Goal: Task Accomplishment & Management: Manage account settings

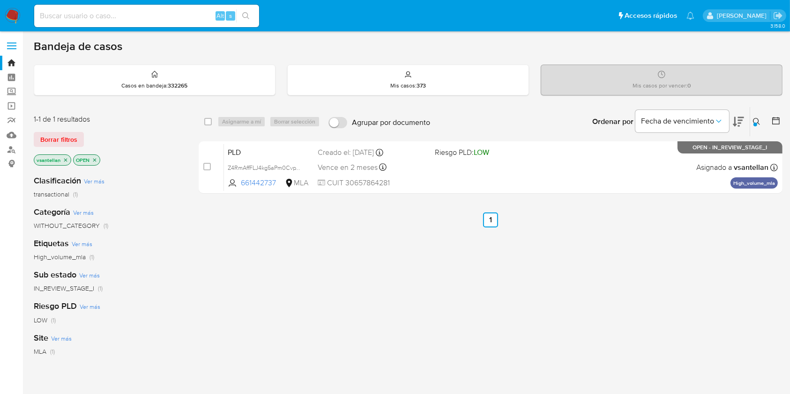
click at [758, 121] on icon at bounding box center [756, 121] width 7 height 7
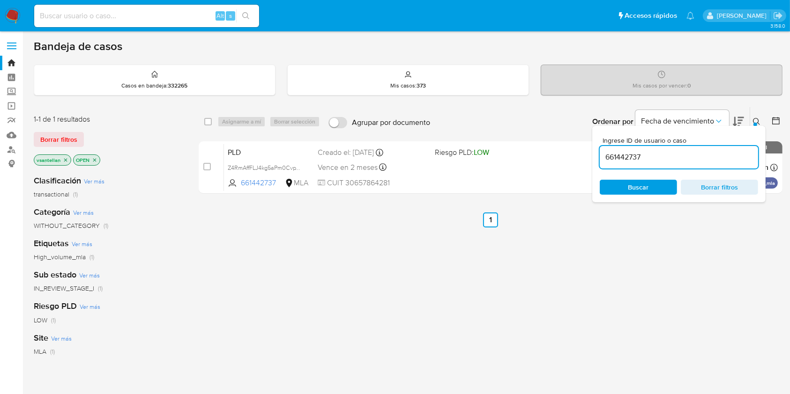
click at [640, 160] on input "661442737" at bounding box center [678, 157] width 158 height 12
type input "390875677"
click at [757, 118] on icon at bounding box center [756, 121] width 7 height 7
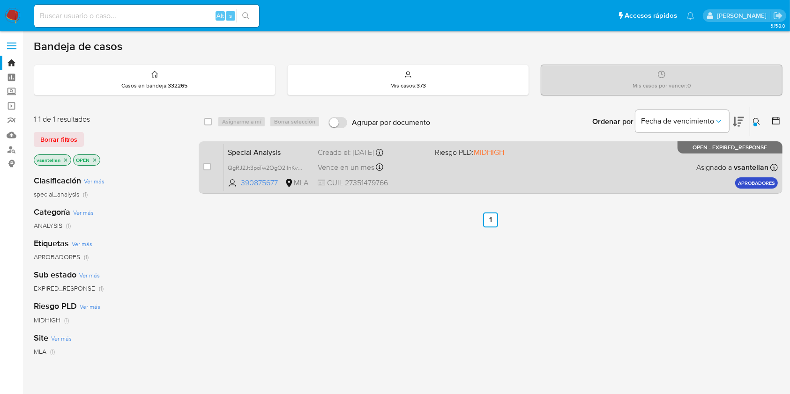
click at [584, 177] on div "Special Analysis QgRJ2Jt3poTw2OgO2IlnKvOt 390875677 MLA Riesgo PLD: MIDHIGH Cre…" at bounding box center [501, 167] width 554 height 47
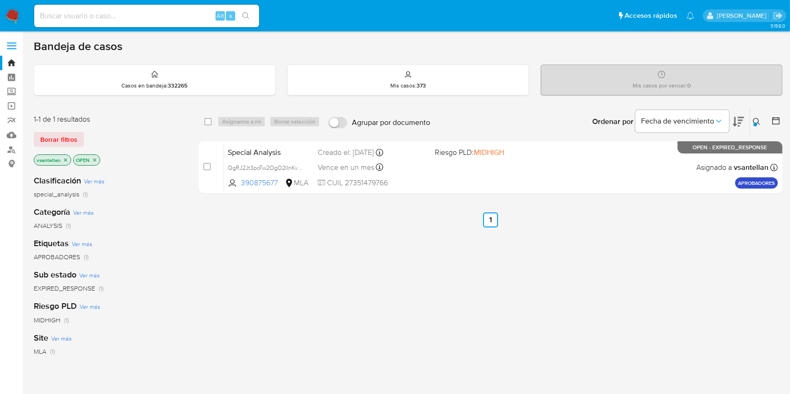
drag, startPoint x: 207, startPoint y: 163, endPoint x: 231, endPoint y: 131, distance: 41.1
click at [207, 164] on input "checkbox" at bounding box center [206, 166] width 7 height 7
checkbox input "true"
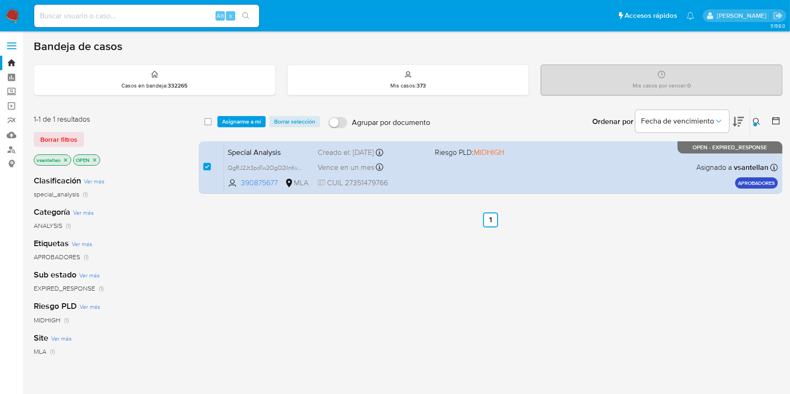
click at [235, 119] on span "Asignarme a mí" at bounding box center [241, 121] width 39 height 9
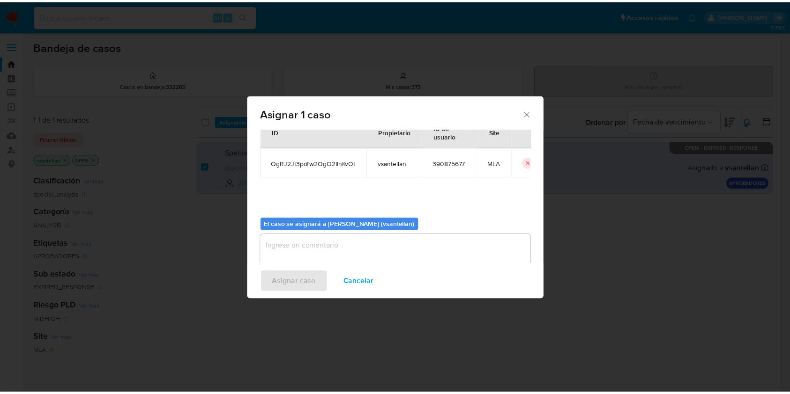
scroll to position [48, 0]
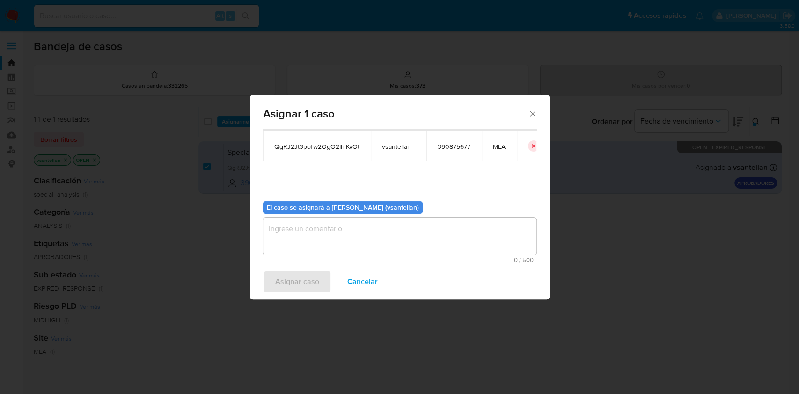
click at [305, 235] on textarea "assign-modal" at bounding box center [400, 236] width 274 height 37
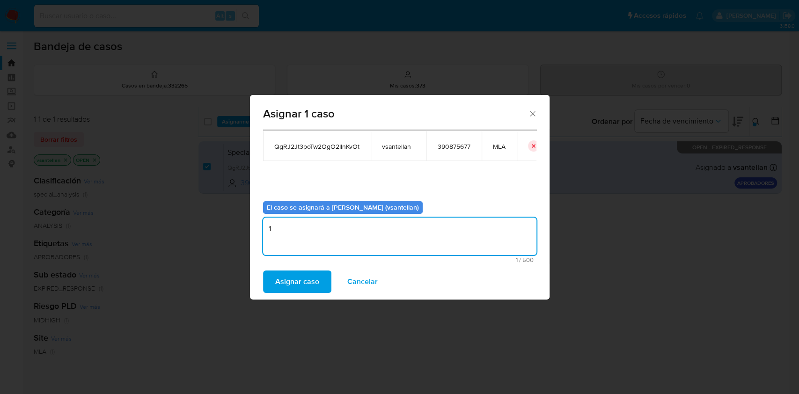
type textarea "1"
click at [296, 298] on div "Asignar caso Cancelar" at bounding box center [400, 282] width 300 height 36
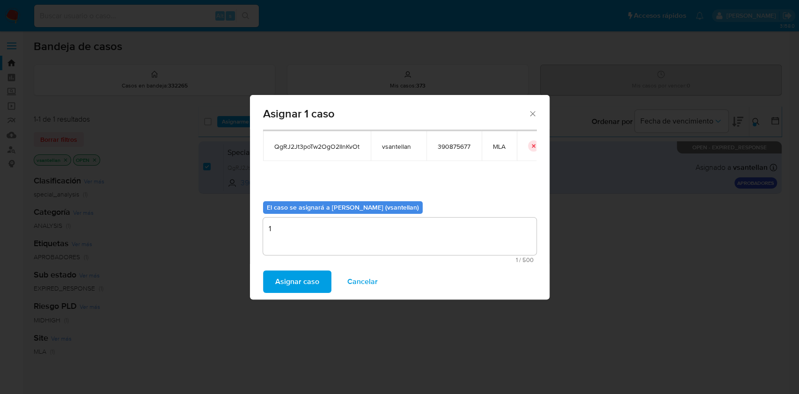
click at [292, 281] on span "Asignar caso" at bounding box center [297, 282] width 44 height 21
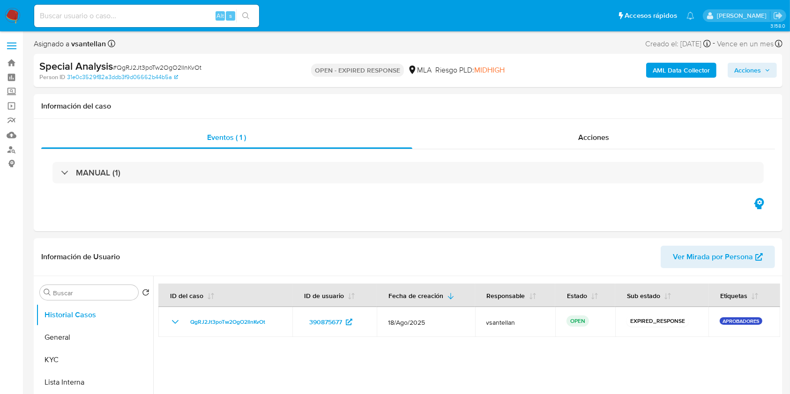
select select "10"
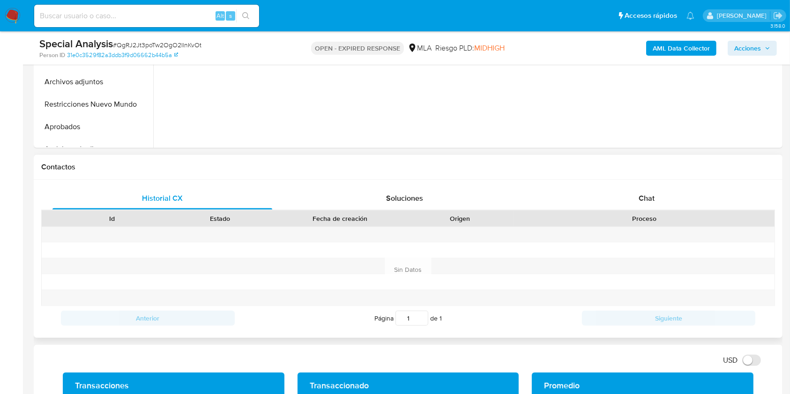
scroll to position [312, 0]
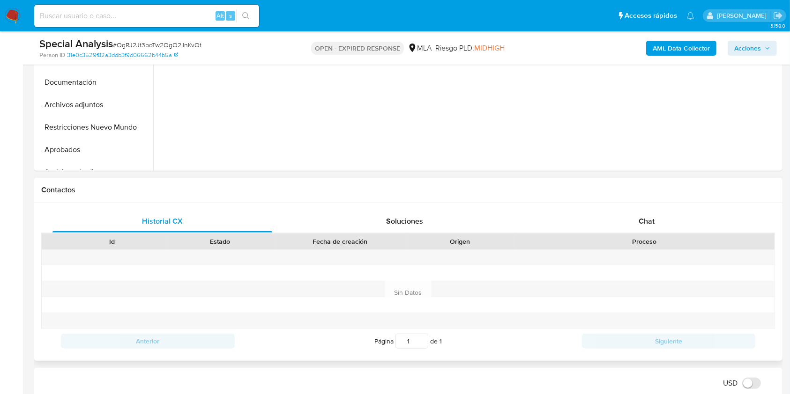
drag, startPoint x: 658, startPoint y: 211, endPoint x: 722, endPoint y: 198, distance: 65.5
click at [658, 210] on div "Chat" at bounding box center [647, 221] width 220 height 22
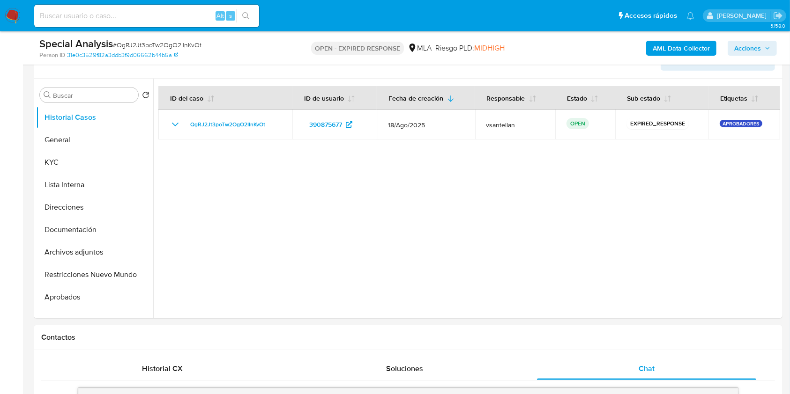
scroll to position [137, 0]
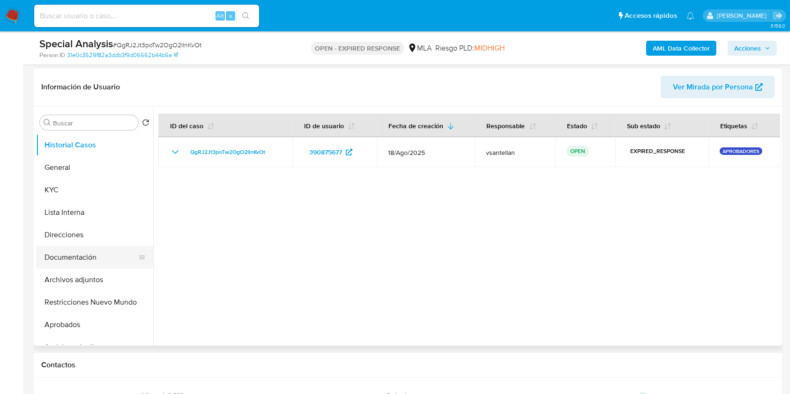
click at [79, 255] on button "Documentación" at bounding box center [91, 257] width 110 height 22
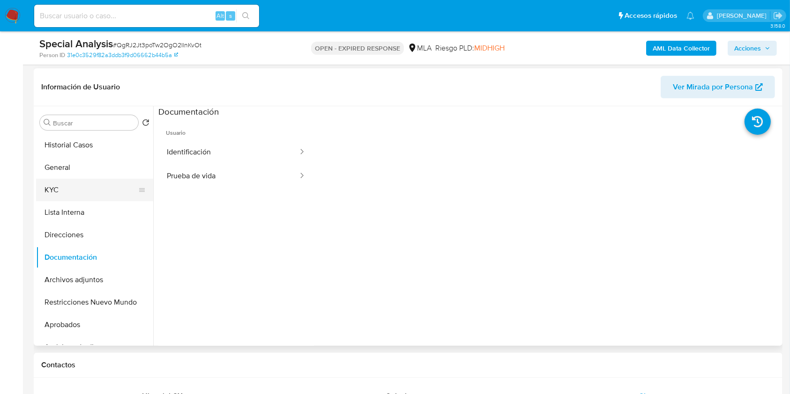
click at [76, 192] on button "KYC" at bounding box center [91, 190] width 110 height 22
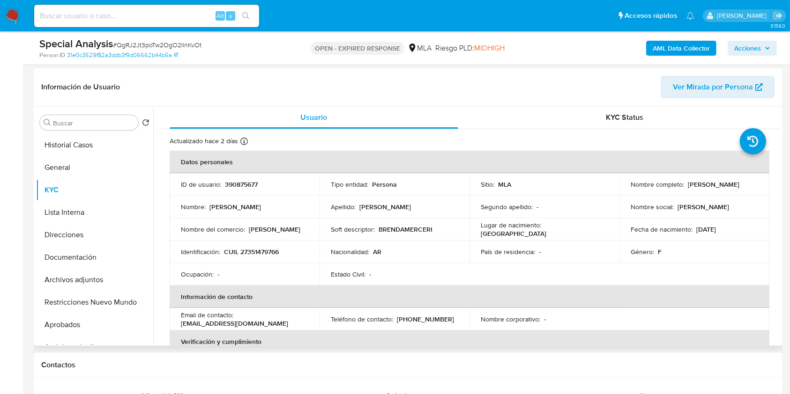
click at [261, 249] on p "CUIL 27351479766" at bounding box center [251, 252] width 55 height 8
copy p "27351479766"
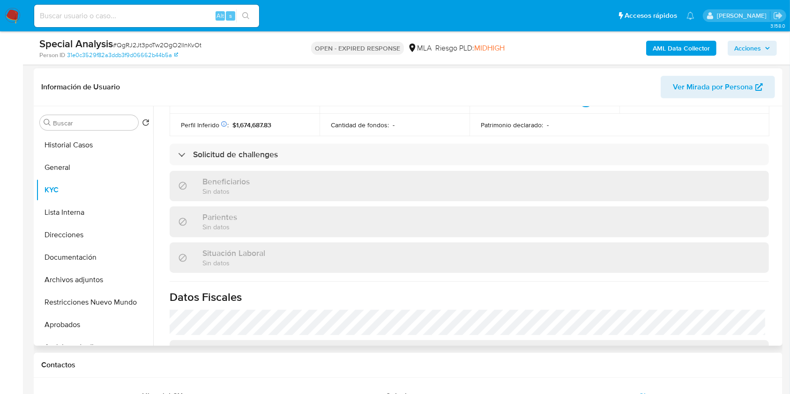
scroll to position [484, 0]
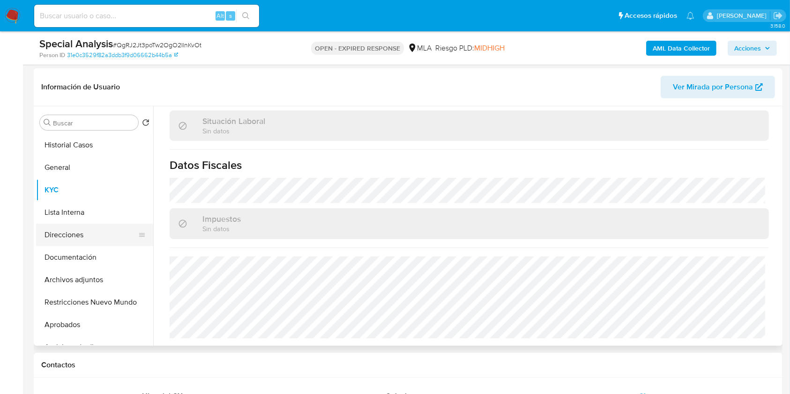
click at [97, 228] on button "Direcciones" at bounding box center [91, 235] width 110 height 22
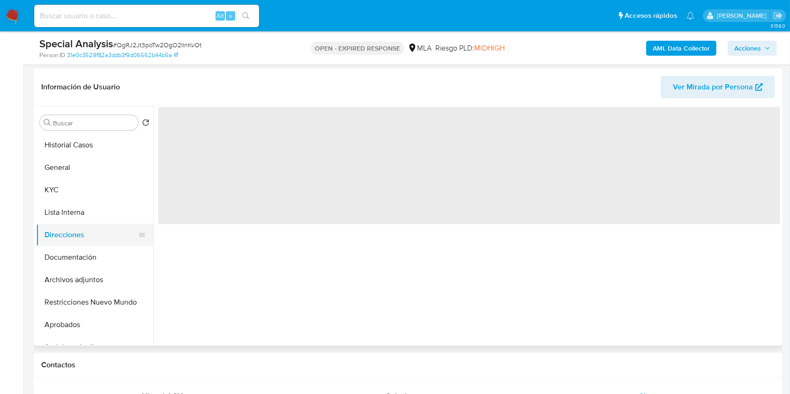
scroll to position [0, 0]
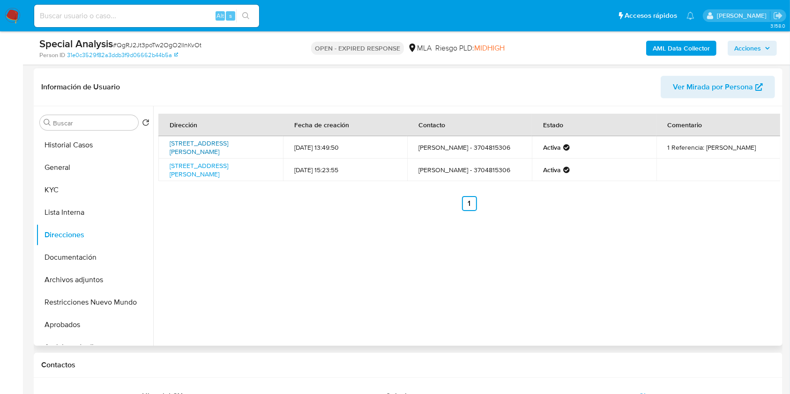
click at [228, 145] on link "Avenida Doctor Nestor Kirchner 5435, Formosa, Formosa, 3600, Argentina 5435" at bounding box center [199, 148] width 59 height 18
click at [228, 176] on link "Avenida Doctor Nestor Kirchner 5465, Cañada Doce, Formosa, 3600, Argentina 5465" at bounding box center [199, 170] width 59 height 18
click at [85, 261] on button "Documentación" at bounding box center [91, 257] width 110 height 22
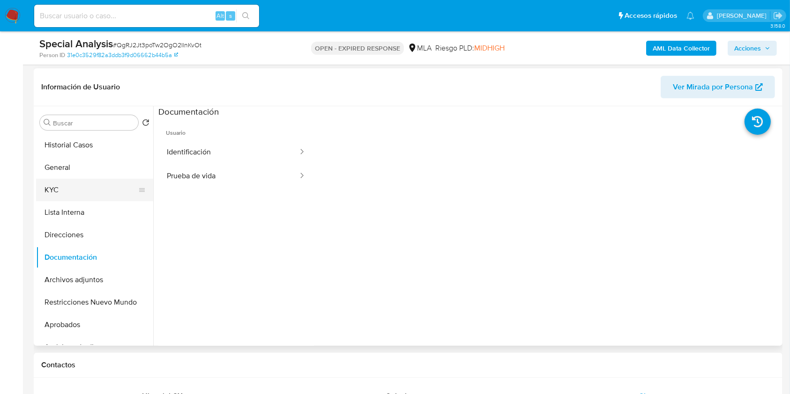
click at [90, 190] on button "KYC" at bounding box center [91, 190] width 110 height 22
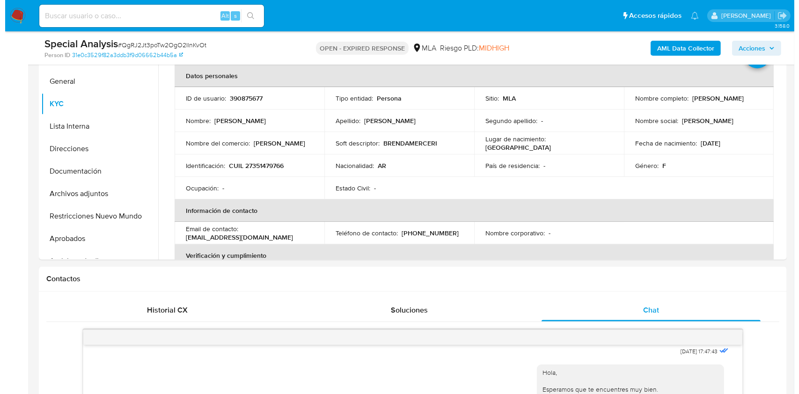
scroll to position [126, 0]
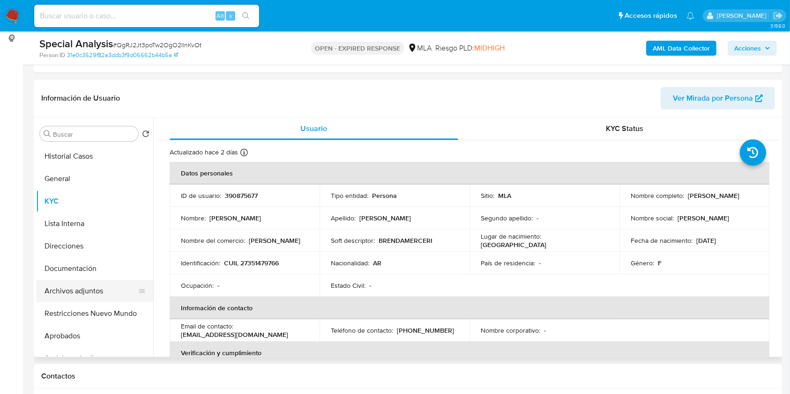
click at [83, 289] on button "Archivos adjuntos" at bounding box center [91, 291] width 110 height 22
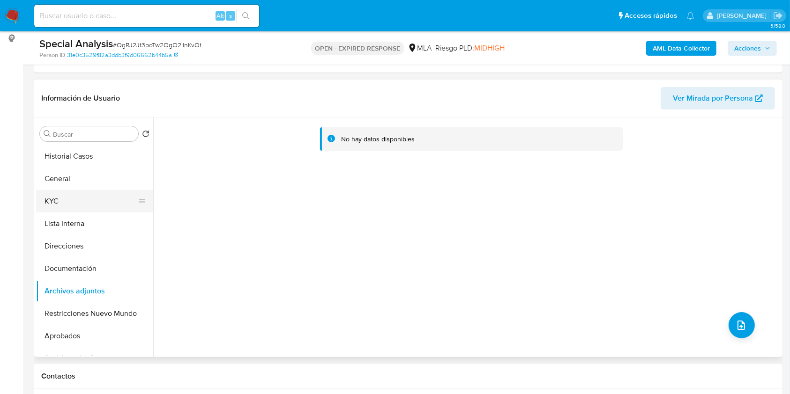
click at [82, 193] on button "KYC" at bounding box center [91, 201] width 110 height 22
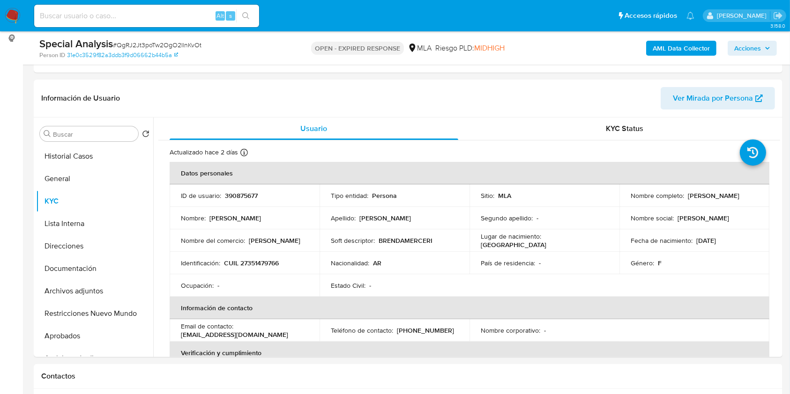
click at [661, 47] on b "AML Data Collector" at bounding box center [680, 48] width 57 height 15
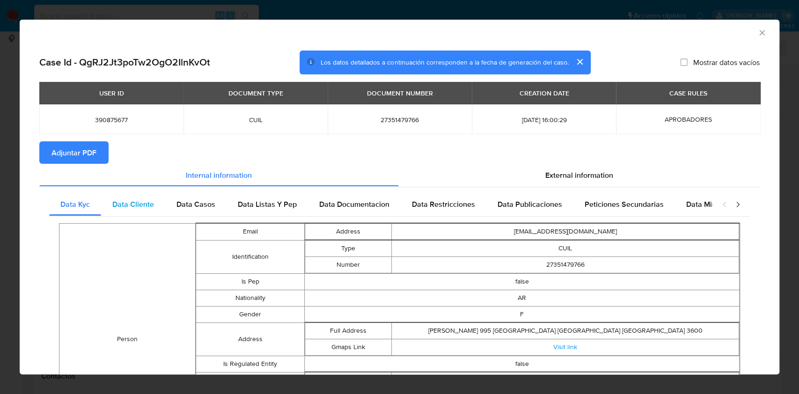
click at [119, 201] on span "Data Cliente" at bounding box center [133, 204] width 42 height 11
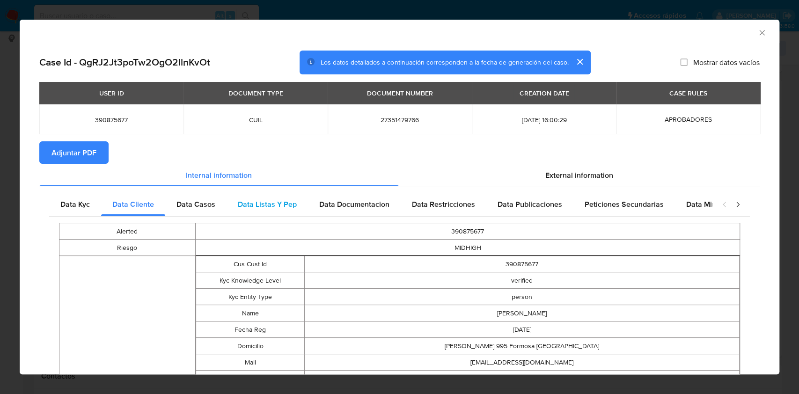
drag, startPoint x: 215, startPoint y: 209, endPoint x: 245, endPoint y: 201, distance: 31.1
click at [217, 208] on div "Data Casos" at bounding box center [195, 204] width 61 height 22
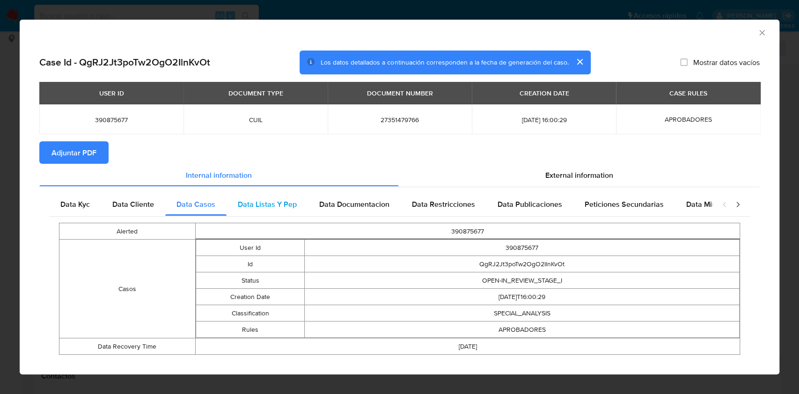
click at [260, 198] on div "Data Listas Y Pep" at bounding box center [267, 204] width 81 height 22
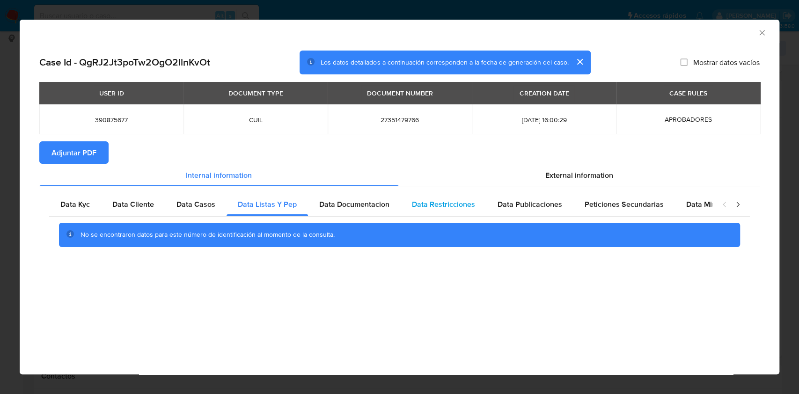
drag, startPoint x: 388, startPoint y: 208, endPoint x: 450, endPoint y: 205, distance: 61.9
click at [389, 208] on div "Data Documentacion" at bounding box center [354, 204] width 93 height 22
drag, startPoint x: 451, startPoint y: 205, endPoint x: 479, endPoint y: 198, distance: 28.2
click at [457, 203] on span "Data Restricciones" at bounding box center [443, 204] width 63 height 11
drag, startPoint x: 523, startPoint y: 201, endPoint x: 587, endPoint y: 204, distance: 64.2
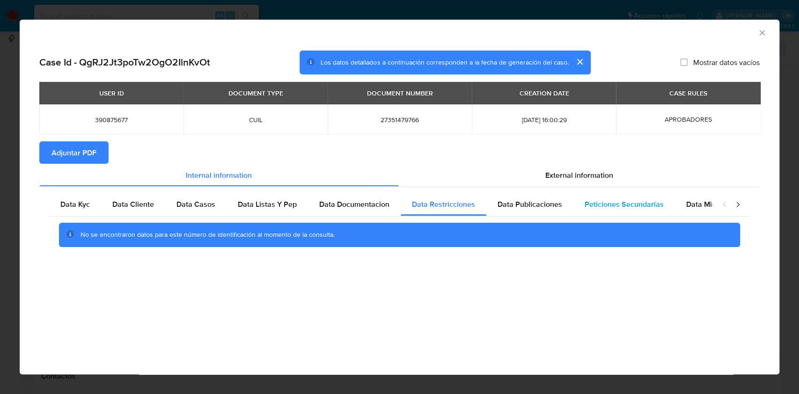
click at [523, 201] on span "Data Publicaciones" at bounding box center [530, 204] width 65 height 11
click at [632, 215] on div "Peticiones Secundarias" at bounding box center [625, 204] width 102 height 22
drag, startPoint x: 632, startPoint y: 211, endPoint x: 683, endPoint y: 205, distance: 51.4
click at [633, 210] on div "Peticiones Secundarias" at bounding box center [625, 204] width 102 height 22
click at [708, 203] on span "Data Minoridad" at bounding box center [713, 204] width 52 height 11
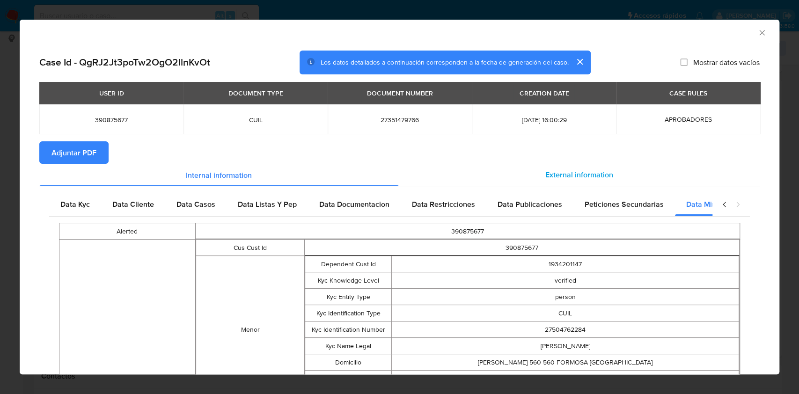
scroll to position [0, 41]
click at [548, 168] on div "External information" at bounding box center [580, 175] width 362 height 22
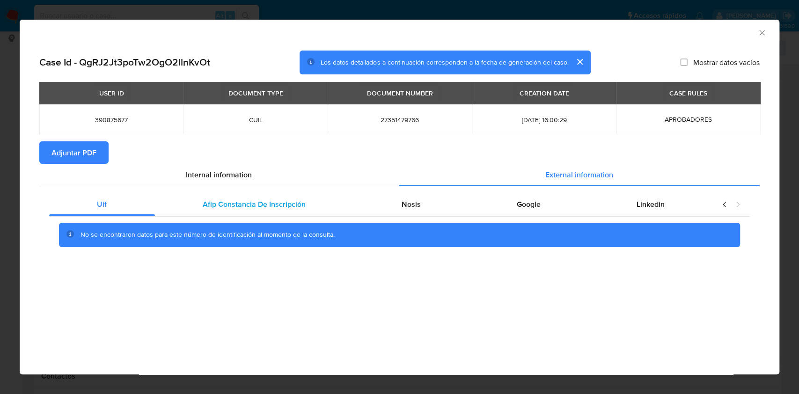
scroll to position [0, 0]
click at [229, 215] on div "Afip Constancia De Inscripción" at bounding box center [254, 204] width 199 height 22
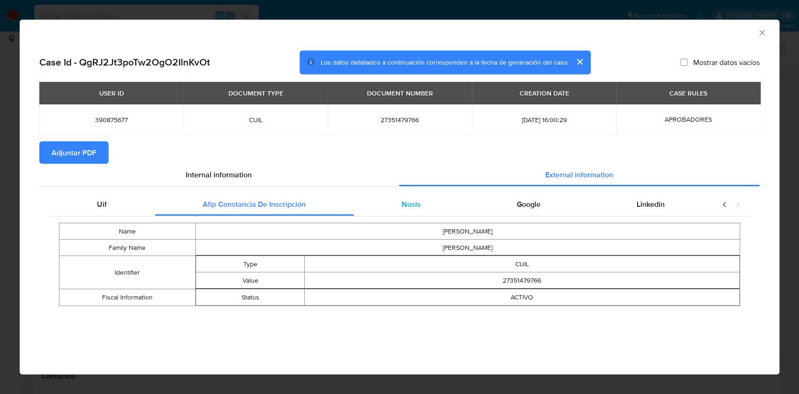
click at [413, 203] on span "Nosis" at bounding box center [411, 204] width 19 height 11
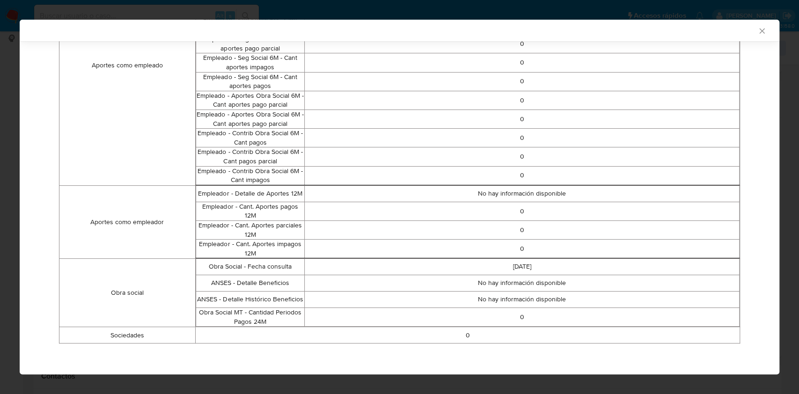
scroll to position [123, 0]
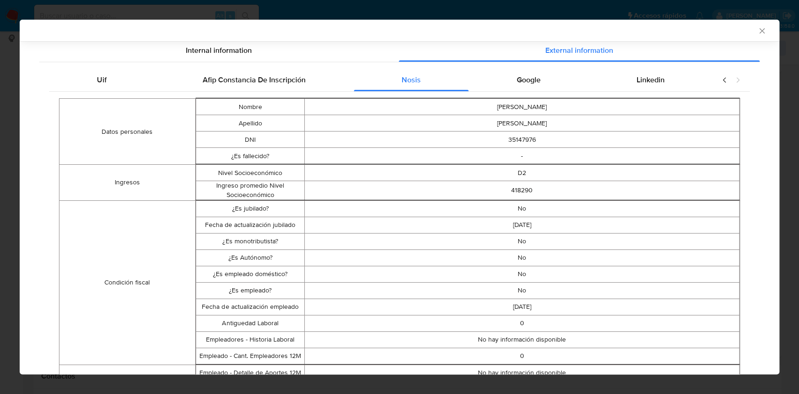
click at [524, 81] on span "Google" at bounding box center [529, 79] width 24 height 11
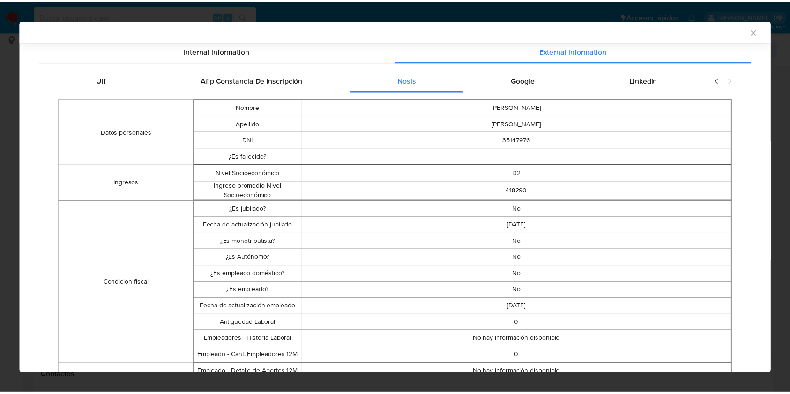
scroll to position [0, 0]
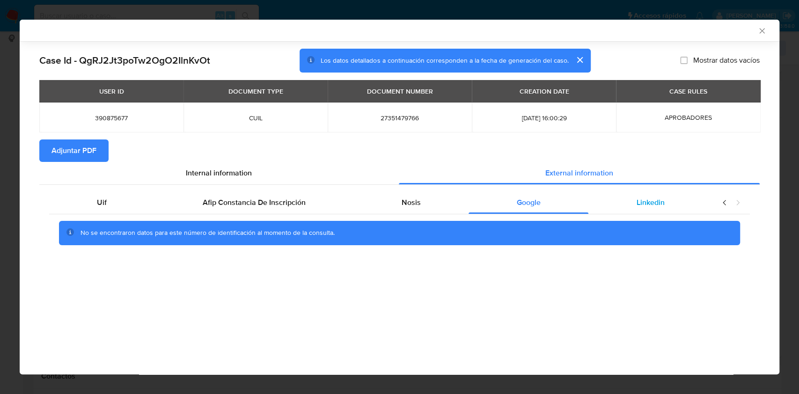
click at [679, 200] on div "Linkedin" at bounding box center [651, 203] width 124 height 22
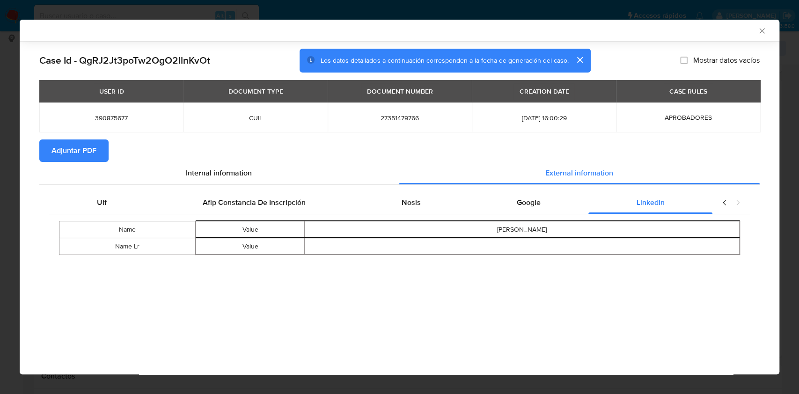
drag, startPoint x: 93, startPoint y: 147, endPoint x: 148, endPoint y: 191, distance: 71.0
click at [92, 148] on span "Adjuntar PDF" at bounding box center [74, 150] width 45 height 21
click at [761, 32] on icon "Cerrar ventana" at bounding box center [762, 30] width 9 height 9
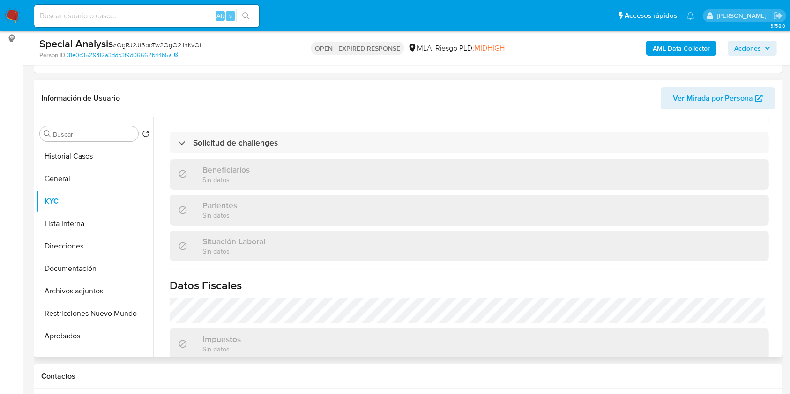
scroll to position [484, 0]
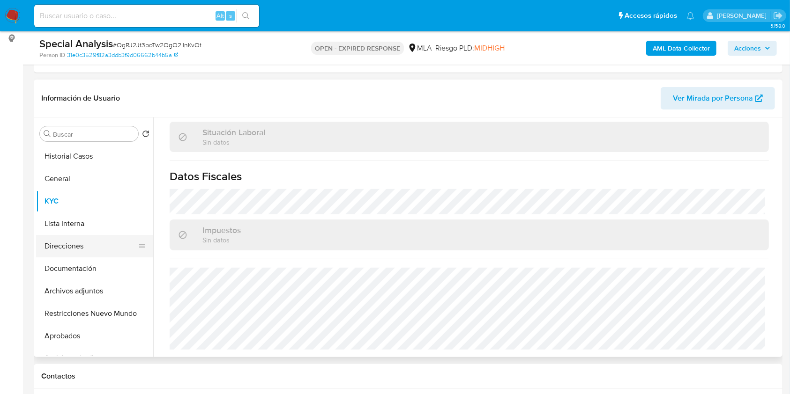
click at [106, 247] on button "Direcciones" at bounding box center [91, 246] width 110 height 22
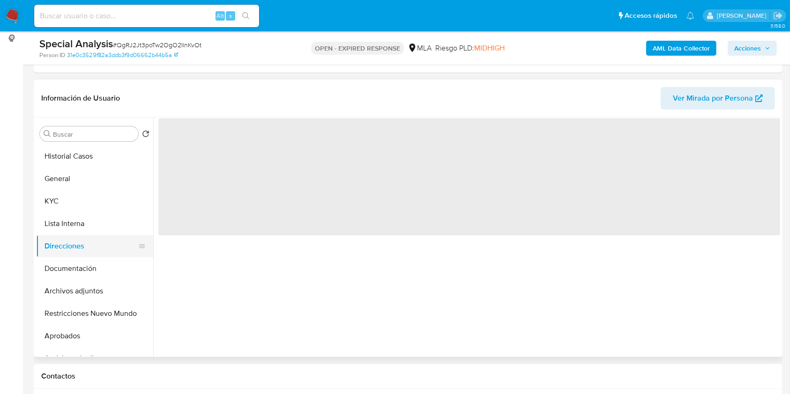
scroll to position [0, 0]
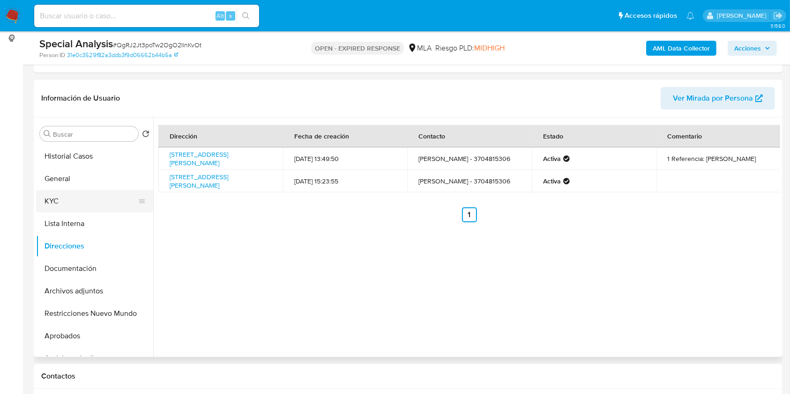
click at [93, 193] on button "KYC" at bounding box center [91, 201] width 110 height 22
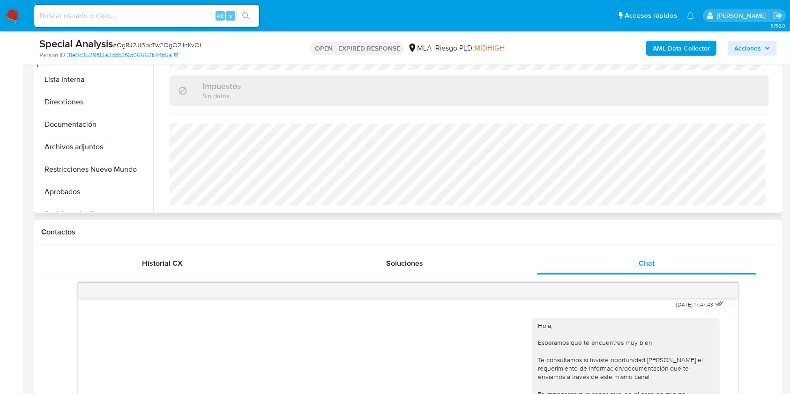
scroll to position [251, 0]
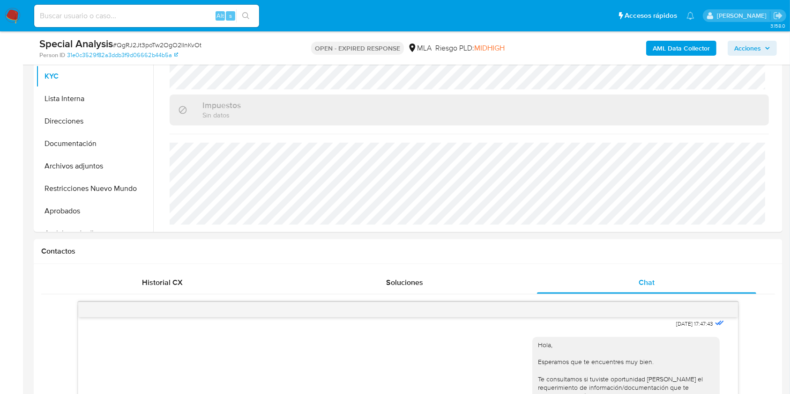
click at [101, 118] on button "Direcciones" at bounding box center [94, 121] width 117 height 22
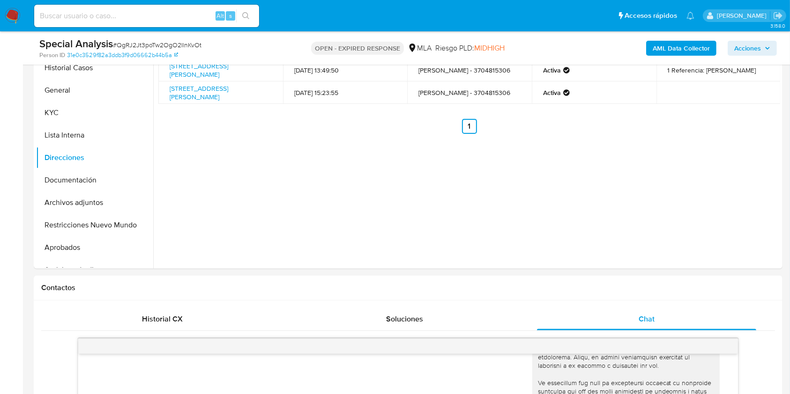
scroll to position [181, 0]
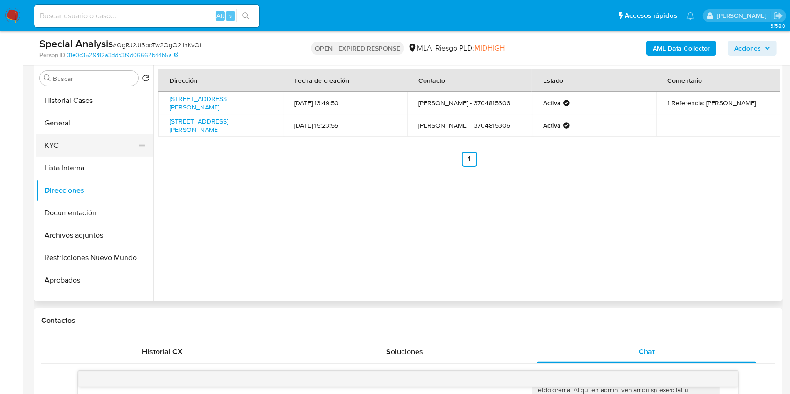
click at [97, 141] on button "KYC" at bounding box center [91, 145] width 110 height 22
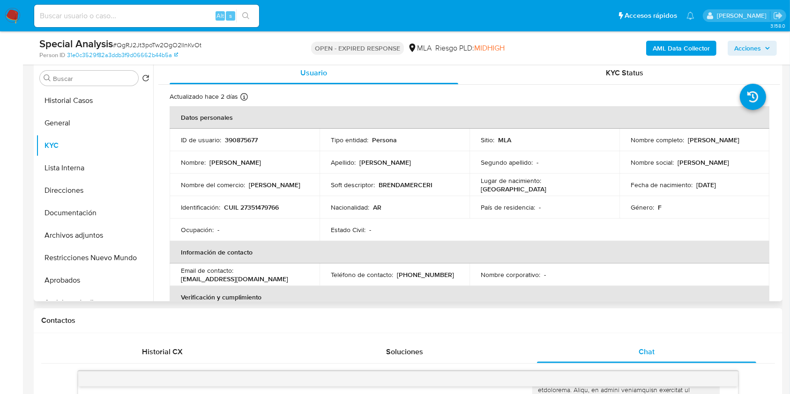
drag, startPoint x: 298, startPoint y: 185, endPoint x: 249, endPoint y: 185, distance: 49.2
click at [249, 185] on div "Nombre del comercio : Brenda Merceria" at bounding box center [244, 185] width 127 height 8
copy p "[PERSON_NAME]"
click at [83, 273] on button "Aprobados" at bounding box center [91, 280] width 110 height 22
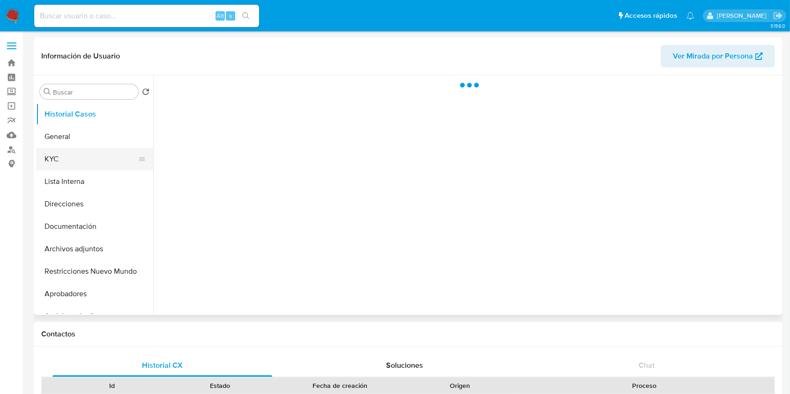
click at [90, 158] on button "KYC" at bounding box center [91, 159] width 110 height 22
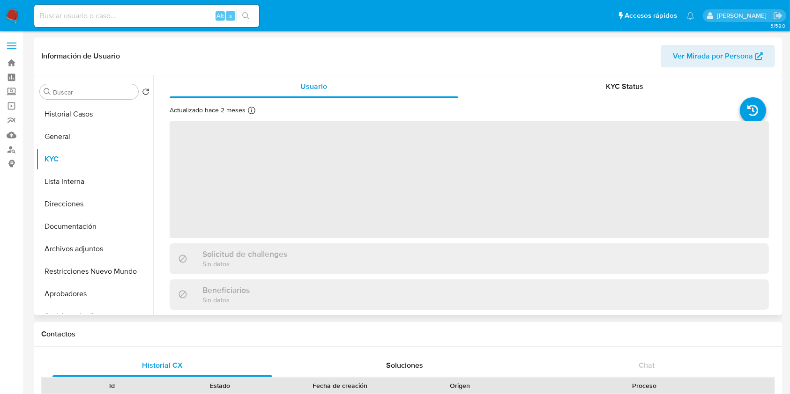
select select "10"
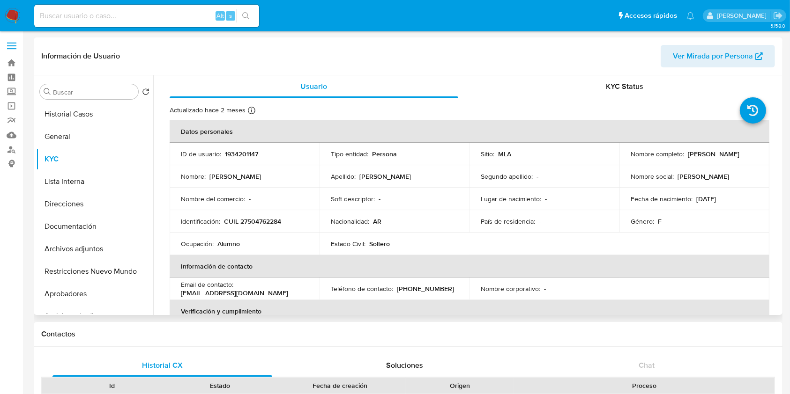
drag, startPoint x: 690, startPoint y: 159, endPoint x: 627, endPoint y: 159, distance: 63.2
click at [688, 158] on p "[PERSON_NAME]" at bounding box center [714, 154] width 52 height 8
drag, startPoint x: 283, startPoint y: 220, endPoint x: 404, endPoint y: 226, distance: 121.4
click at [240, 223] on div "Identificación : CUIL 27504762284" at bounding box center [244, 221] width 127 height 8
click at [64, 146] on button "General" at bounding box center [91, 137] width 110 height 22
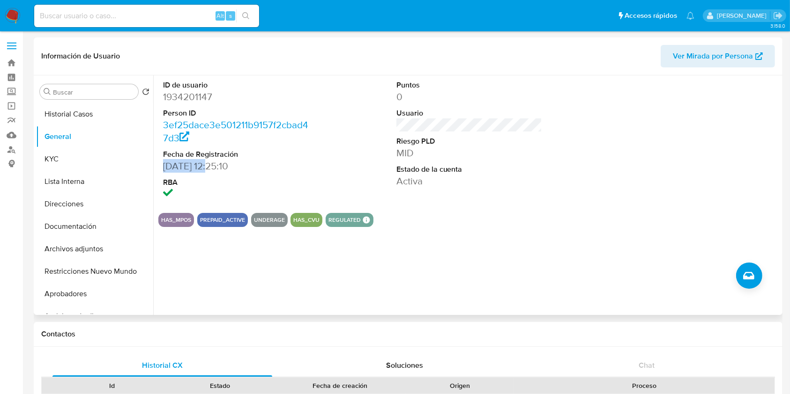
drag, startPoint x: 163, startPoint y: 164, endPoint x: 212, endPoint y: 169, distance: 49.9
click at [212, 169] on dd "07/08/2024 12:25:10" at bounding box center [236, 166] width 146 height 13
copy dd "07/08/2024"
click at [97, 156] on button "KYC" at bounding box center [91, 159] width 110 height 22
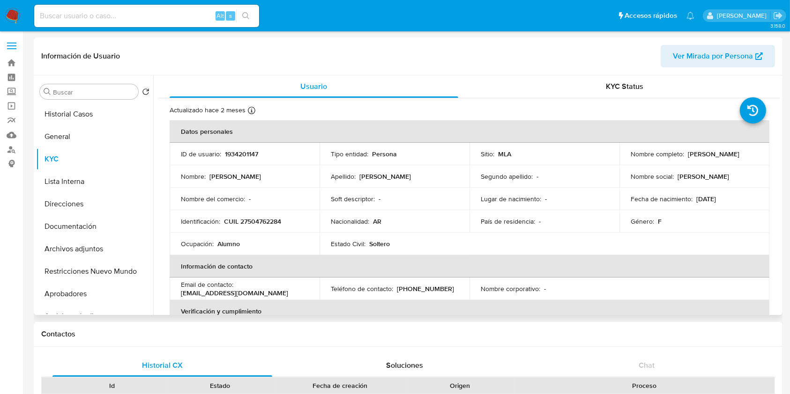
drag, startPoint x: 723, startPoint y: 200, endPoint x: 694, endPoint y: 203, distance: 29.6
click at [694, 203] on div "Fecha de nacimiento : 23/02/2011" at bounding box center [693, 199] width 127 height 8
copy p "23/02/2011"
drag, startPoint x: 668, startPoint y: 182, endPoint x: 679, endPoint y: 170, distance: 16.3
click at [670, 179] on td "Nombre social : Brenda Analy" at bounding box center [694, 176] width 150 height 22
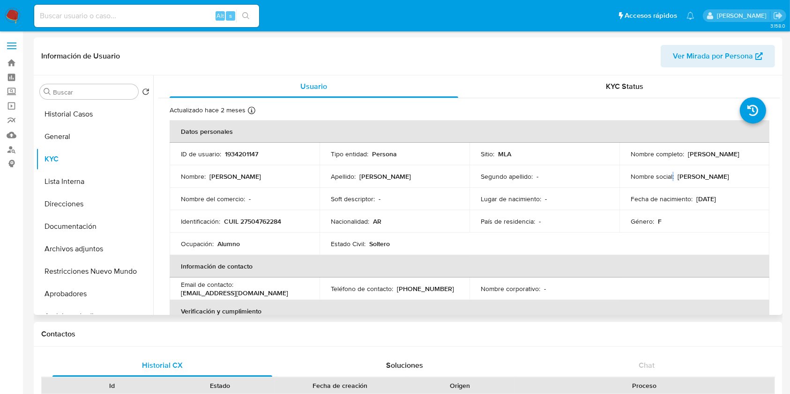
drag, startPoint x: 700, startPoint y: 160, endPoint x: 622, endPoint y: 158, distance: 77.8
click at [622, 158] on td "Nombre completo : Brenda Analy Rodriguez" at bounding box center [694, 154] width 150 height 22
copy p "Brenda Analy Rodriguez"
click at [688, 157] on p "Brenda Analy Rodriguez" at bounding box center [714, 154] width 52 height 8
click at [627, 160] on td "Nombre completo : Brenda Analy Rodriguez" at bounding box center [694, 154] width 150 height 22
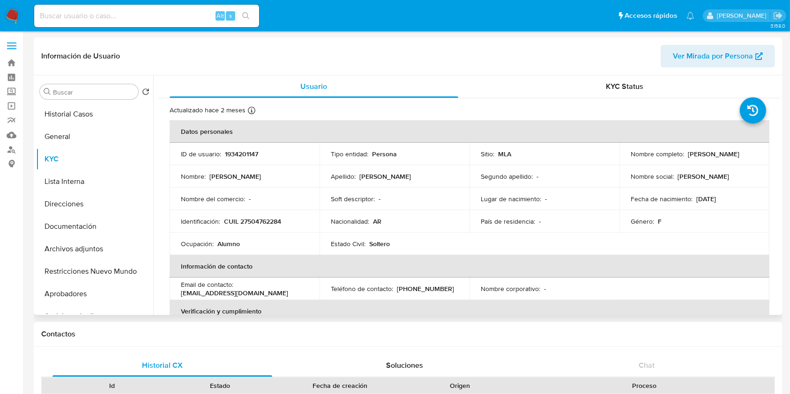
drag, startPoint x: 634, startPoint y: 178, endPoint x: 636, endPoint y: 170, distance: 9.0
click at [635, 178] on p "Nombre social :" at bounding box center [651, 176] width 43 height 8
drag, startPoint x: 628, startPoint y: 161, endPoint x: 705, endPoint y: 155, distance: 77.4
click at [705, 155] on div "Nombre completo : Brenda Analy Rodriguez" at bounding box center [693, 154] width 127 height 8
copy p "Brenda Analy Rodriguez"
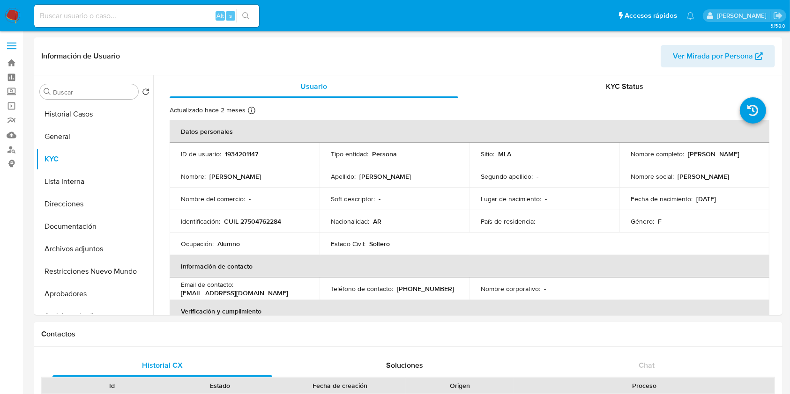
drag, startPoint x: 790, startPoint y: 85, endPoint x: 791, endPoint y: 74, distance: 10.8
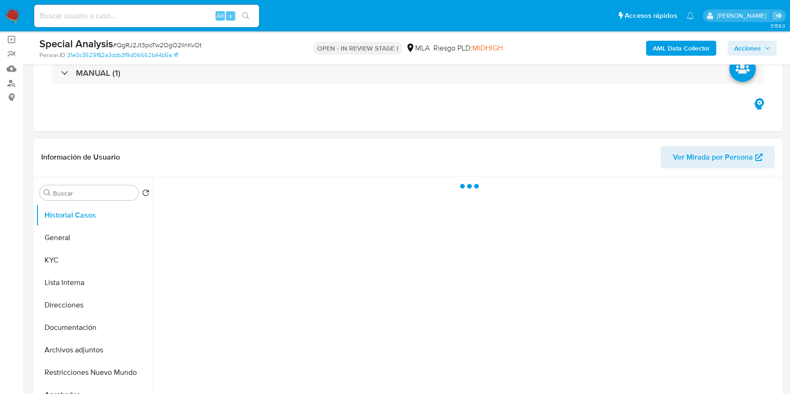
scroll to position [312, 0]
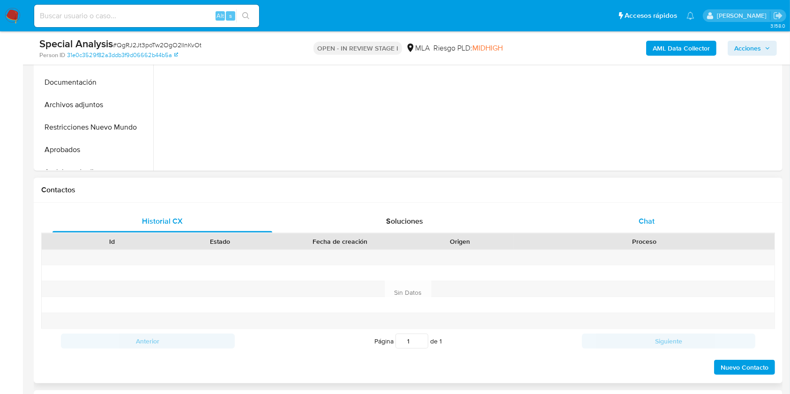
click at [671, 227] on div "Chat" at bounding box center [647, 221] width 220 height 22
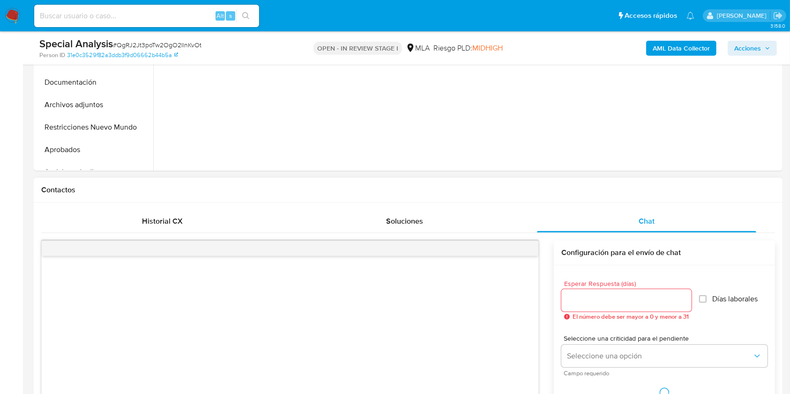
select select "10"
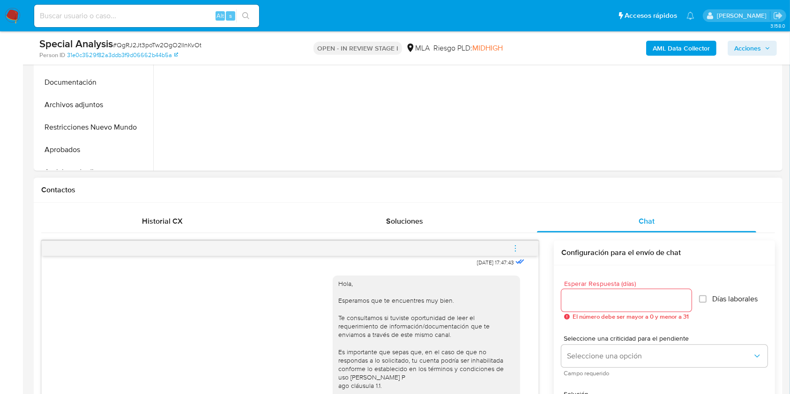
click at [517, 244] on icon "menu-action" at bounding box center [515, 248] width 8 height 8
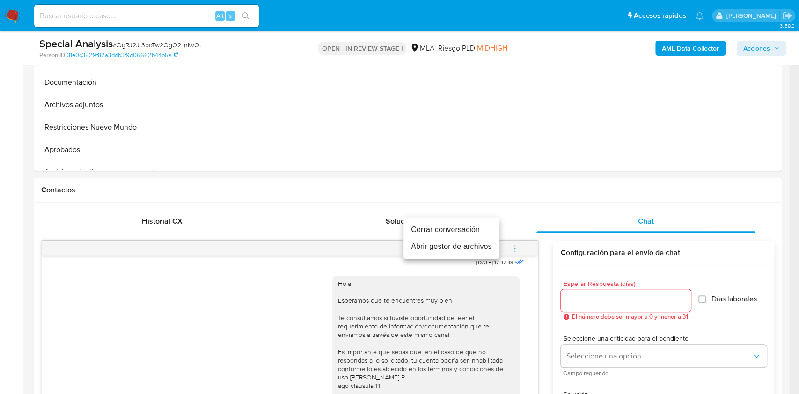
drag, startPoint x: 469, startPoint y: 227, endPoint x: 703, endPoint y: 149, distance: 246.9
click at [469, 228] on li "Cerrar conversación" at bounding box center [452, 230] width 96 height 17
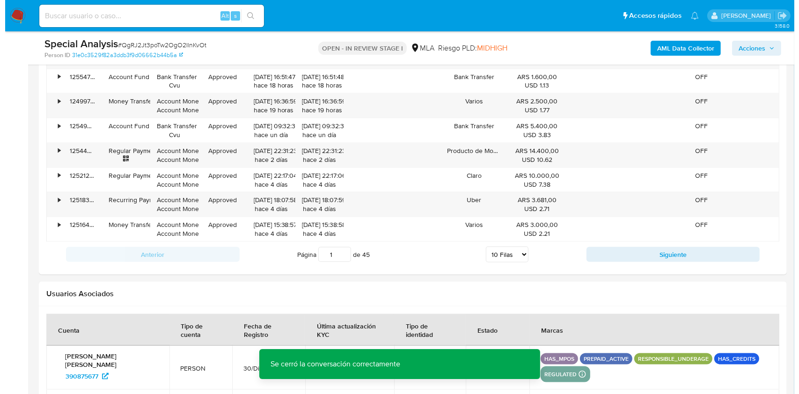
scroll to position [1708, 0]
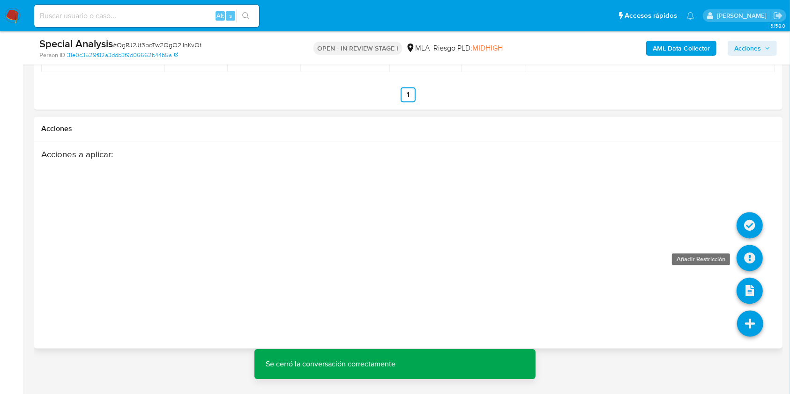
click at [751, 249] on icon at bounding box center [749, 258] width 26 height 26
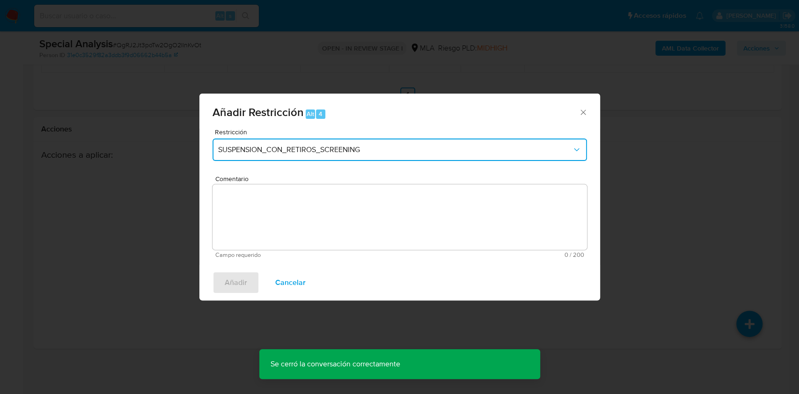
click at [343, 145] on span "SUSPENSION_CON_RETIROS_SCREENING" at bounding box center [395, 149] width 354 height 9
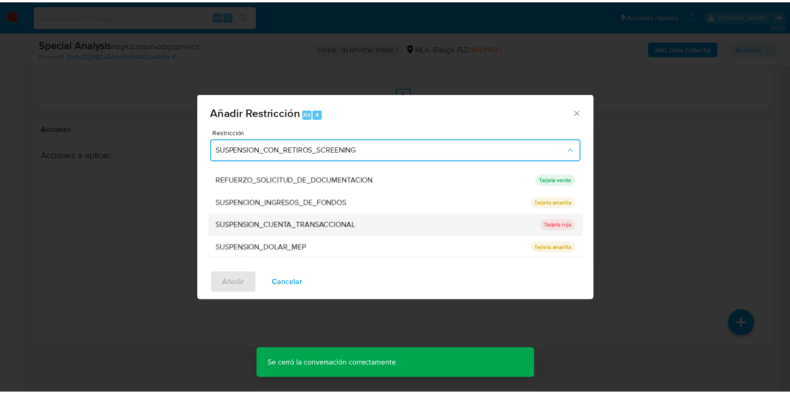
scroll to position [199, 0]
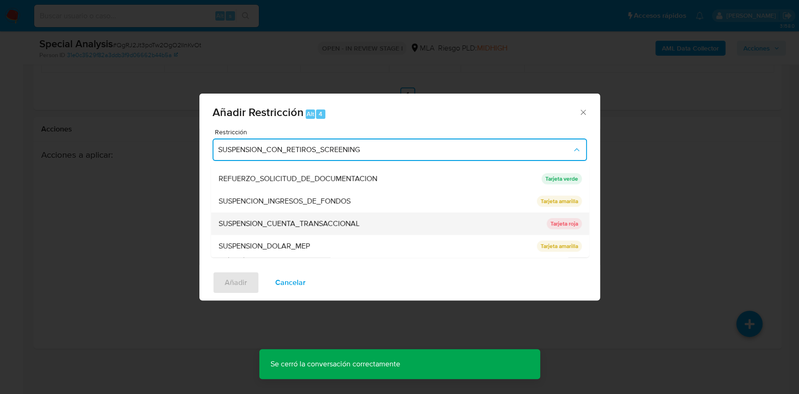
click at [379, 222] on div "SUSPENSION_CUENTA_TRANSACCIONAL" at bounding box center [379, 224] width 323 height 22
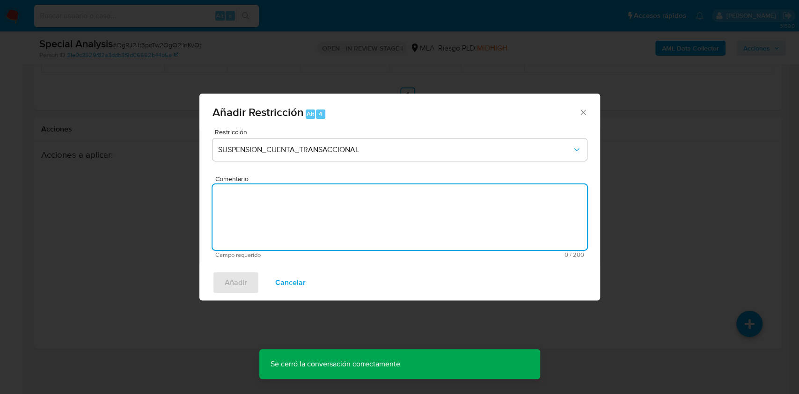
drag, startPoint x: 357, startPoint y: 228, endPoint x: 365, endPoint y: 230, distance: 7.9
click at [356, 228] on textarea "Comentario" at bounding box center [400, 218] width 375 height 66
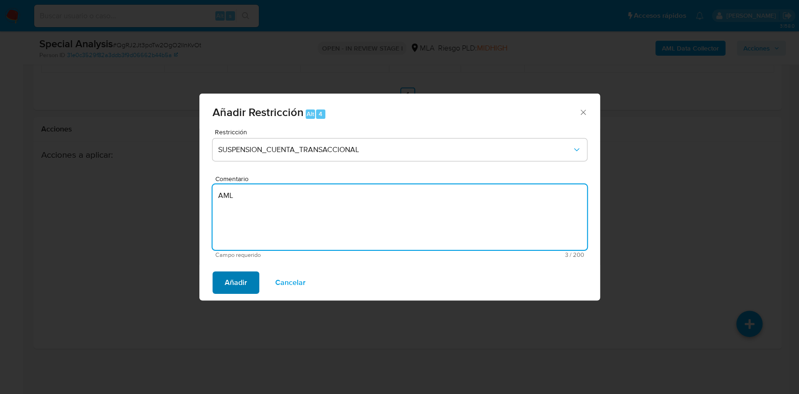
type textarea "AML"
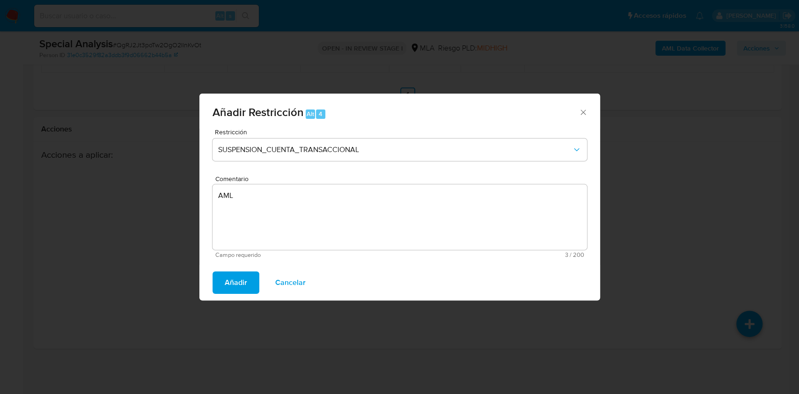
click at [242, 284] on span "Añadir" at bounding box center [236, 283] width 22 height 21
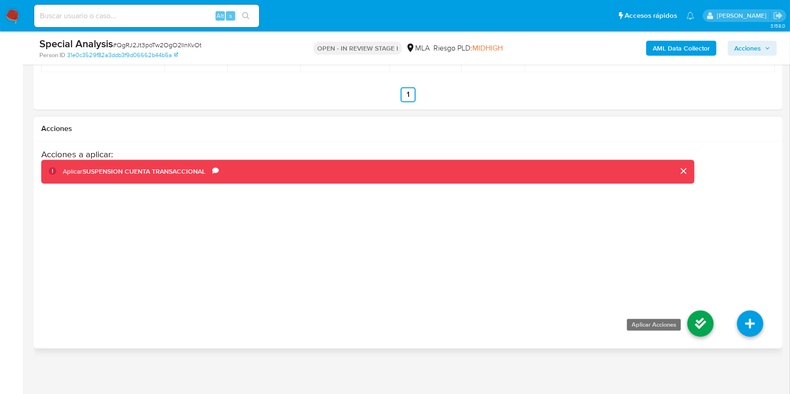
click at [707, 317] on icon at bounding box center [700, 324] width 26 height 26
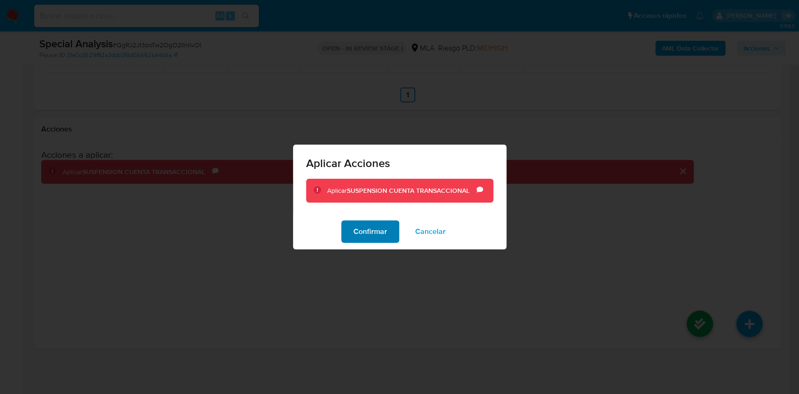
click at [386, 234] on span "Confirmar" at bounding box center [371, 232] width 34 height 21
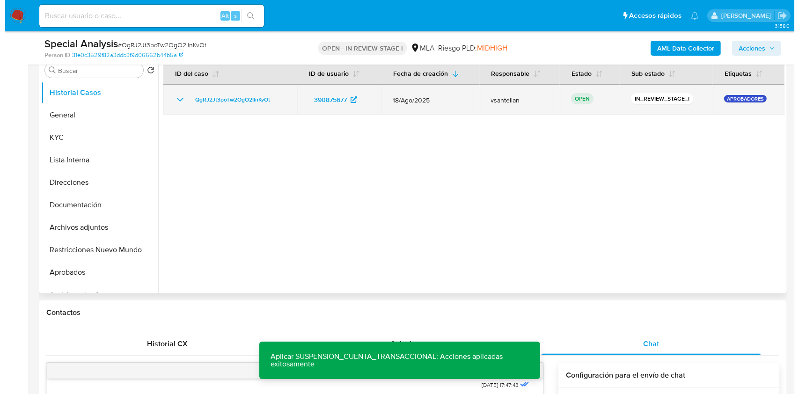
scroll to position [187, 0]
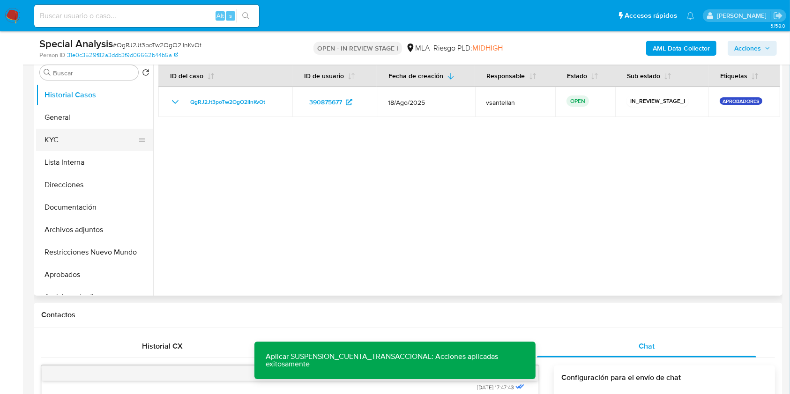
click at [92, 135] on button "KYC" at bounding box center [91, 140] width 110 height 22
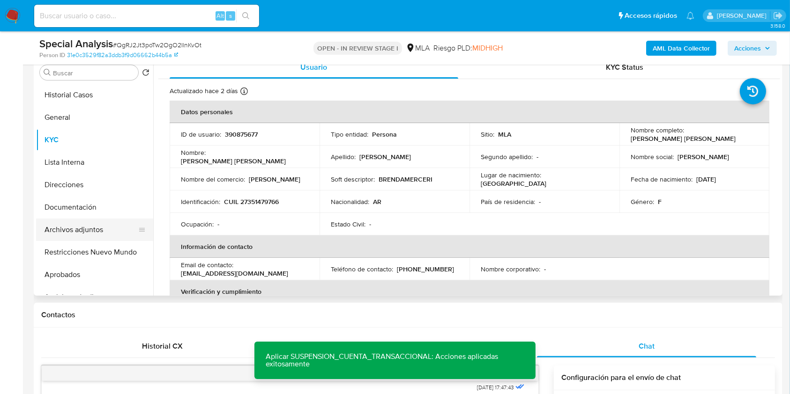
click at [96, 229] on button "Archivos adjuntos" at bounding box center [91, 230] width 110 height 22
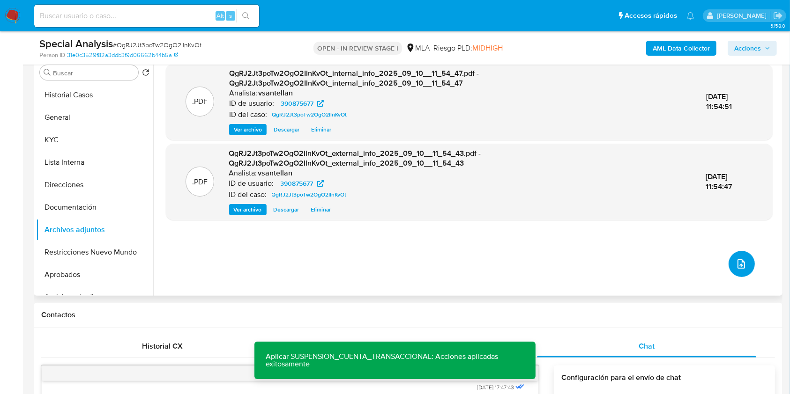
click at [737, 261] on icon "upload-file" at bounding box center [740, 264] width 11 height 11
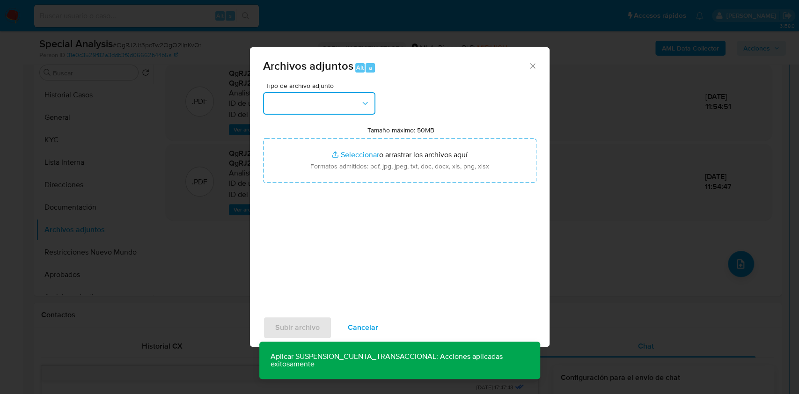
click at [356, 96] on button "button" at bounding box center [319, 103] width 112 height 22
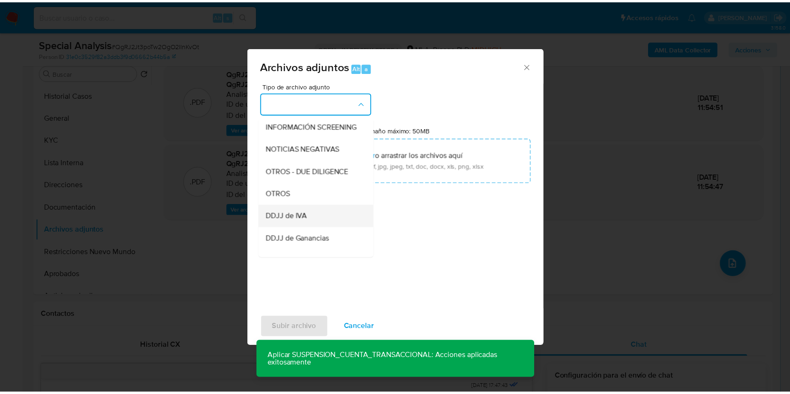
scroll to position [125, 0]
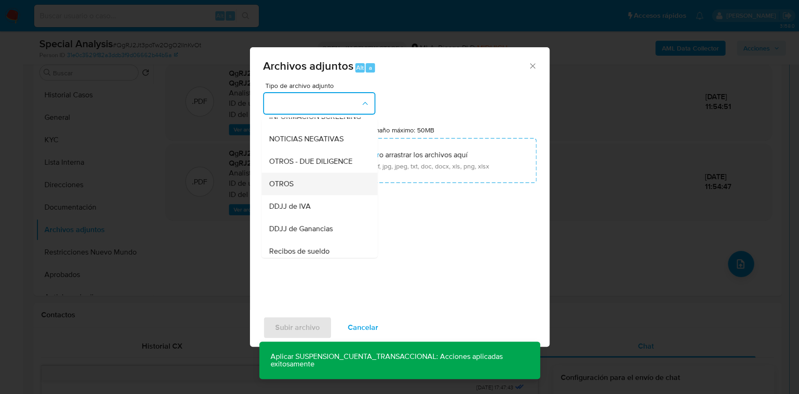
click at [306, 191] on div "OTROS" at bounding box center [317, 184] width 96 height 22
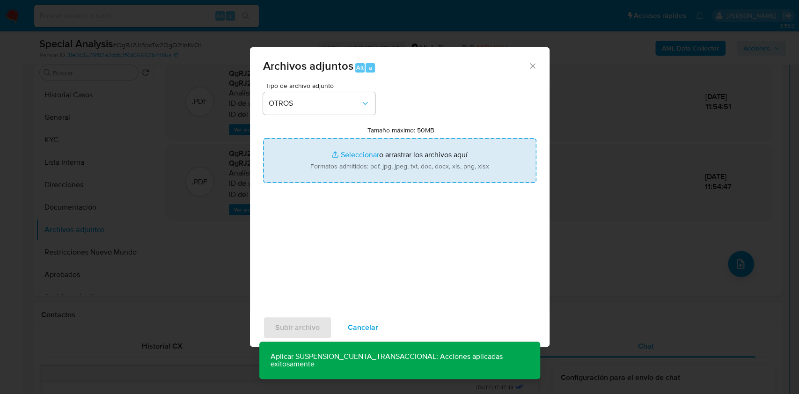
click at [339, 175] on input "Tamaño máximo: 50MB Seleccionar archivos" at bounding box center [400, 160] width 274 height 45
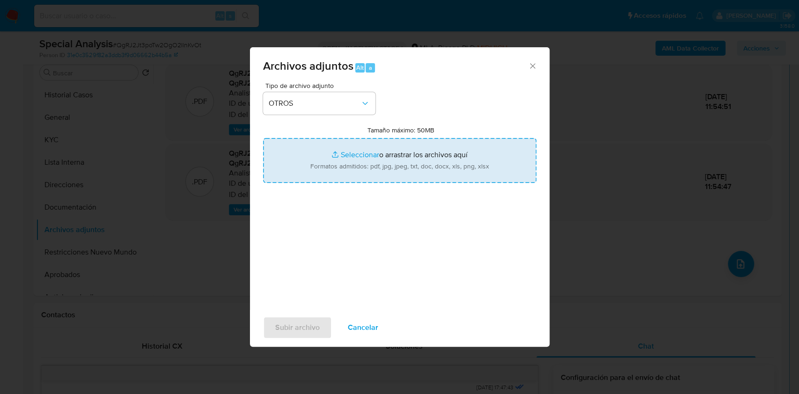
type input "C:\fakepath\Caselog QgRJ2Jt3poTw2OgO2IlnKvOt_2025_09_08_12_53_23.docx"
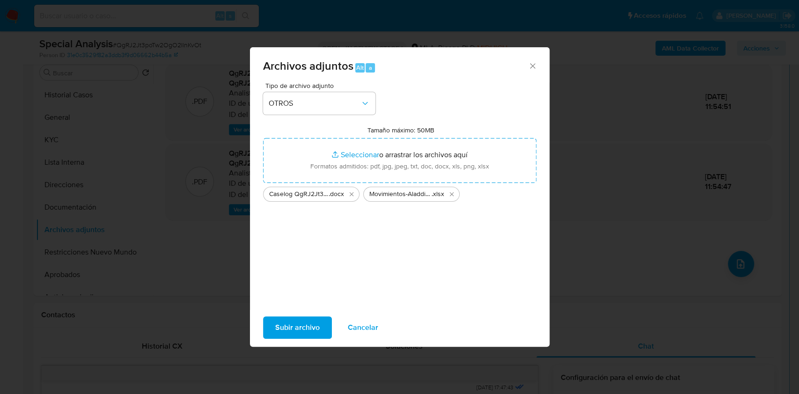
click at [322, 328] on button "Subir archivo" at bounding box center [297, 328] width 69 height 22
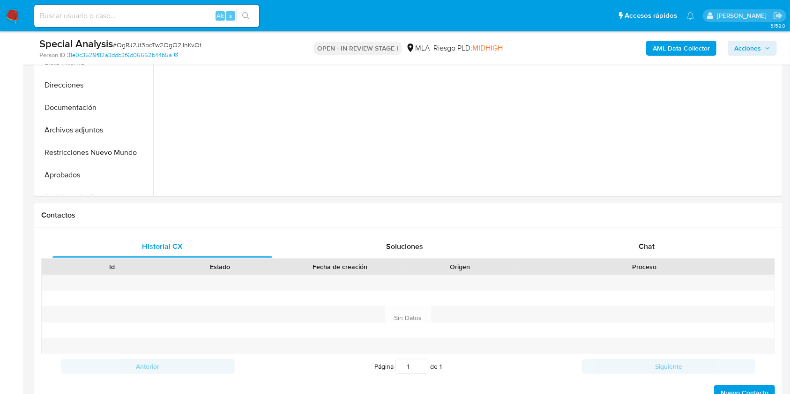
scroll to position [302, 0]
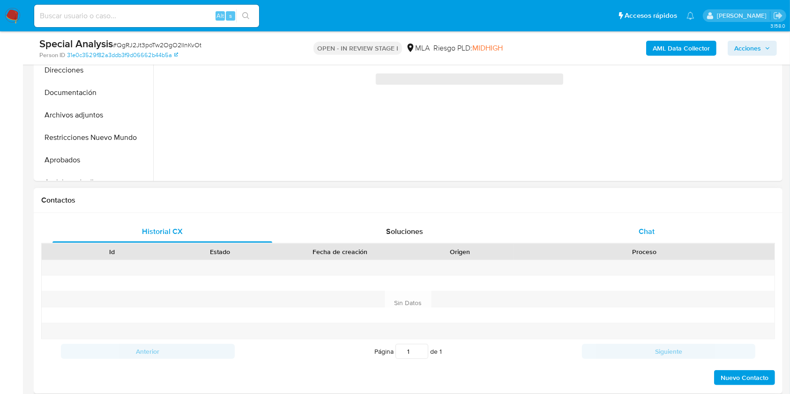
click at [654, 230] on div "Chat" at bounding box center [647, 232] width 220 height 22
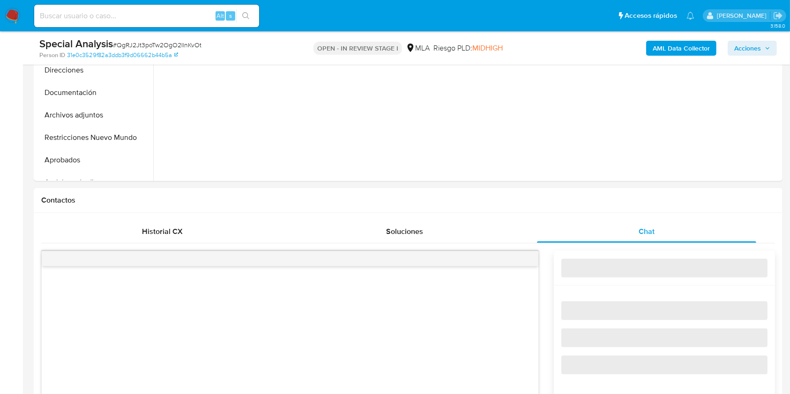
select select "10"
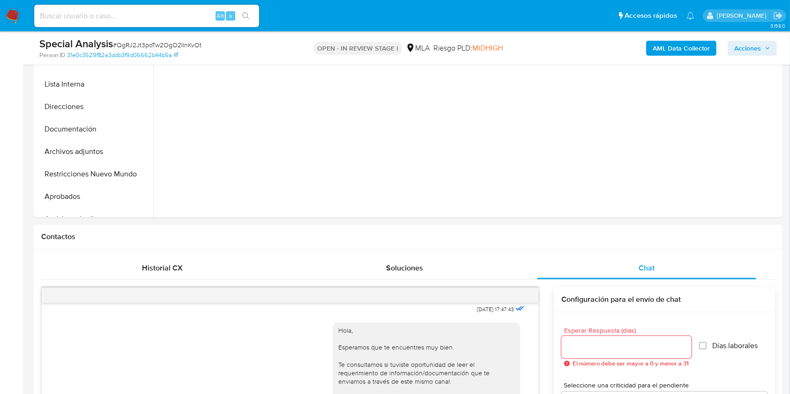
scroll to position [197, 0]
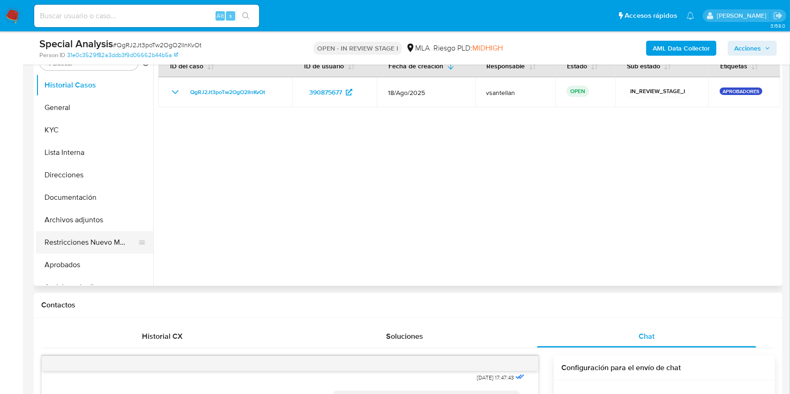
click at [80, 232] on button "Restricciones Nuevo Mundo" at bounding box center [91, 242] width 110 height 22
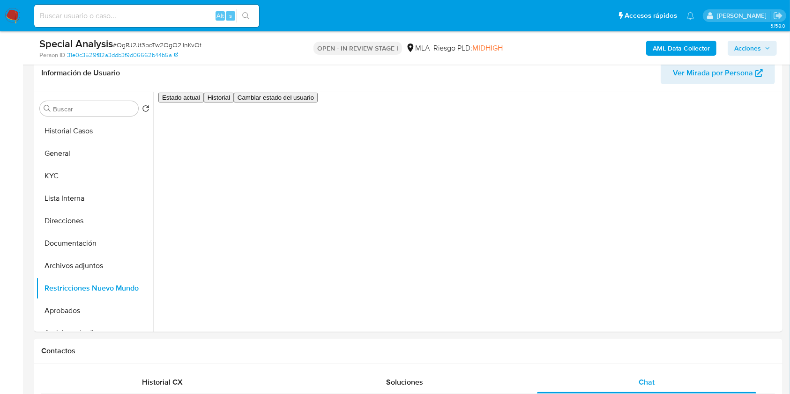
scroll to position [141, 0]
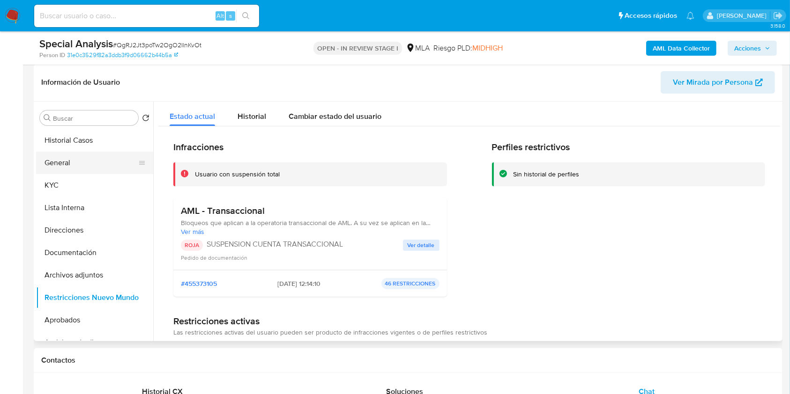
click at [74, 161] on button "General" at bounding box center [91, 163] width 110 height 22
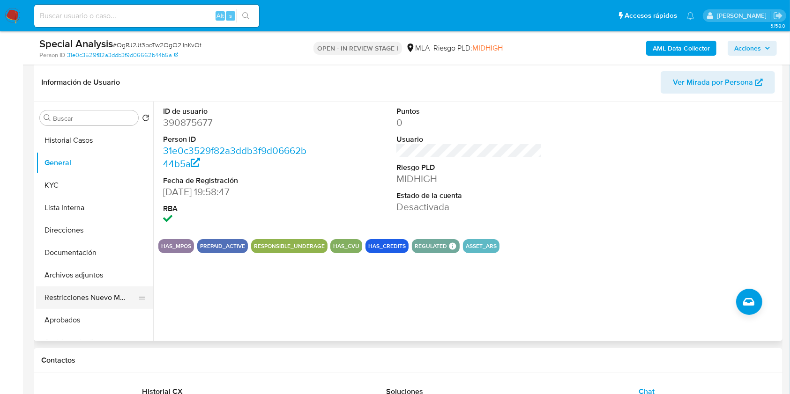
click at [89, 291] on button "Restricciones Nuevo Mundo" at bounding box center [91, 298] width 110 height 22
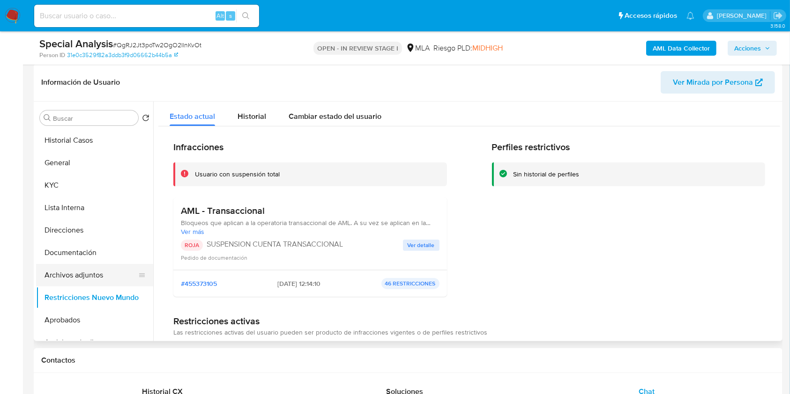
click at [85, 270] on button "Archivos adjuntos" at bounding box center [91, 275] width 110 height 22
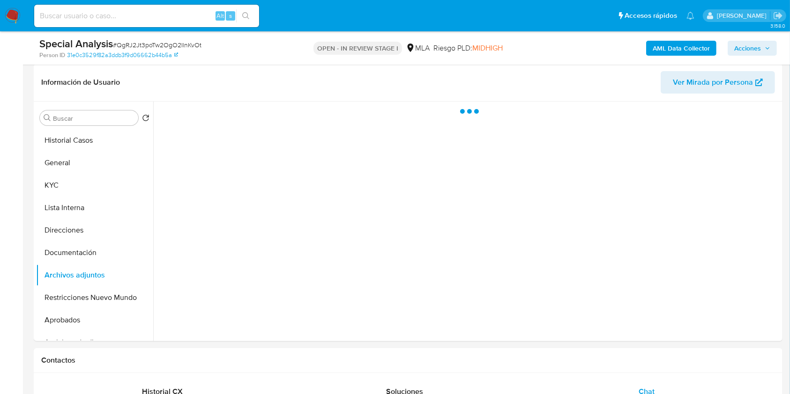
click at [763, 55] on div "AML Data Collector Acciones" at bounding box center [654, 48] width 243 height 22
click at [735, 48] on span "Acciones" at bounding box center [747, 48] width 27 height 15
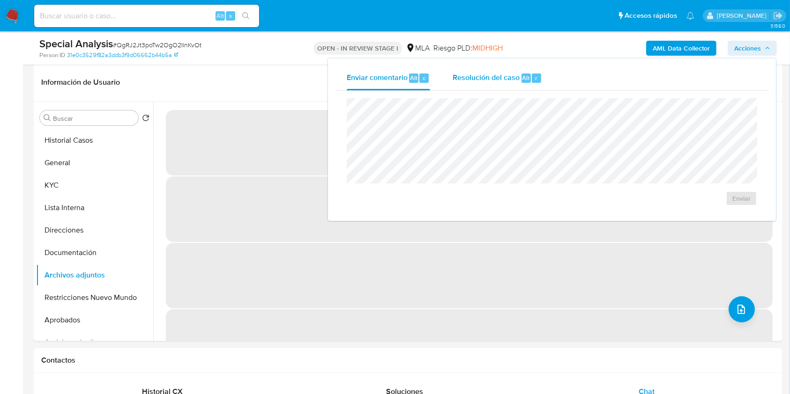
click at [468, 72] on div "Resolución del caso Alt r" at bounding box center [496, 78] width 89 height 24
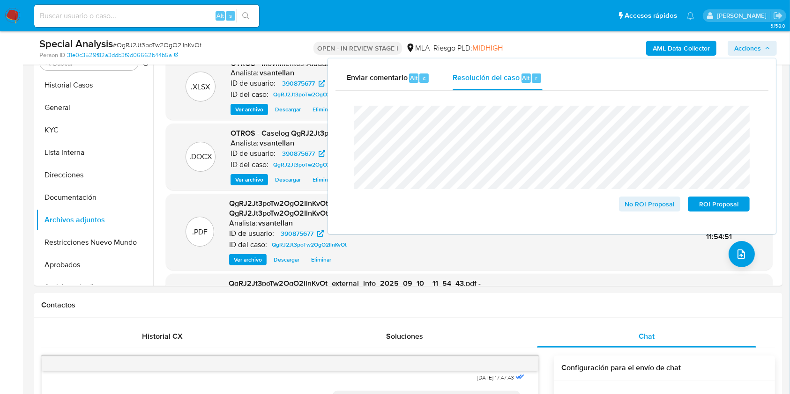
scroll to position [225, 0]
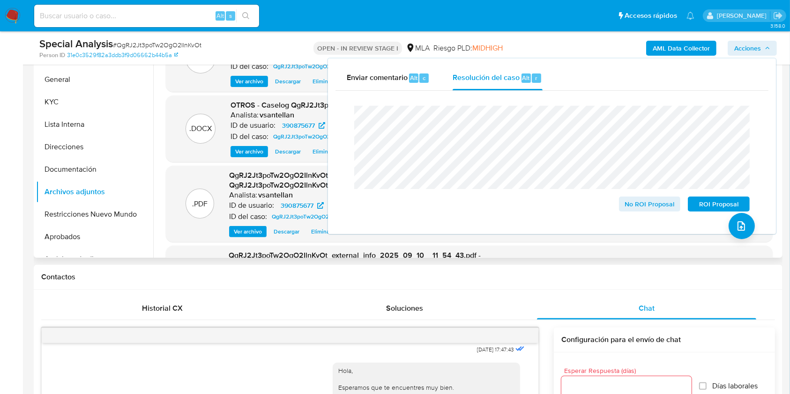
drag, startPoint x: 102, startPoint y: 206, endPoint x: 150, endPoint y: 219, distance: 50.6
click at [102, 206] on button "Restricciones Nuevo Mundo" at bounding box center [94, 214] width 117 height 22
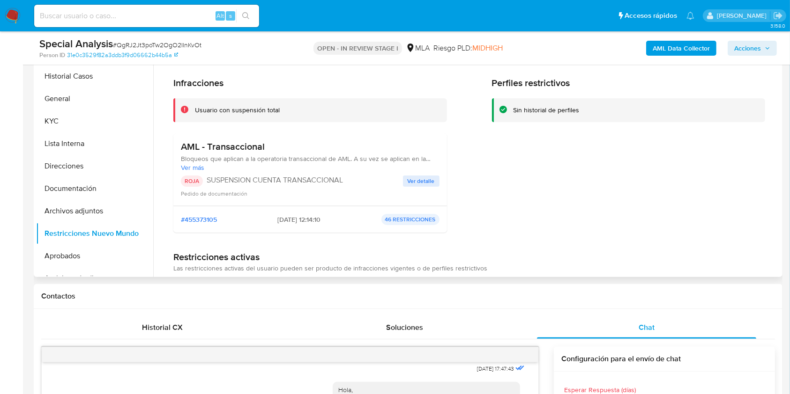
scroll to position [163, 0]
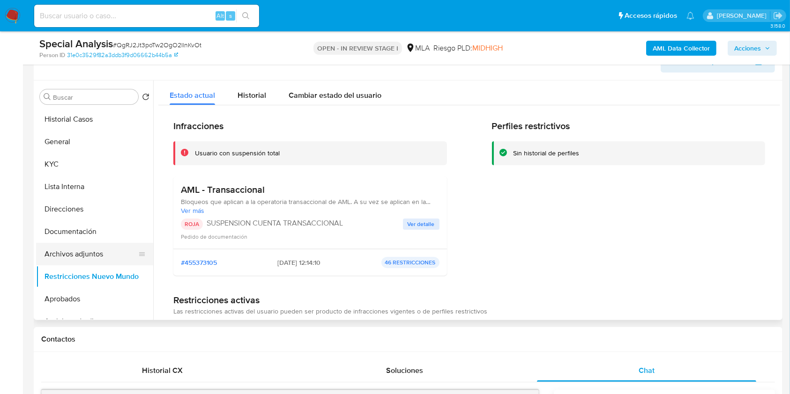
click at [96, 258] on button "Archivos adjuntos" at bounding box center [91, 254] width 110 height 22
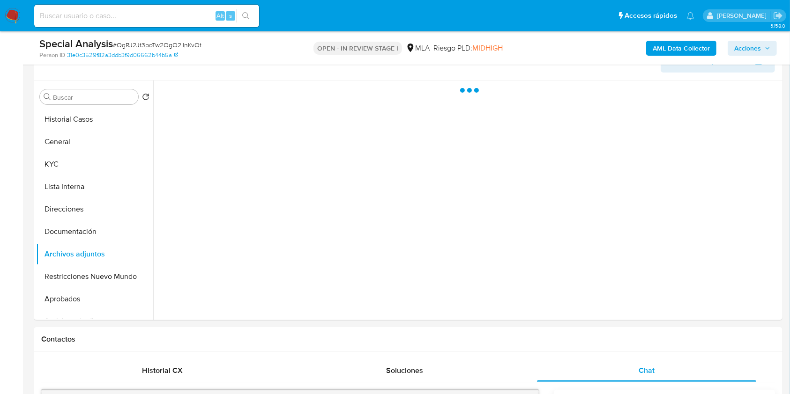
drag, startPoint x: 756, startPoint y: 51, endPoint x: 784, endPoint y: 58, distance: 29.1
click at [758, 51] on span "Acciones" at bounding box center [747, 48] width 27 height 15
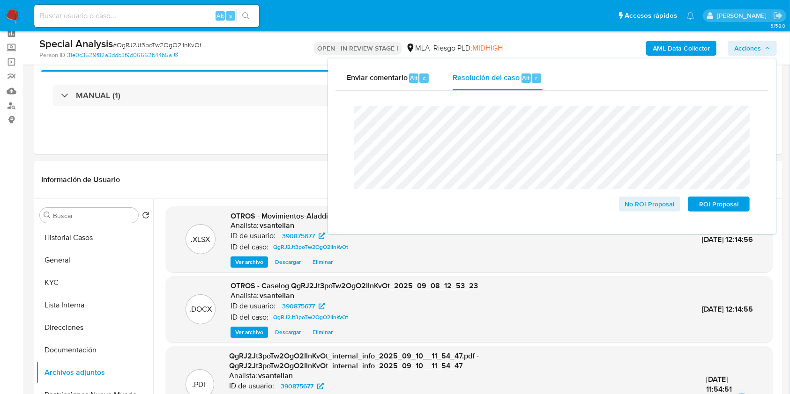
scroll to position [53, 0]
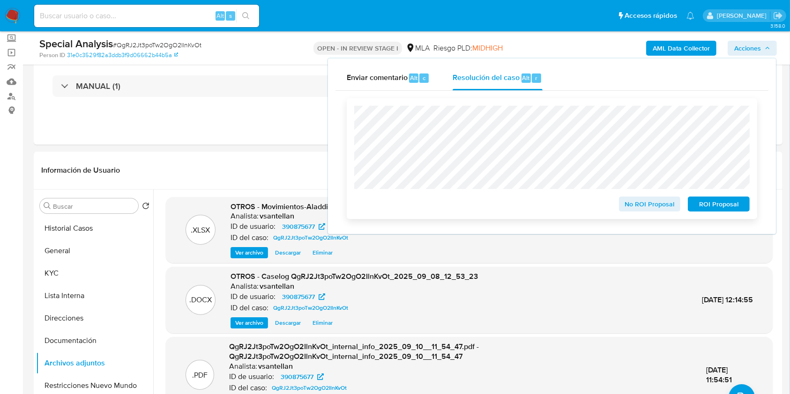
click at [731, 205] on span "ROI Proposal" at bounding box center [718, 204] width 49 height 13
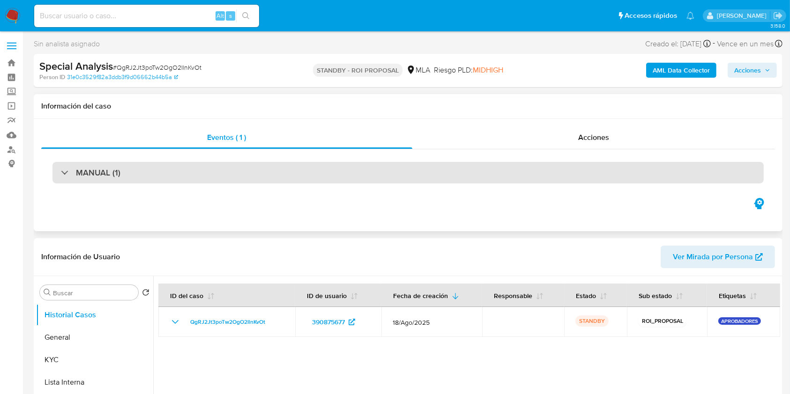
select select "10"
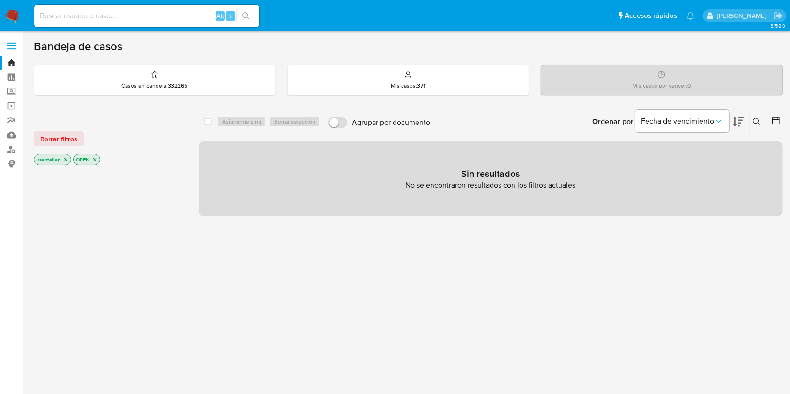
click at [433, 272] on div "select-all-cases-checkbox Asignarme a mí Borrar selección Agrupar por documento…" at bounding box center [491, 319] width 584 height 424
click at [12, 11] on img at bounding box center [13, 16] width 16 height 16
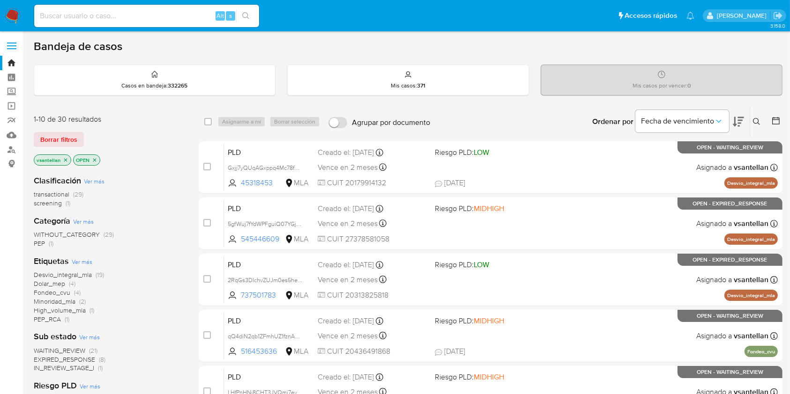
drag, startPoint x: 143, startPoint y: 17, endPoint x: 219, endPoint y: 43, distance: 80.3
click at [143, 17] on input at bounding box center [146, 16] width 225 height 12
paste input "311488202"
type input "311488202"
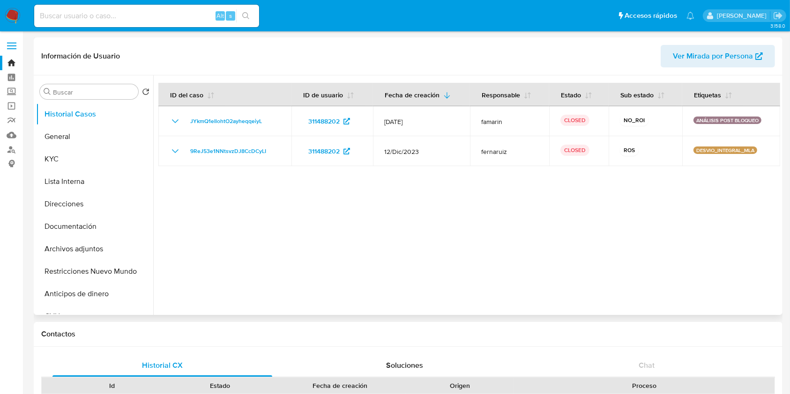
select select "10"
click at [93, 251] on button "Archivos adjuntos" at bounding box center [91, 249] width 110 height 22
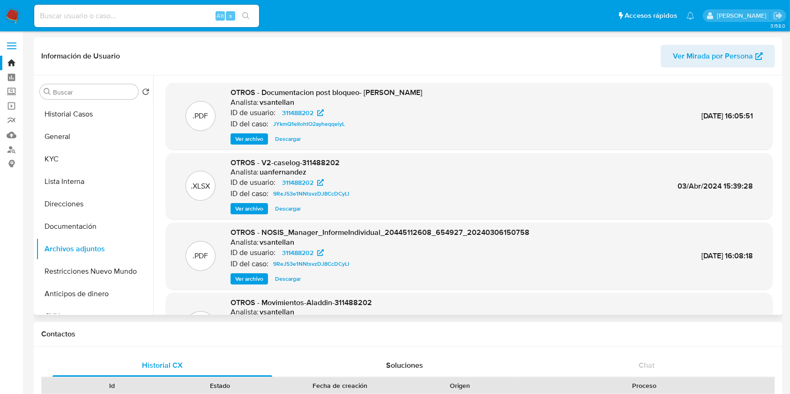
drag, startPoint x: 99, startPoint y: 129, endPoint x: 394, endPoint y: 229, distance: 312.0
click at [99, 129] on button "General" at bounding box center [94, 137] width 117 height 22
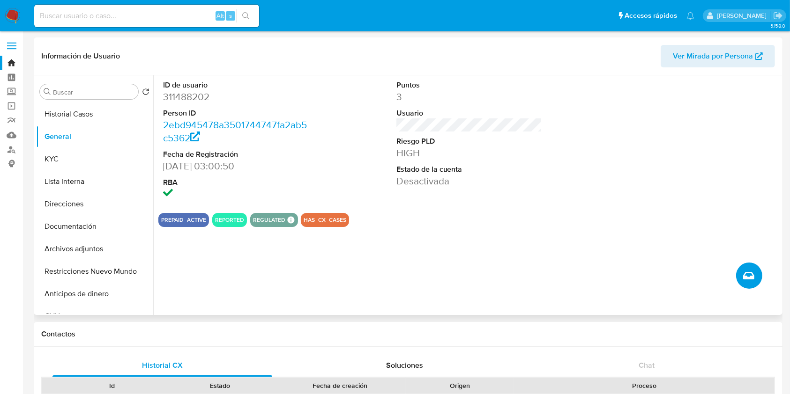
click at [749, 275] on icon "Crear caso manual" at bounding box center [748, 275] width 11 height 11
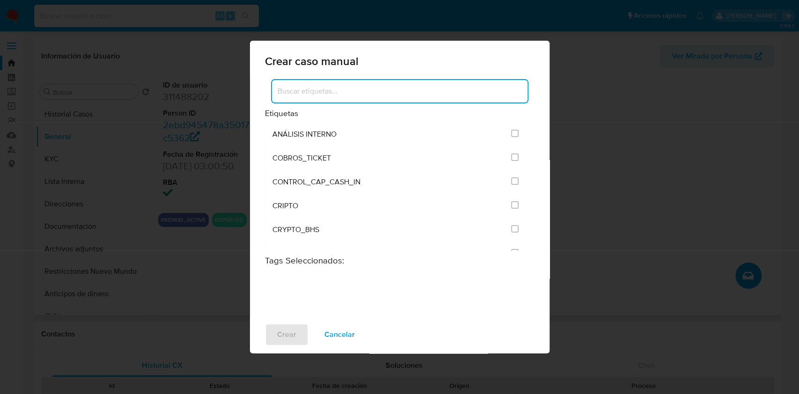
click at [378, 94] on input at bounding box center [400, 91] width 256 height 12
type input "post bloqueo"
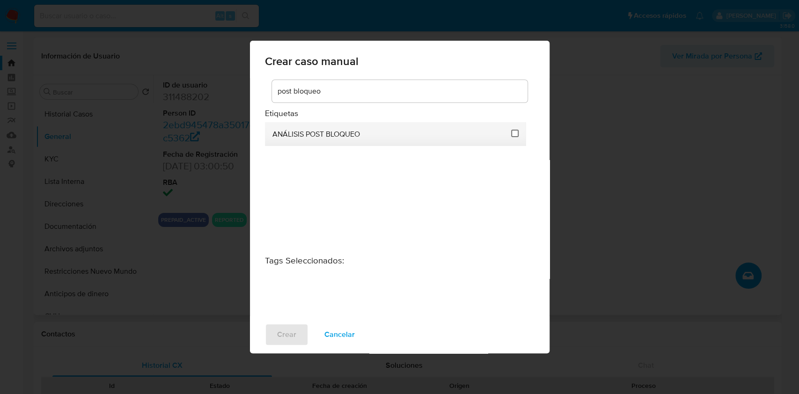
click at [517, 137] on input "3249" at bounding box center [514, 133] width 7 height 7
checkbox input "true"
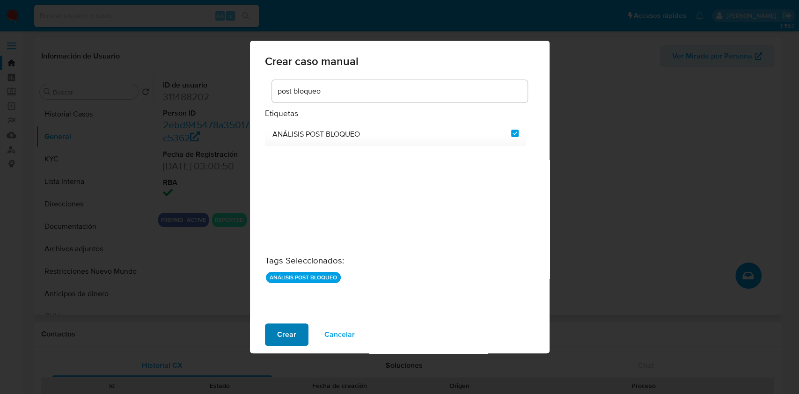
click at [272, 330] on button "Crear" at bounding box center [287, 335] width 44 height 22
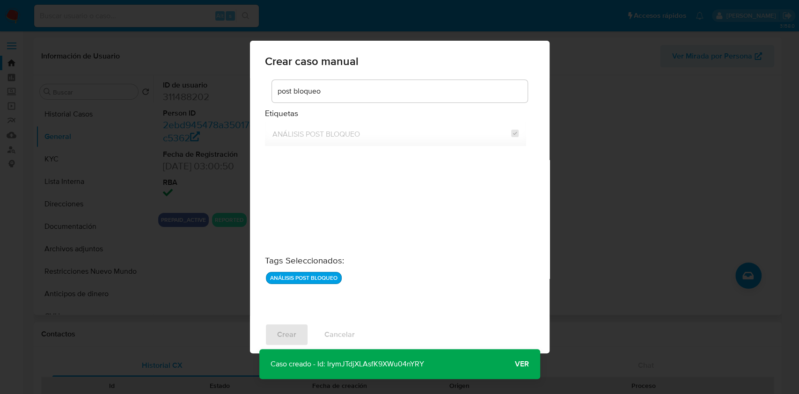
click at [520, 364] on span "Ver" at bounding box center [522, 364] width 14 height 0
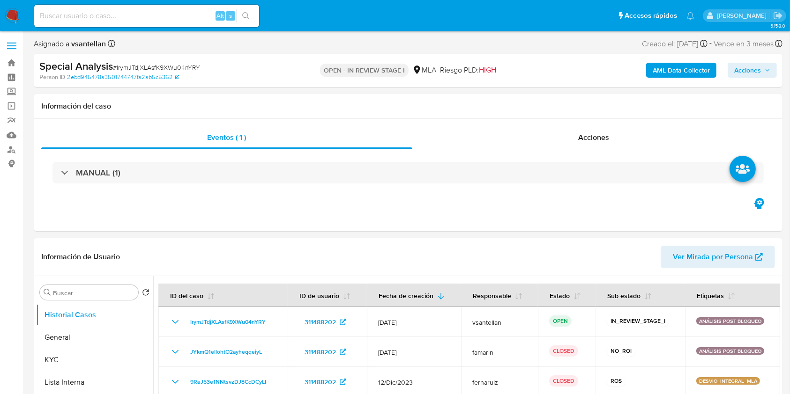
select select "10"
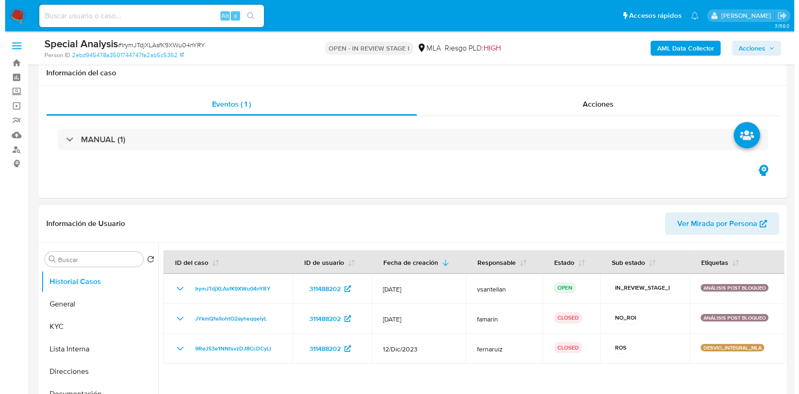
scroll to position [187, 0]
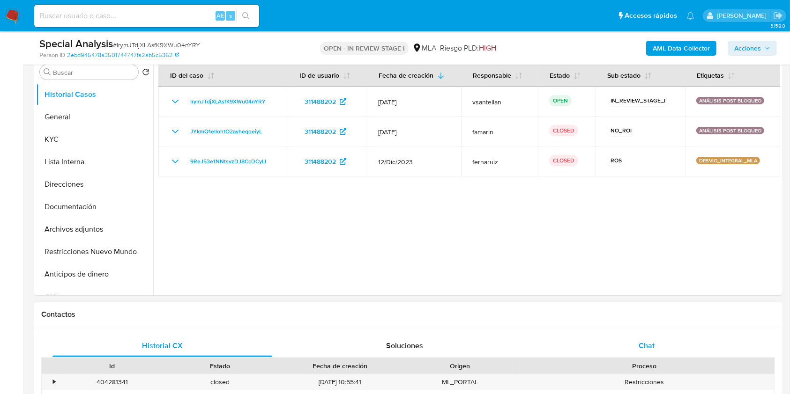
click at [648, 356] on div "Chat" at bounding box center [647, 346] width 220 height 22
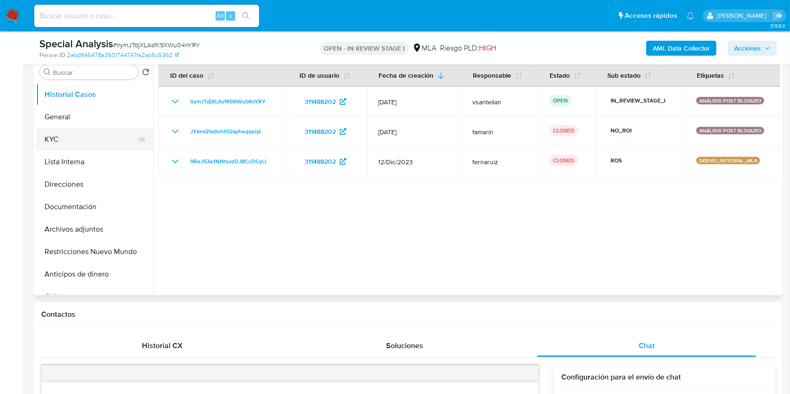
click at [60, 140] on button "KYC" at bounding box center [91, 139] width 110 height 22
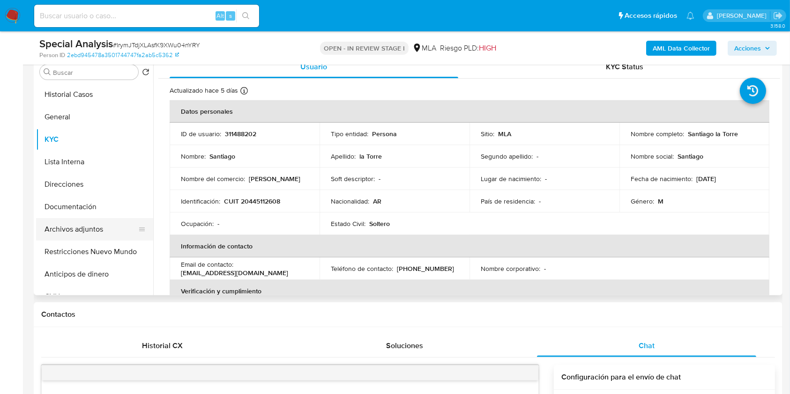
click at [97, 234] on button "Archivos adjuntos" at bounding box center [91, 229] width 110 height 22
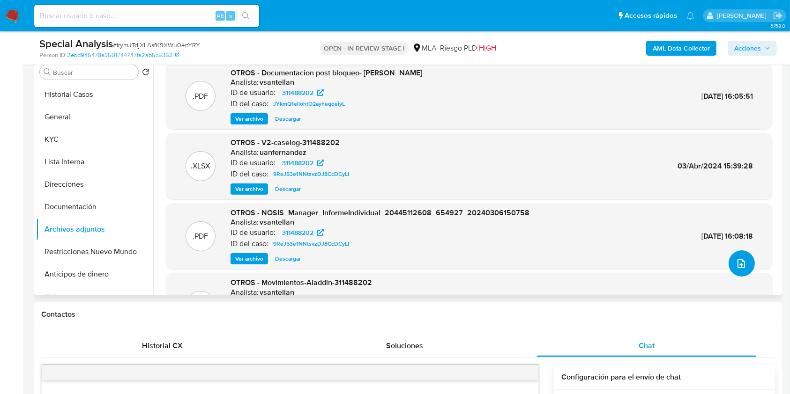
click at [737, 265] on icon "upload-file" at bounding box center [740, 263] width 7 height 9
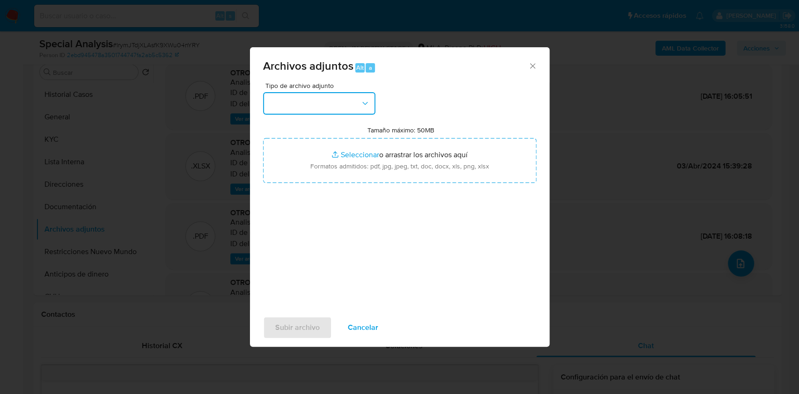
click at [347, 95] on button "button" at bounding box center [319, 103] width 112 height 22
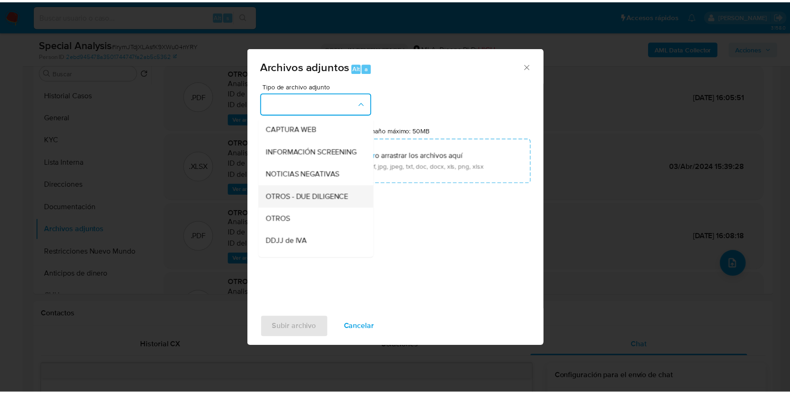
scroll to position [87, 0]
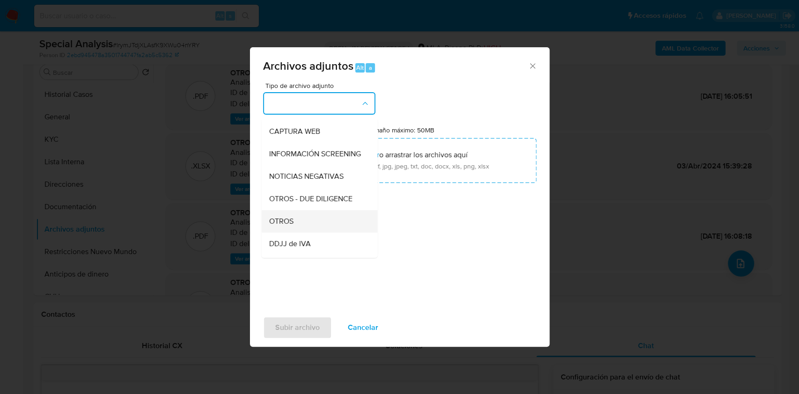
click at [315, 229] on div "OTROS" at bounding box center [317, 221] width 96 height 22
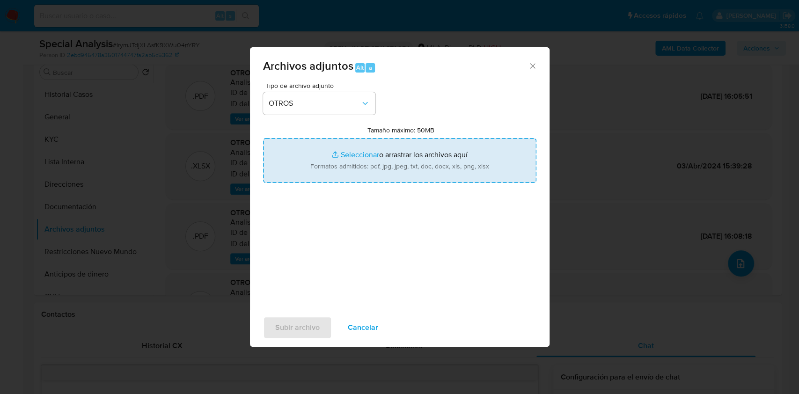
click at [348, 172] on input "Tamaño máximo: 50MB Seleccionar archivos" at bounding box center [400, 160] width 274 height 45
type input "C:\fakepath\Documentacion post bloqueo-[PERSON_NAME] v2.pdf"
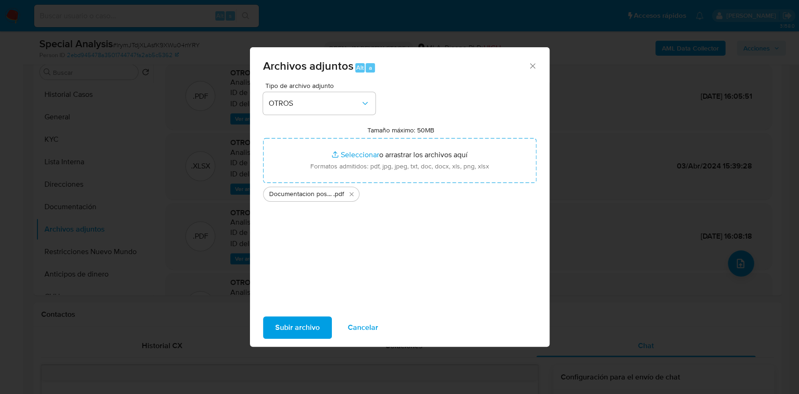
click at [302, 326] on span "Subir archivo" at bounding box center [297, 328] width 44 height 21
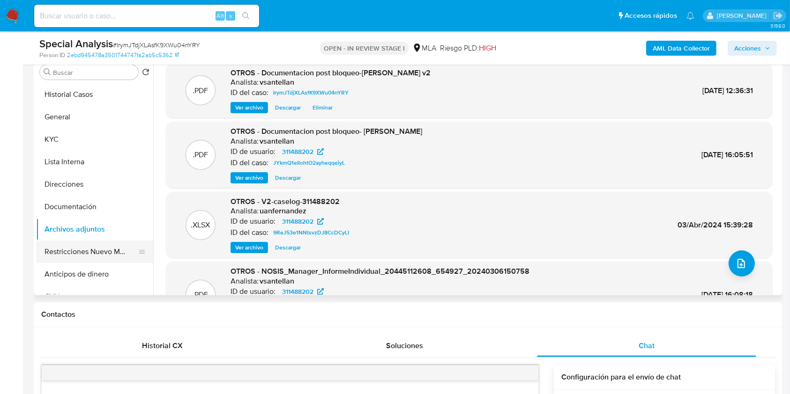
click at [88, 251] on button "Restricciones Nuevo Mundo" at bounding box center [91, 252] width 110 height 22
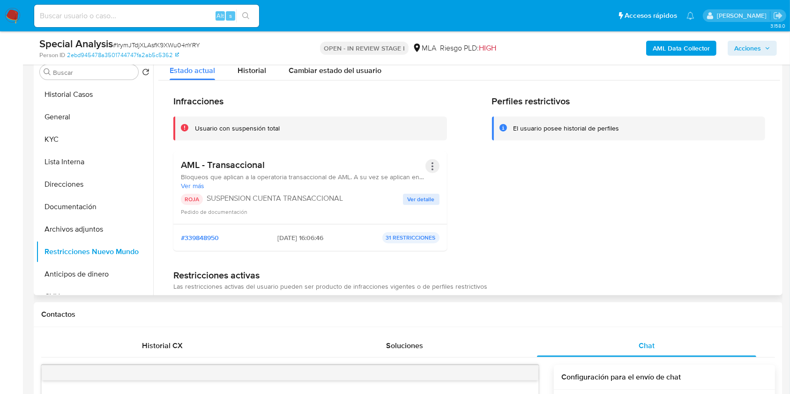
click at [430, 165] on button "Acciones" at bounding box center [432, 166] width 14 height 14
click at [350, 242] on button "Rehabilitar" at bounding box center [357, 241] width 164 height 22
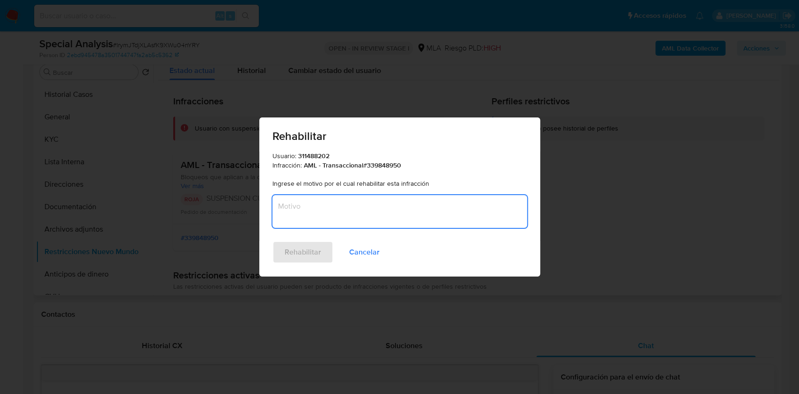
click at [392, 206] on textarea "Motivo" at bounding box center [400, 211] width 255 height 33
type textarea "AML"
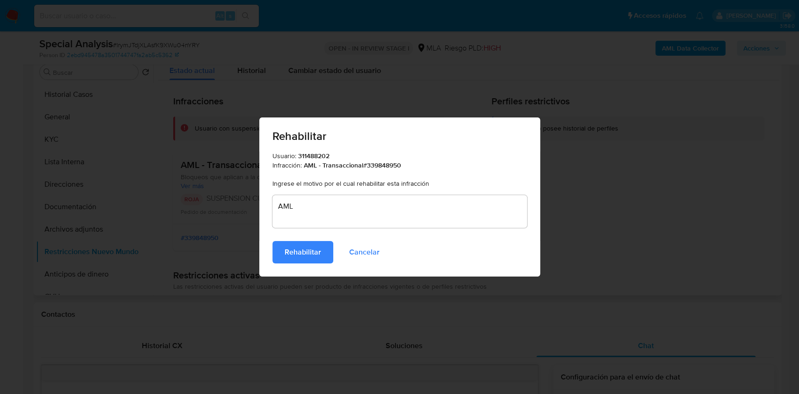
click at [318, 249] on span "Rehabilitar" at bounding box center [303, 252] width 37 height 21
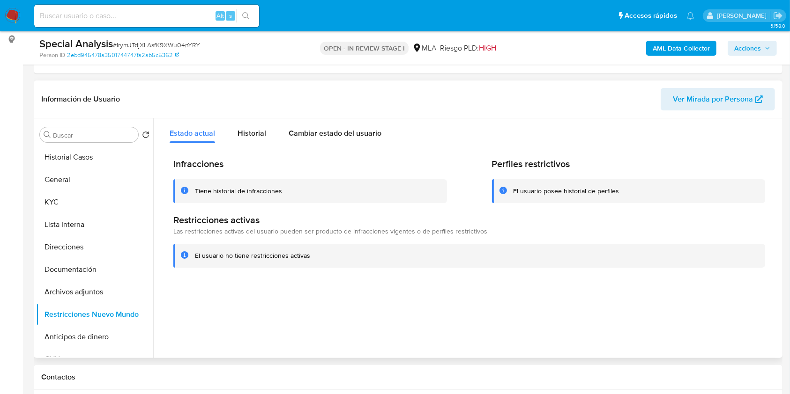
scroll to position [250, 0]
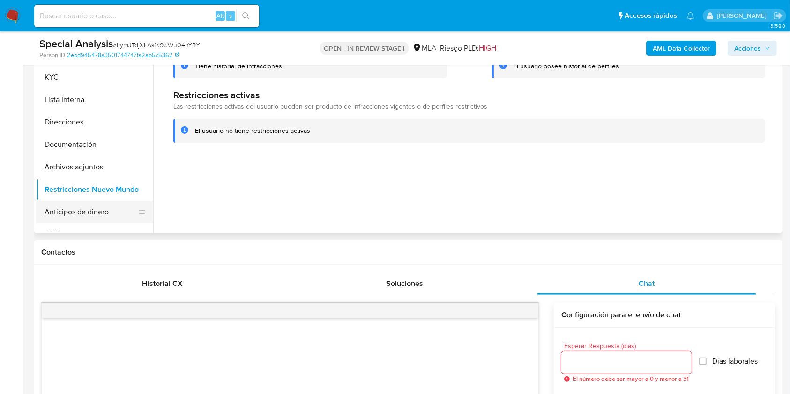
click at [104, 211] on button "Anticipos de dinero" at bounding box center [91, 212] width 110 height 22
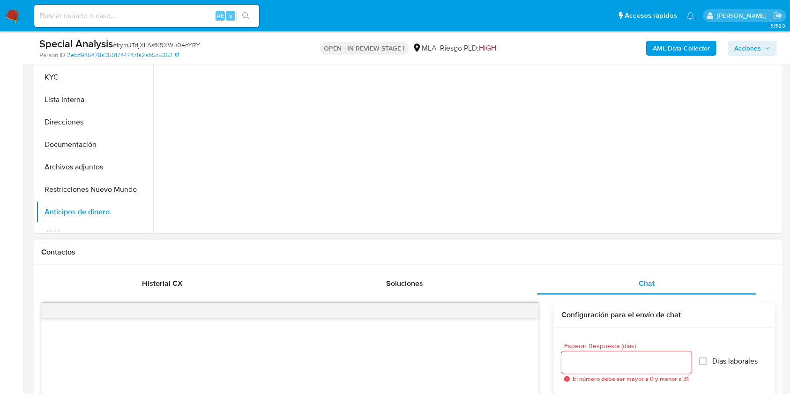
scroll to position [125, 0]
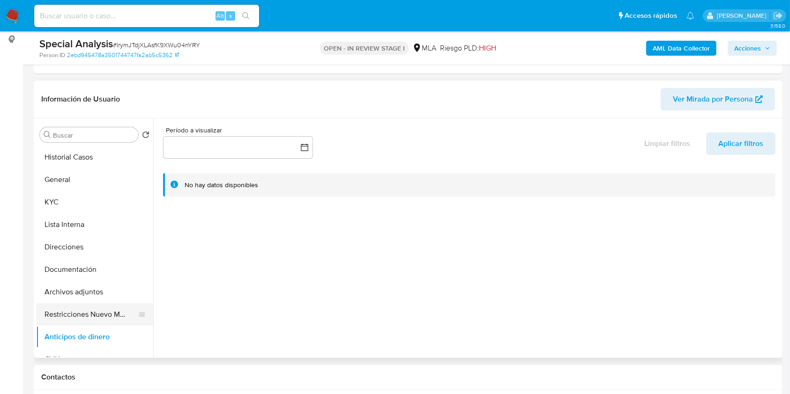
click at [88, 320] on button "Restricciones Nuevo Mundo" at bounding box center [91, 314] width 110 height 22
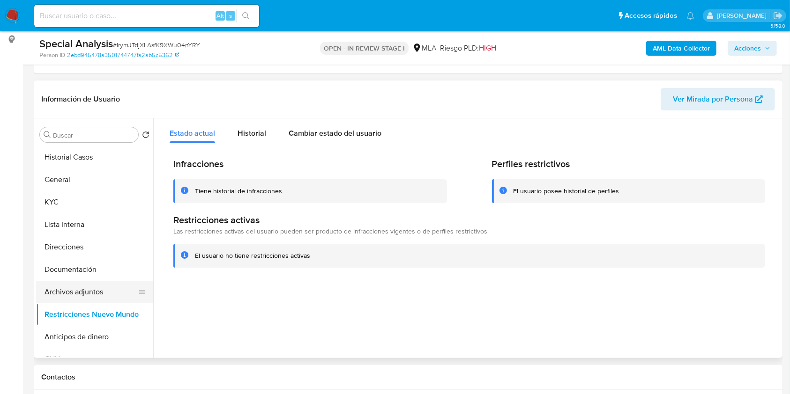
click at [98, 295] on button "Archivos adjuntos" at bounding box center [91, 292] width 110 height 22
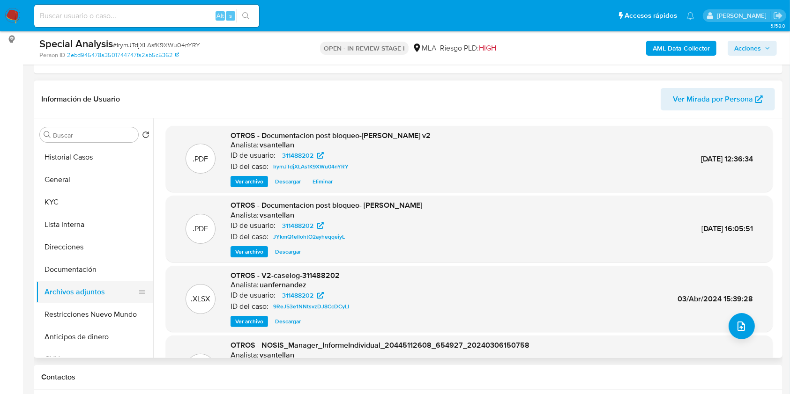
click at [95, 306] on button "Restricciones Nuevo Mundo" at bounding box center [94, 314] width 117 height 22
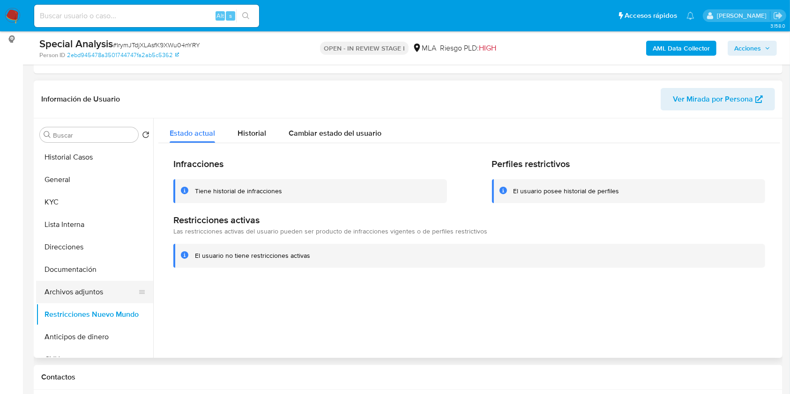
click at [99, 292] on button "Archivos adjuntos" at bounding box center [91, 292] width 110 height 22
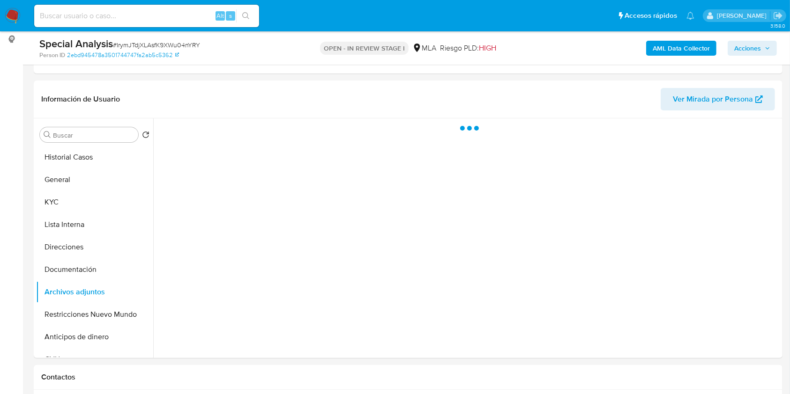
click at [739, 44] on span "Acciones" at bounding box center [747, 48] width 27 height 15
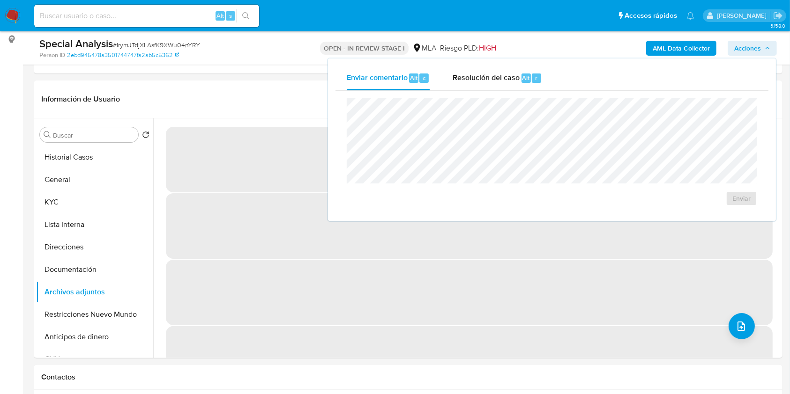
drag, startPoint x: 506, startPoint y: 69, endPoint x: 498, endPoint y: 92, distance: 23.7
click at [506, 69] on div "Resolución del caso Alt r" at bounding box center [496, 78] width 89 height 24
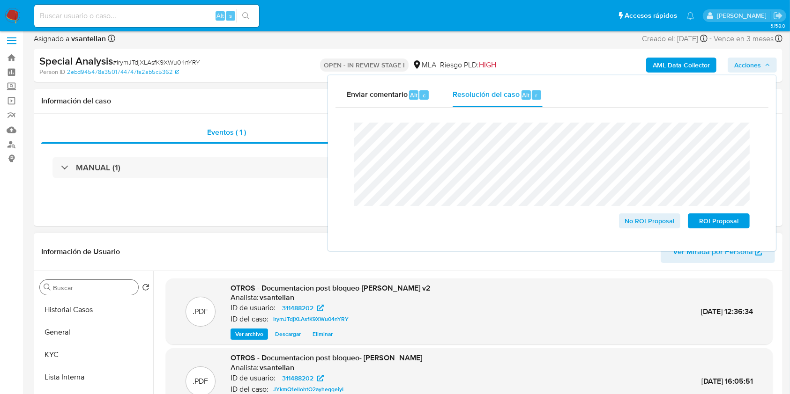
scroll to position [0, 0]
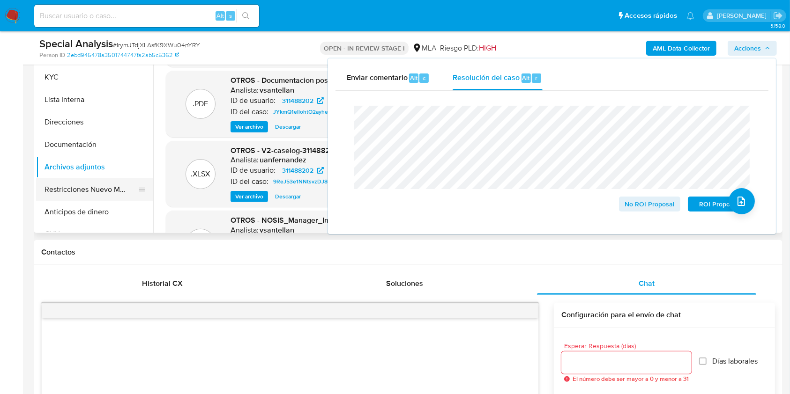
click at [100, 199] on button "Restricciones Nuevo Mundo" at bounding box center [91, 189] width 110 height 22
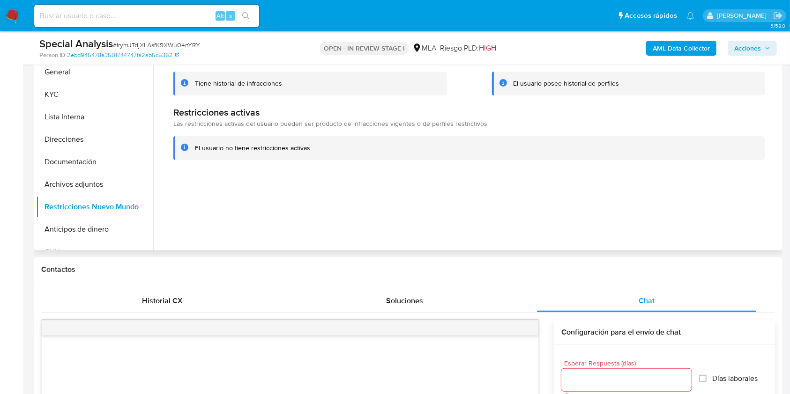
scroll to position [125, 0]
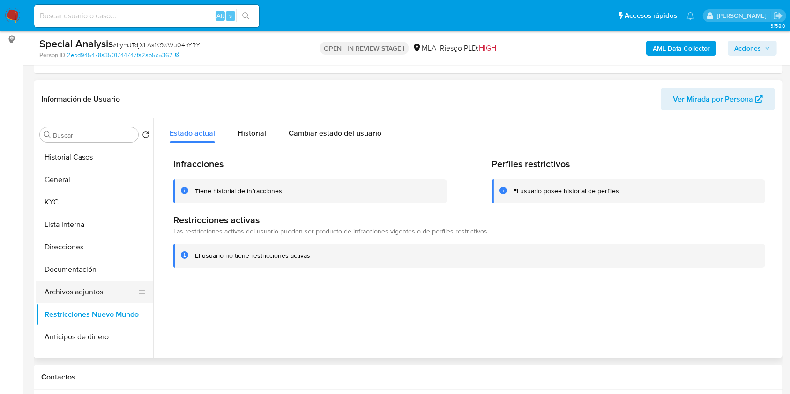
click at [106, 292] on button "Archivos adjuntos" at bounding box center [91, 292] width 110 height 22
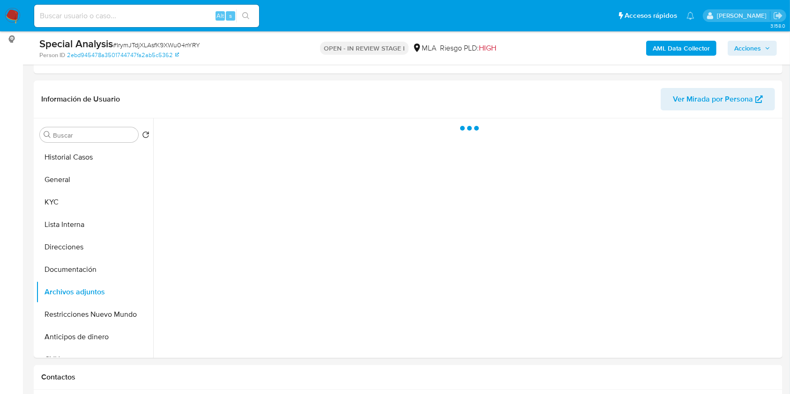
drag, startPoint x: 749, startPoint y: 51, endPoint x: 757, endPoint y: 52, distance: 8.1
click at [749, 50] on span "Acciones" at bounding box center [747, 48] width 27 height 15
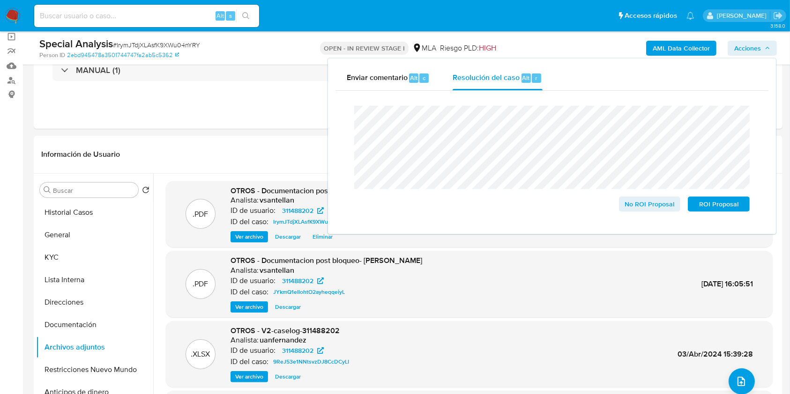
scroll to position [122, 0]
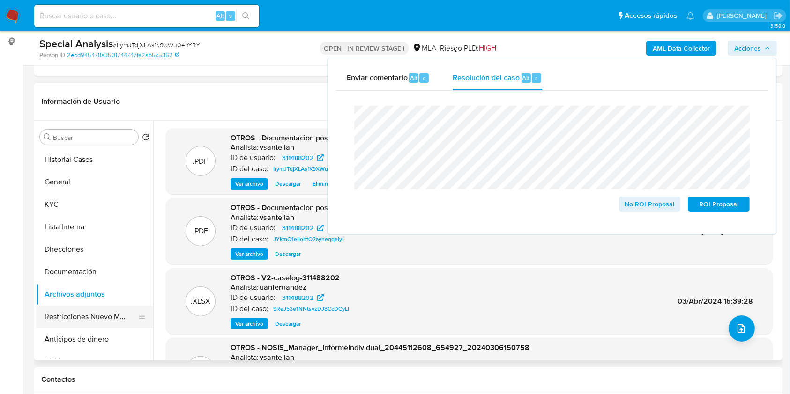
click at [77, 318] on button "Restricciones Nuevo Mundo" at bounding box center [91, 317] width 110 height 22
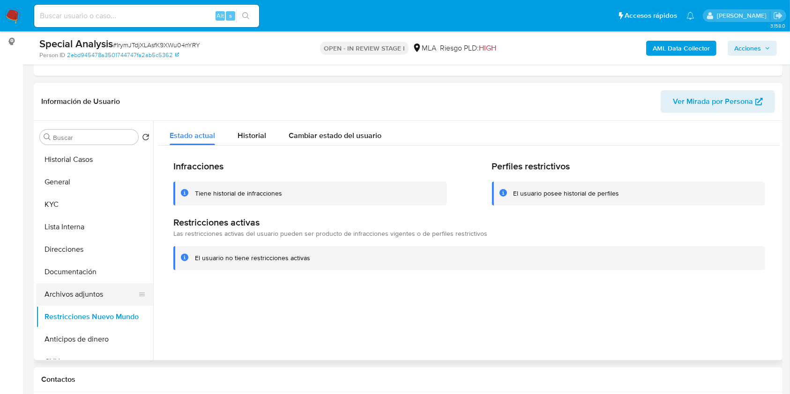
click at [85, 291] on button "Archivos adjuntos" at bounding box center [91, 294] width 110 height 22
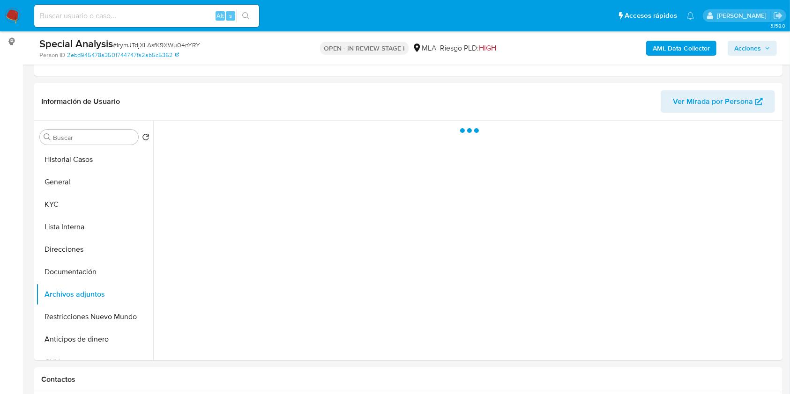
drag, startPoint x: 765, startPoint y: 48, endPoint x: 787, endPoint y: 55, distance: 23.7
click at [765, 48] on icon "button" at bounding box center [767, 48] width 6 height 6
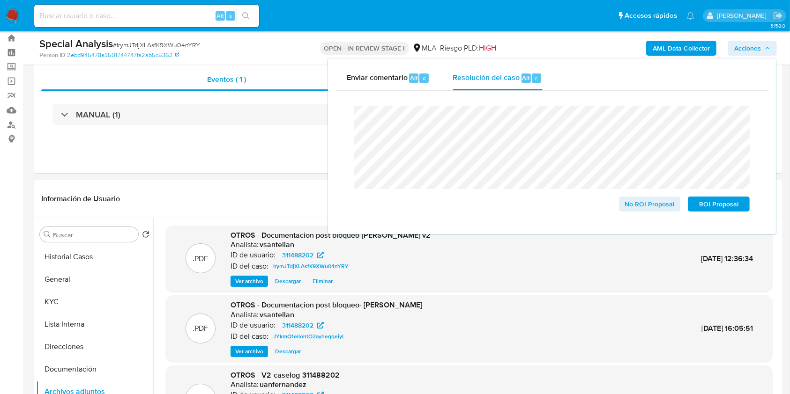
scroll to position [13, 0]
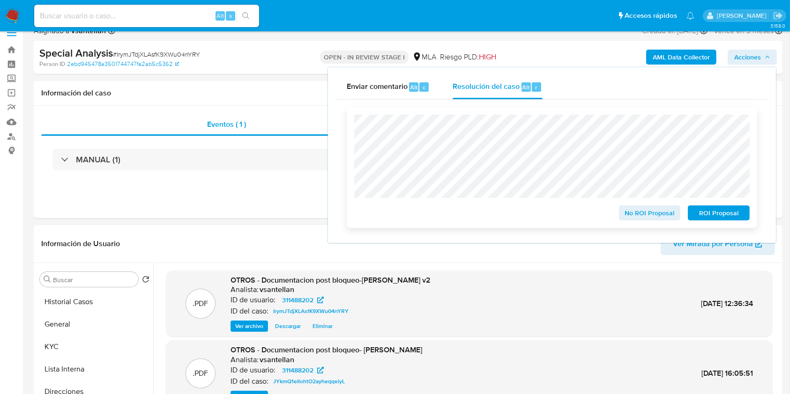
click at [645, 217] on span "No ROI Proposal" at bounding box center [649, 213] width 49 height 13
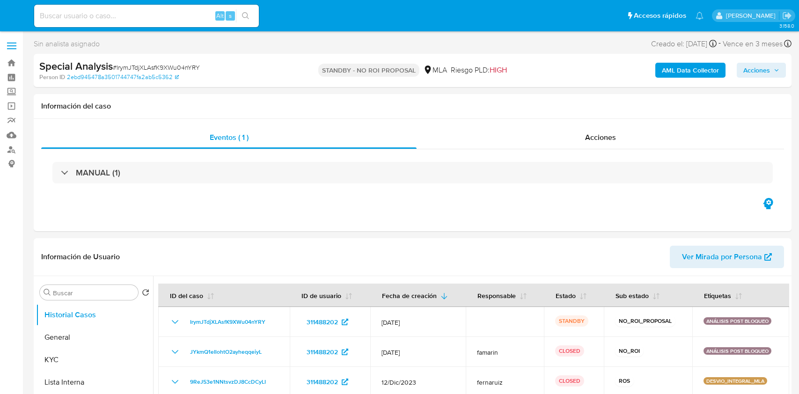
select select "10"
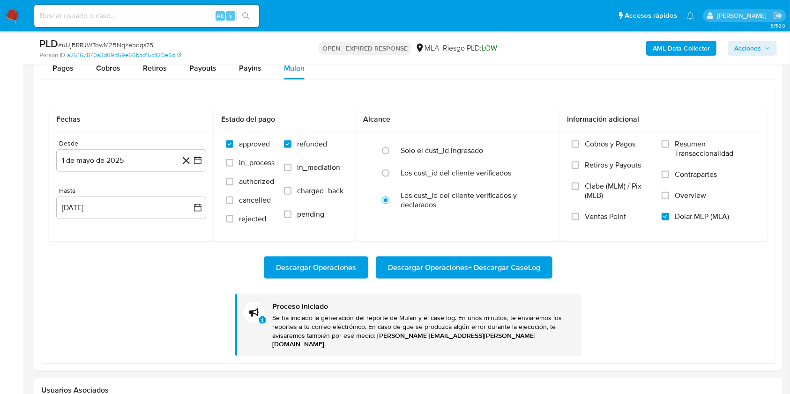
scroll to position [529, 0]
click at [11, 15] on img at bounding box center [13, 16] width 16 height 16
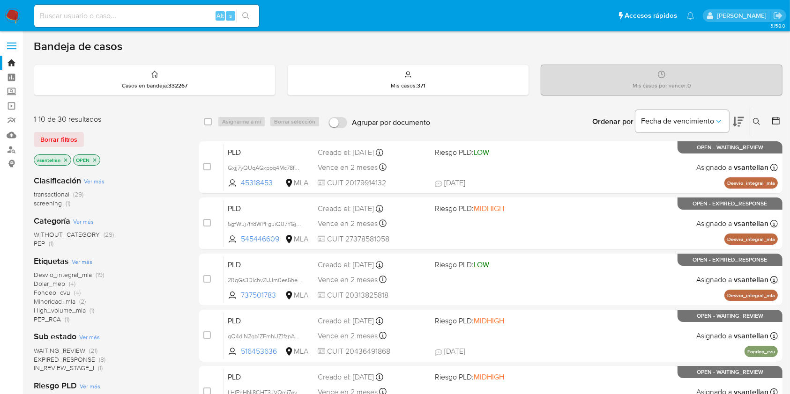
drag, startPoint x: 755, startPoint y: 119, endPoint x: 742, endPoint y: 138, distance: 23.1
click at [756, 118] on icon at bounding box center [756, 121] width 7 height 7
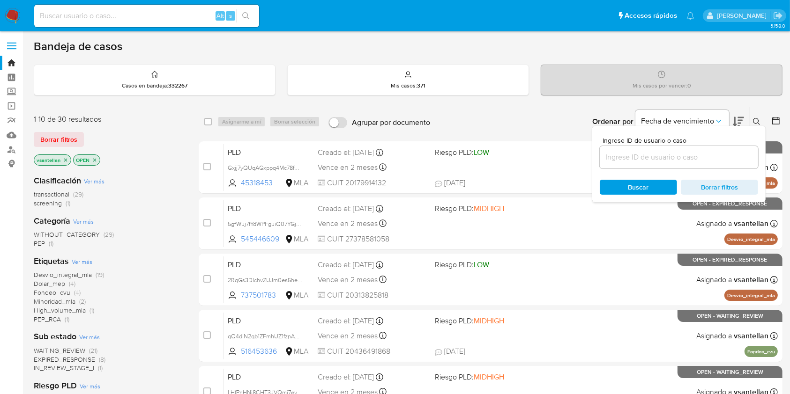
drag, startPoint x: 682, startPoint y: 155, endPoint x: 706, endPoint y: 152, distance: 24.0
click at [682, 154] on input at bounding box center [678, 157] width 158 height 12
type input "1934201147"
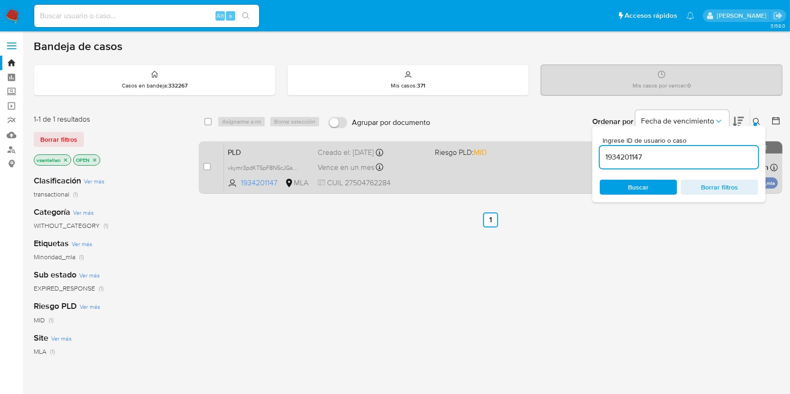
drag, startPoint x: 753, startPoint y: 118, endPoint x: 708, endPoint y: 159, distance: 61.0
click at [753, 118] on icon at bounding box center [756, 121] width 7 height 7
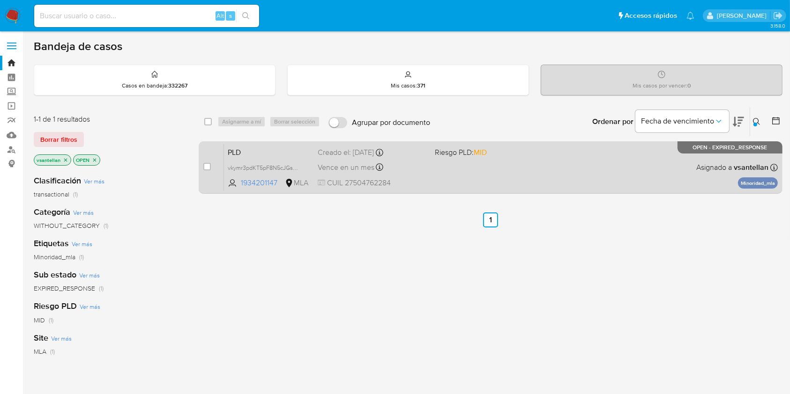
click at [207, 160] on div "case-item-checkbox No es posible asignar el caso" at bounding box center [213, 167] width 21 height 47
click at [208, 163] on input "checkbox" at bounding box center [206, 166] width 7 height 7
checkbox input "true"
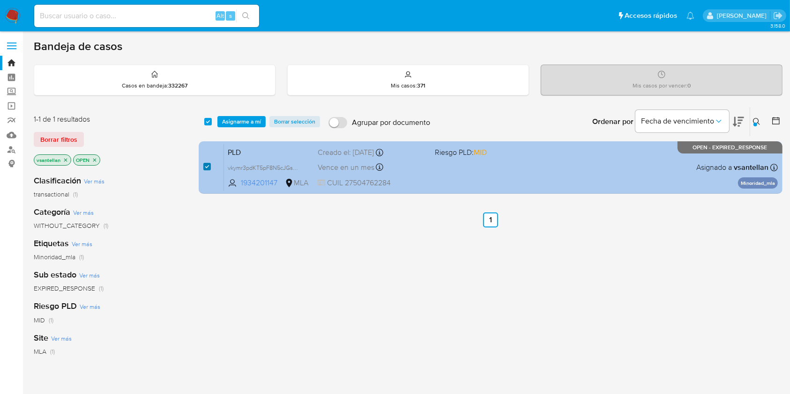
checkbox input "true"
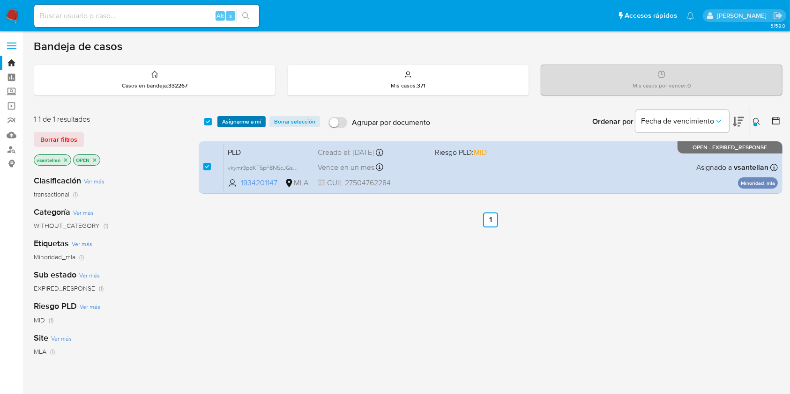
click at [233, 117] on span "Asignarme a mí" at bounding box center [241, 121] width 39 height 9
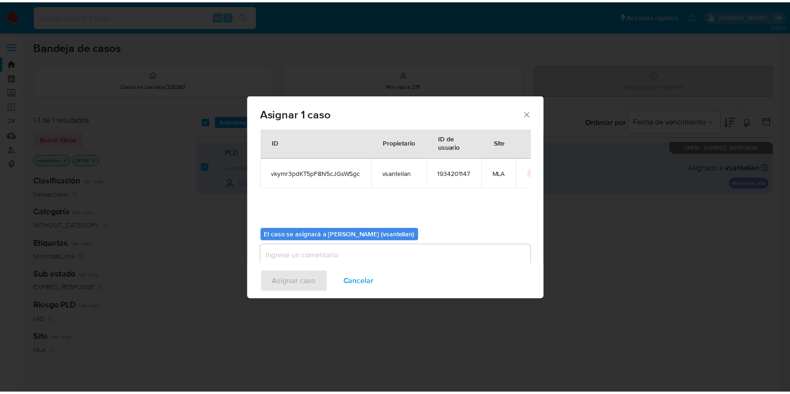
scroll to position [48, 0]
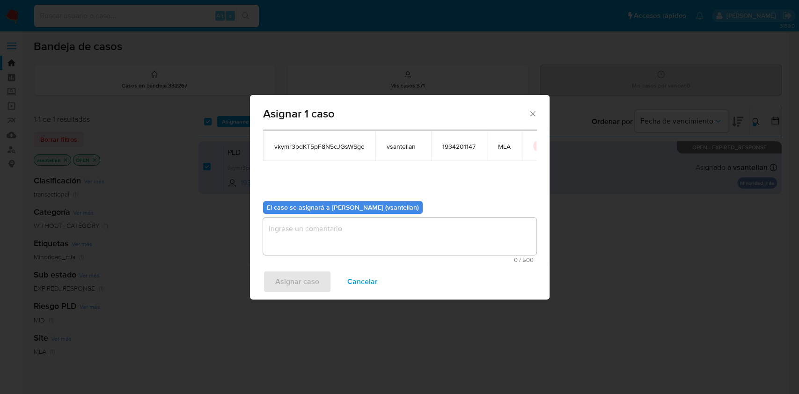
click at [304, 242] on textarea "assign-modal" at bounding box center [400, 236] width 274 height 37
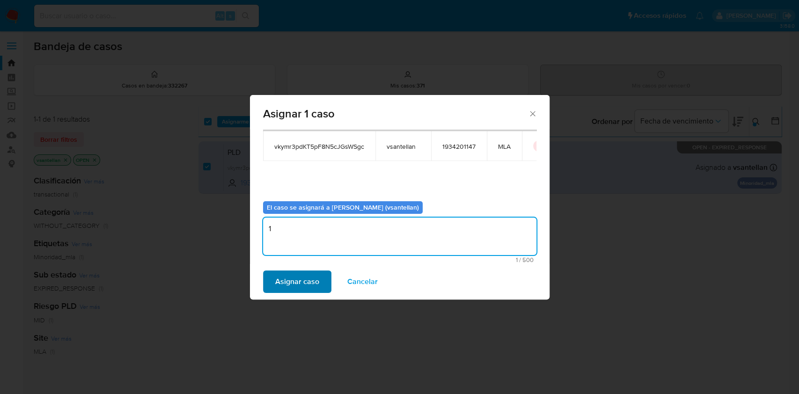
type textarea "1"
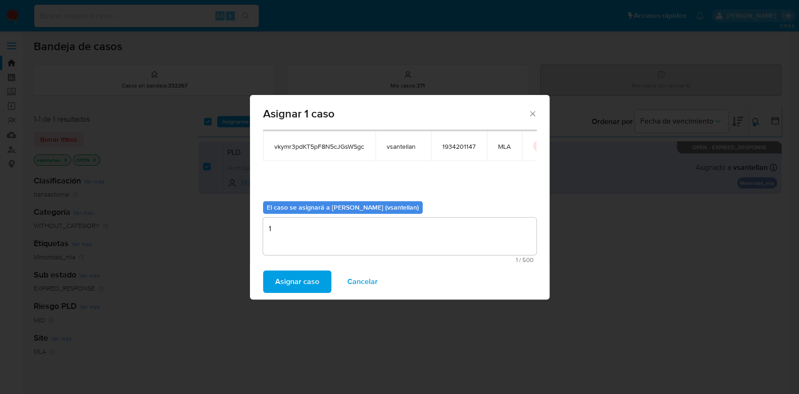
click at [300, 281] on span "Asignar caso" at bounding box center [297, 282] width 44 height 21
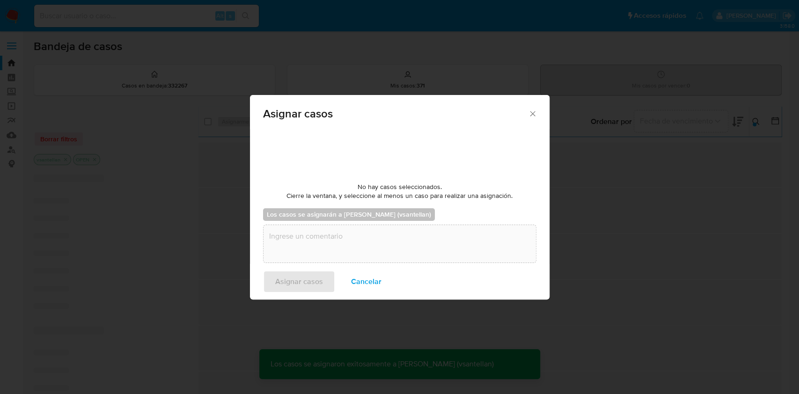
checkbox input "false"
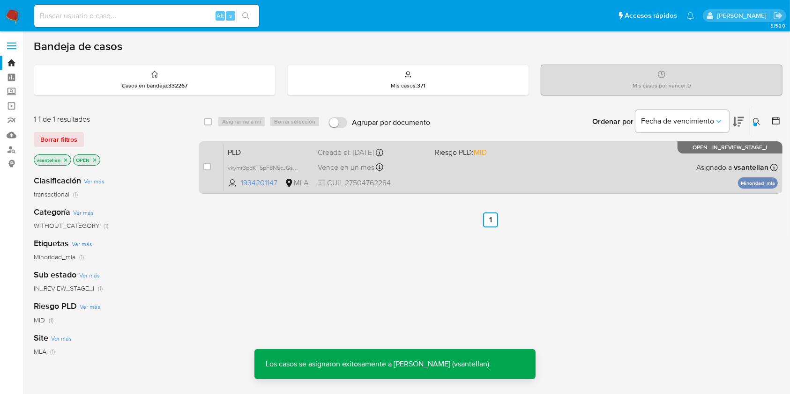
click at [564, 166] on div "PLD vkymr3pdKT5pF8N5cJGsWSgc 1934201147 MLA Riesgo PLD: MID Creado el: 12/08/20…" at bounding box center [501, 167] width 554 height 47
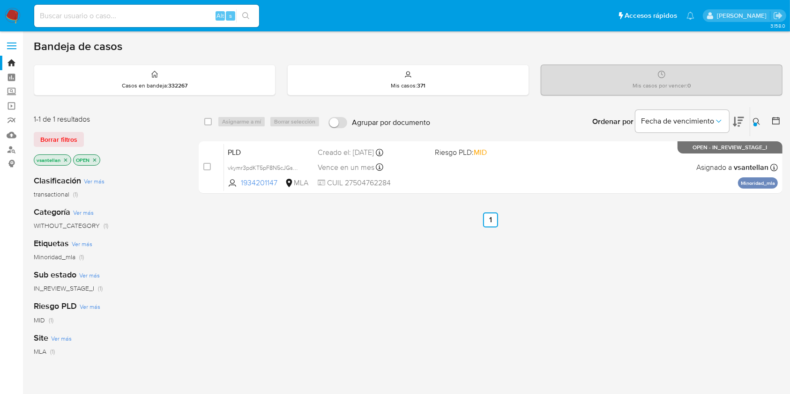
click at [15, 14] on img at bounding box center [13, 16] width 16 height 16
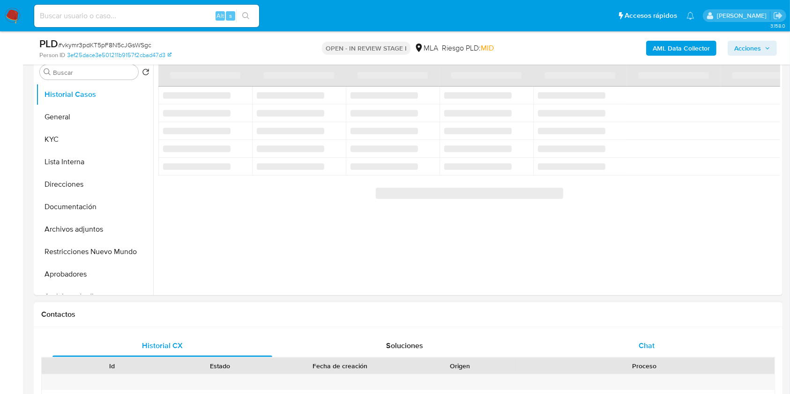
select select "10"
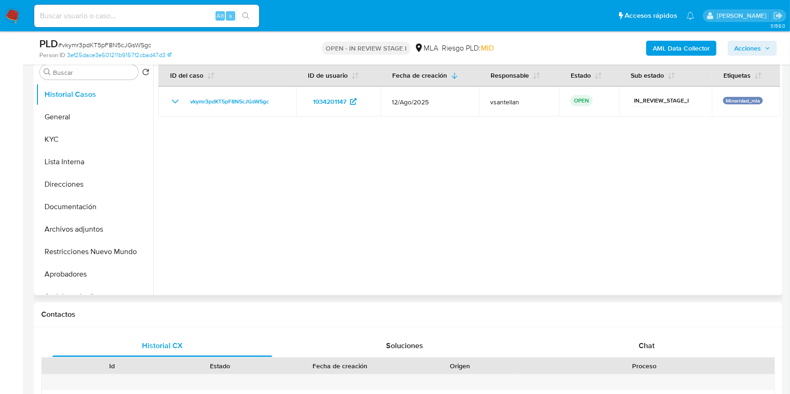
click at [667, 348] on div "Chat" at bounding box center [647, 346] width 220 height 22
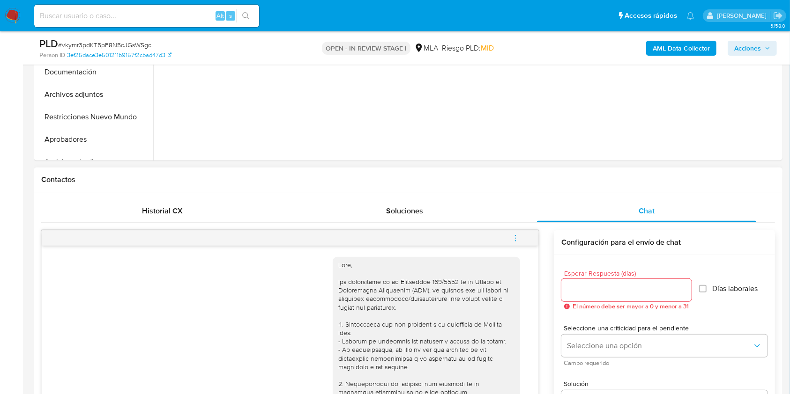
scroll to position [427, 0]
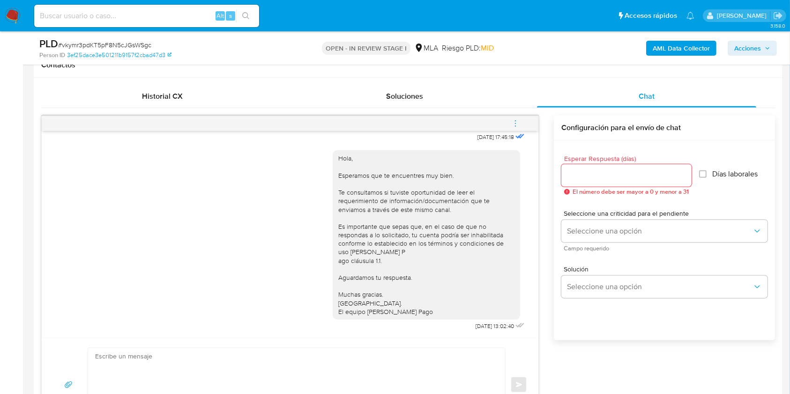
drag, startPoint x: 522, startPoint y: 118, endPoint x: 505, endPoint y: 108, distance: 19.8
click at [521, 118] on button "menu-action" at bounding box center [515, 123] width 31 height 22
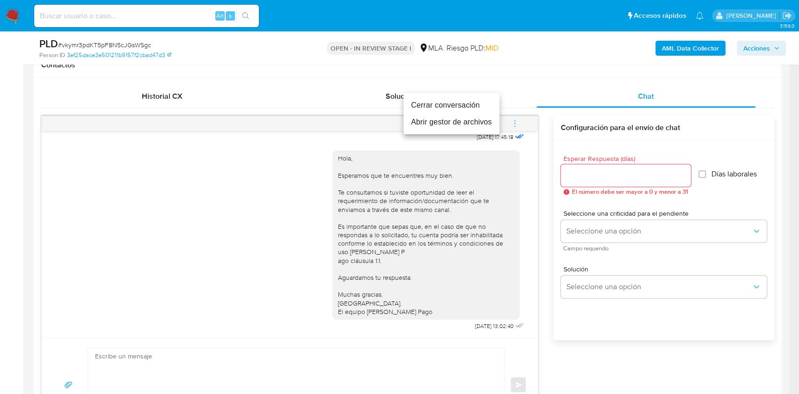
click at [482, 104] on li "Cerrar conversación" at bounding box center [452, 105] width 96 height 17
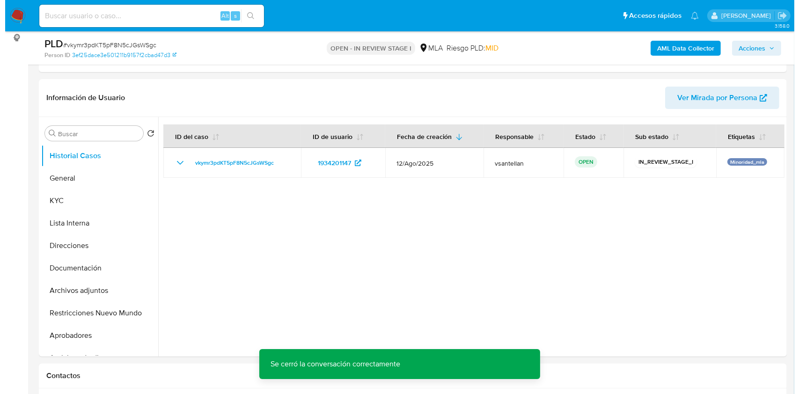
scroll to position [133, 0]
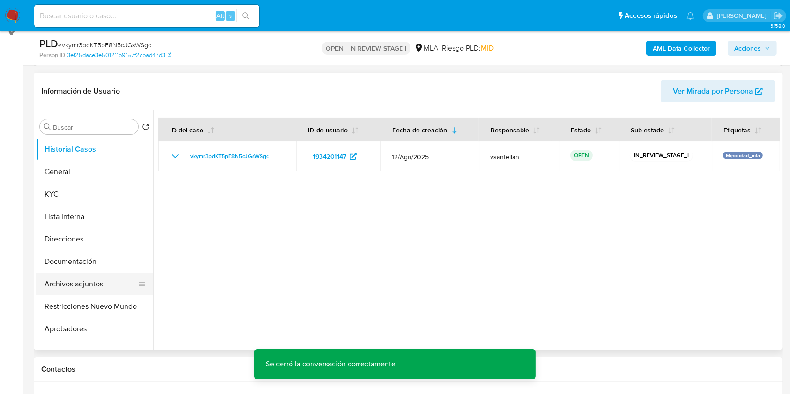
click at [74, 274] on button "Archivos adjuntos" at bounding box center [91, 284] width 110 height 22
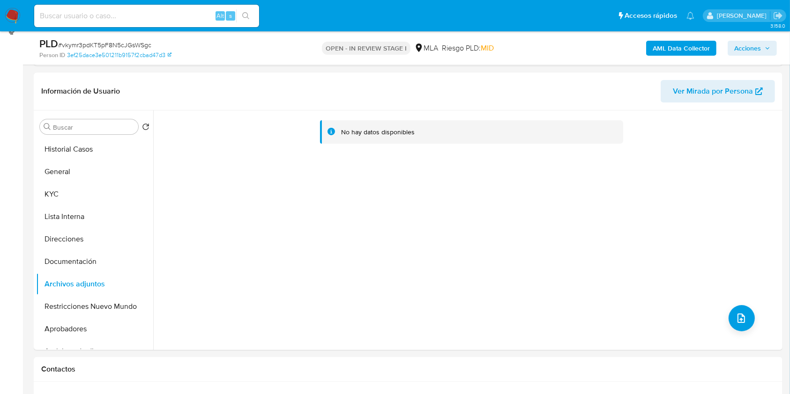
click at [672, 45] on b "AML Data Collector" at bounding box center [680, 48] width 57 height 15
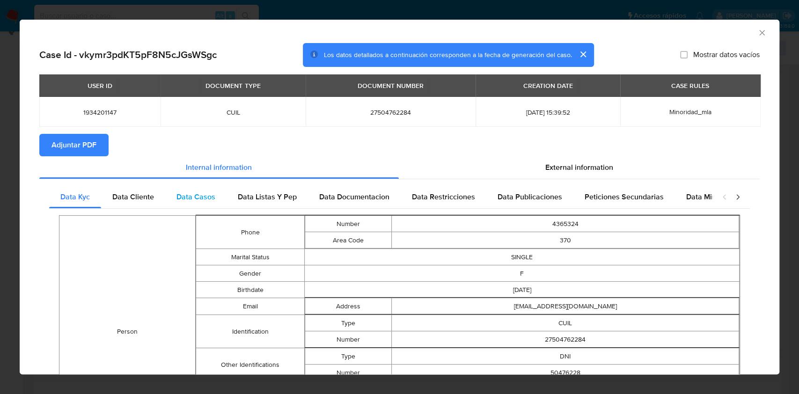
drag, startPoint x: 146, startPoint y: 198, endPoint x: 188, endPoint y: 203, distance: 42.4
click at [146, 199] on span "Data Cliente" at bounding box center [133, 197] width 42 height 11
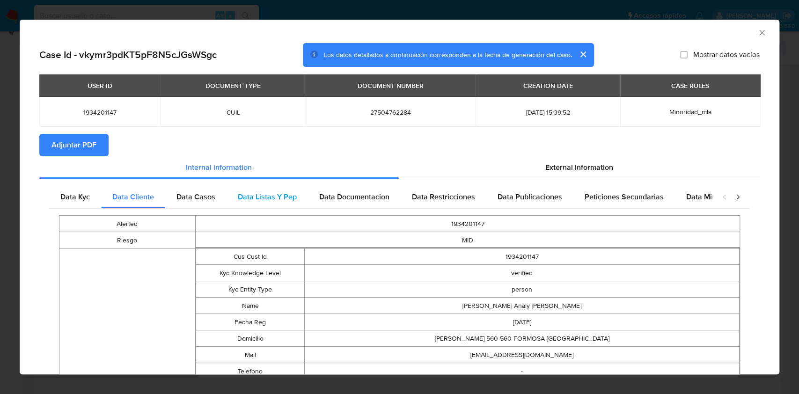
drag, startPoint x: 193, startPoint y: 203, endPoint x: 237, endPoint y: 195, distance: 43.9
click at [195, 203] on div "Data Casos" at bounding box center [195, 197] width 61 height 22
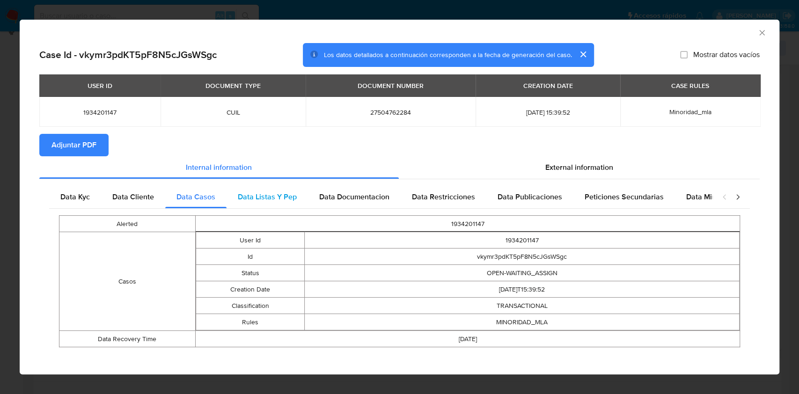
click at [238, 193] on span "Data Listas Y Pep" at bounding box center [267, 197] width 59 height 11
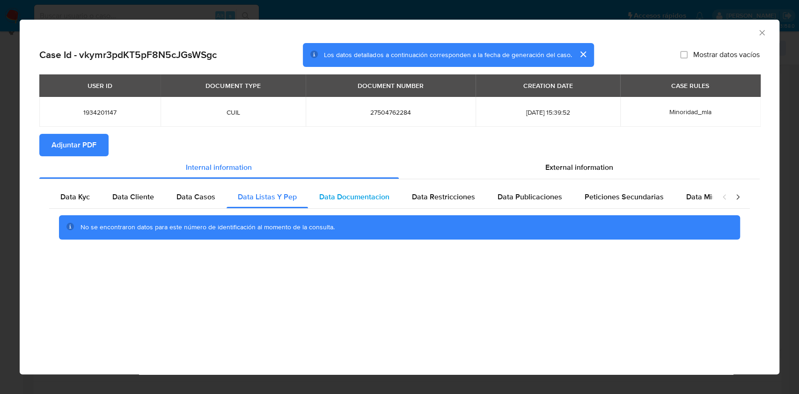
click at [355, 204] on div "Data Documentacion" at bounding box center [354, 197] width 93 height 22
drag, startPoint x: 433, startPoint y: 204, endPoint x: 495, endPoint y: 199, distance: 62.5
click at [439, 203] on div "Data Restricciones" at bounding box center [444, 197] width 86 height 22
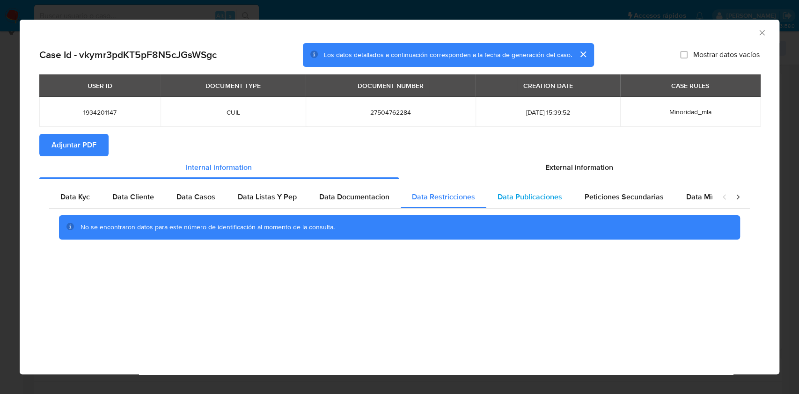
click at [535, 200] on span "Data Publicaciones" at bounding box center [530, 197] width 65 height 11
click at [663, 195] on div "Peticiones Secundarias" at bounding box center [625, 197] width 102 height 22
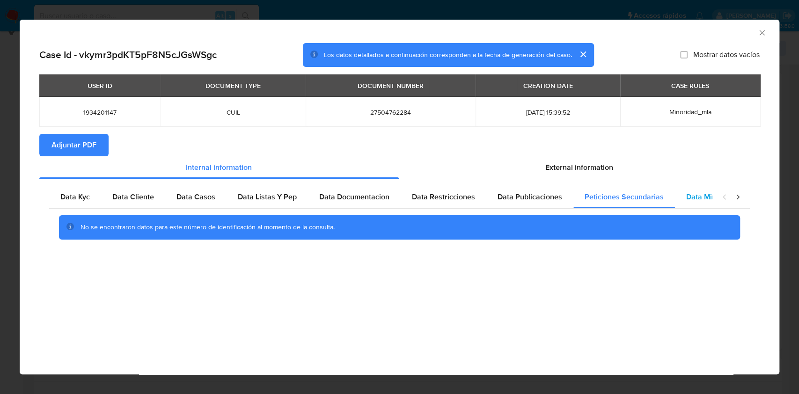
click at [701, 189] on div "Data Minoridad" at bounding box center [712, 197] width 74 height 22
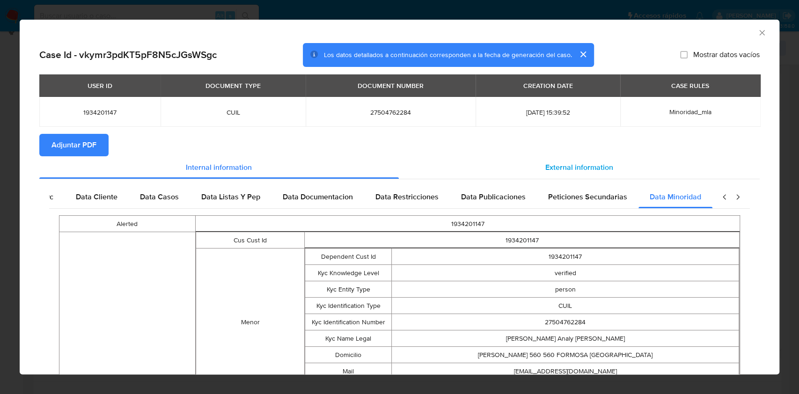
scroll to position [0, 41]
click at [622, 170] on div "External information" at bounding box center [580, 167] width 362 height 22
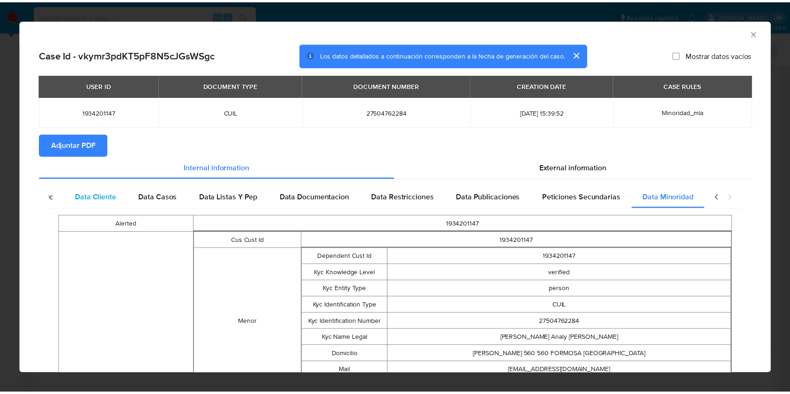
scroll to position [0, 0]
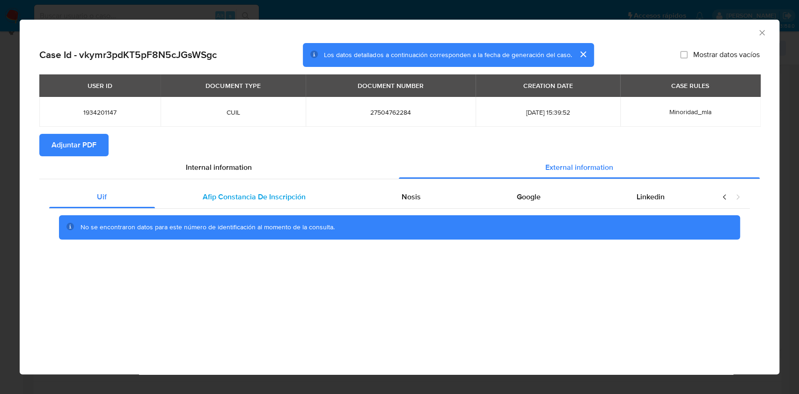
click at [253, 194] on span "Afip Constancia De Inscripción" at bounding box center [254, 197] width 103 height 11
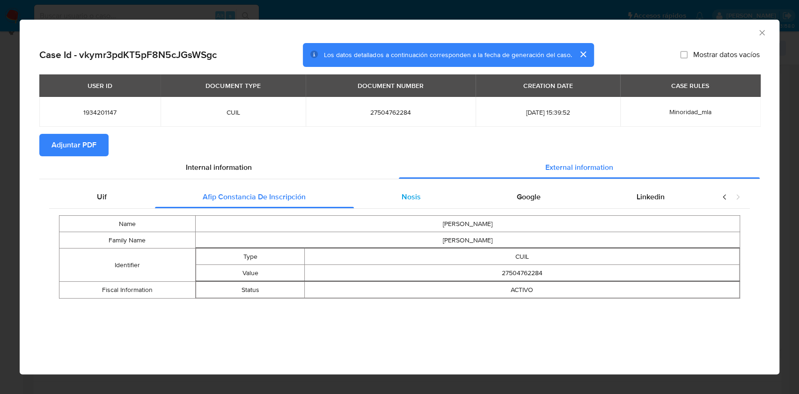
click at [436, 207] on div "Nosis" at bounding box center [411, 197] width 115 height 22
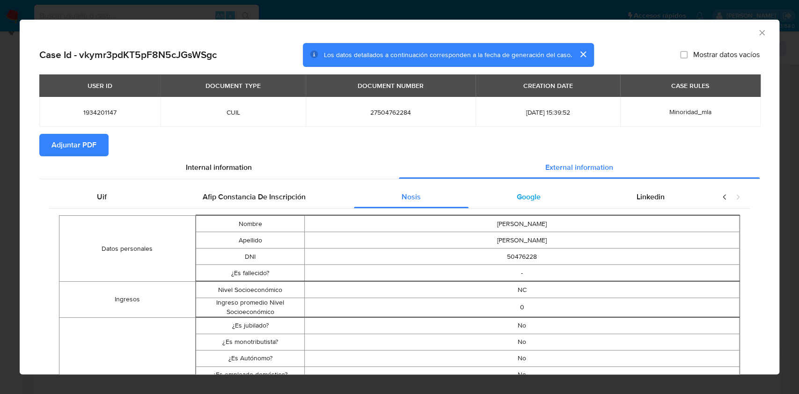
click at [576, 197] on div "Google" at bounding box center [529, 197] width 120 height 22
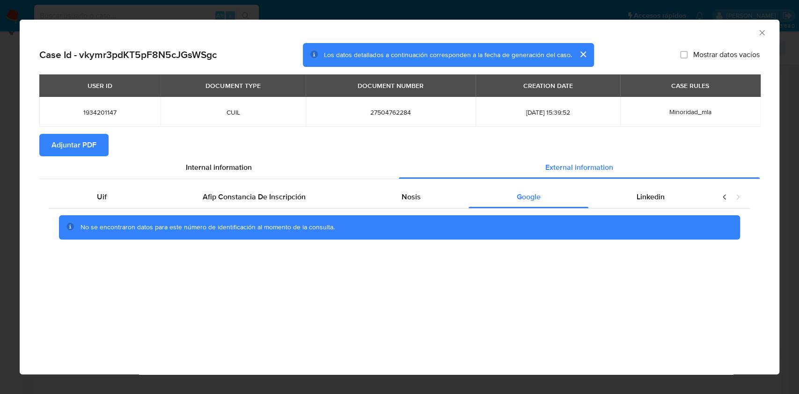
click at [99, 147] on button "Adjuntar PDF" at bounding box center [73, 145] width 69 height 22
click at [762, 34] on icon "Cerrar ventana" at bounding box center [762, 32] width 9 height 9
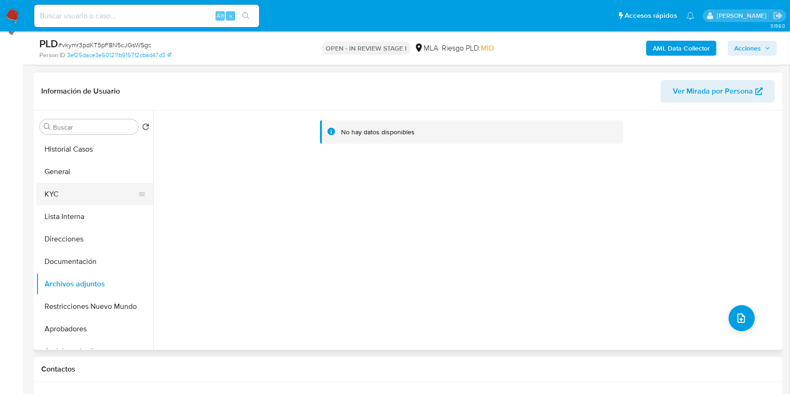
click at [93, 199] on button "KYC" at bounding box center [91, 194] width 110 height 22
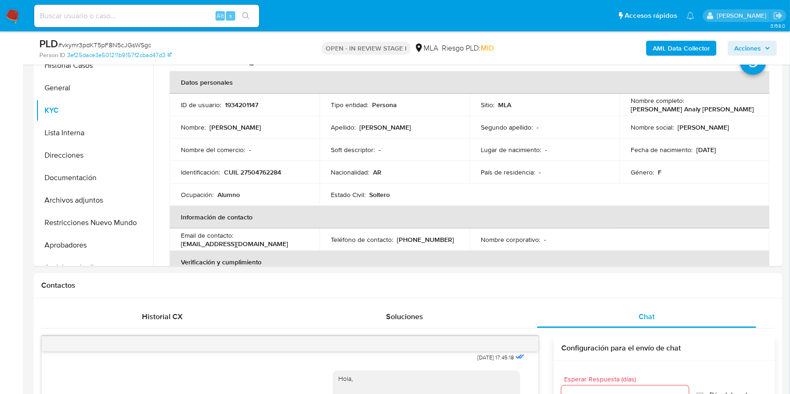
scroll to position [161, 0]
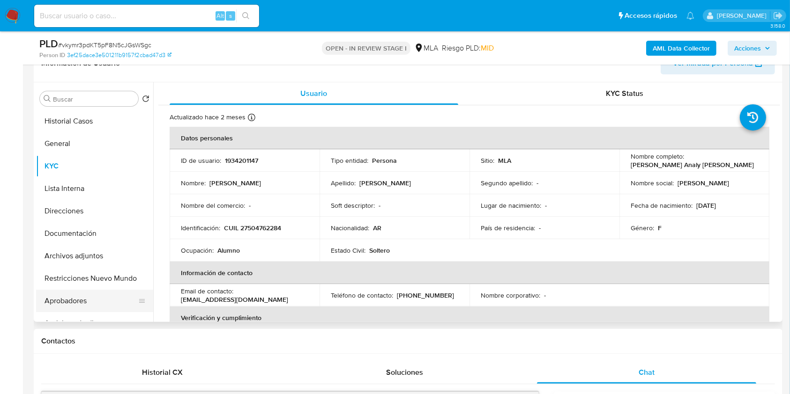
click at [91, 301] on button "Aprobadores" at bounding box center [91, 301] width 110 height 22
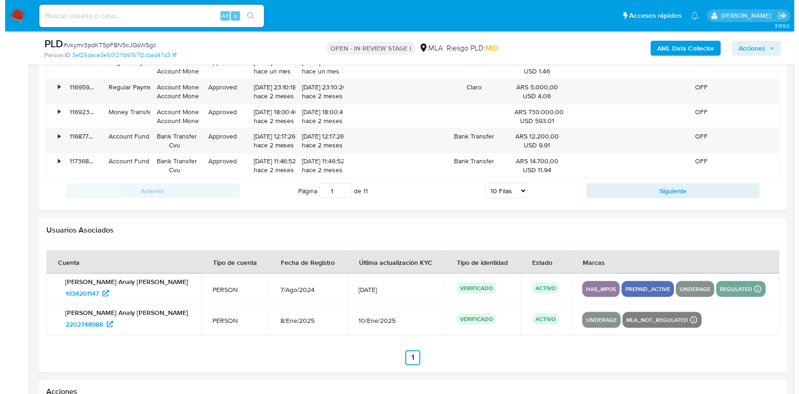
scroll to position [1687, 0]
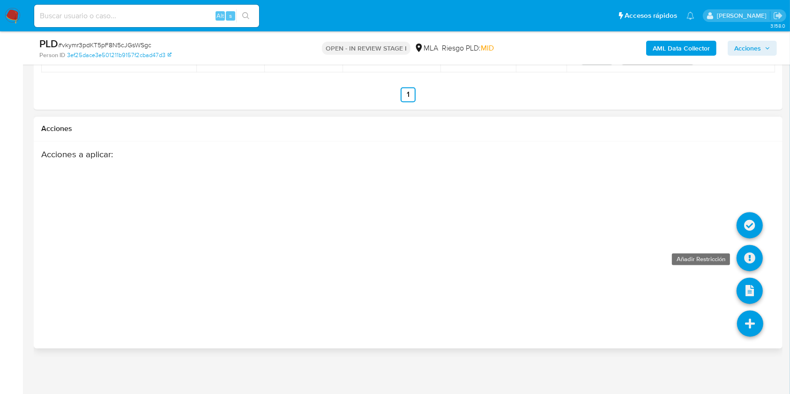
click at [751, 257] on icon at bounding box center [749, 258] width 26 height 26
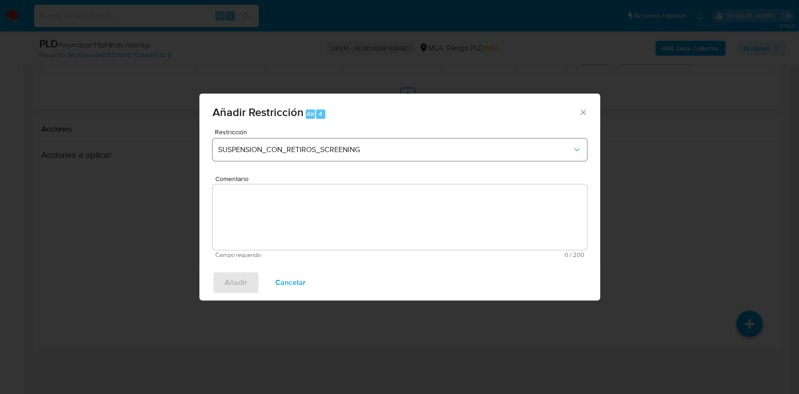
drag, startPoint x: 288, startPoint y: 163, endPoint x: 290, endPoint y: 156, distance: 7.3
click at [288, 163] on div "Restricción SUSPENSION_CON_RETIROS_SCREENING" at bounding box center [400, 151] width 375 height 44
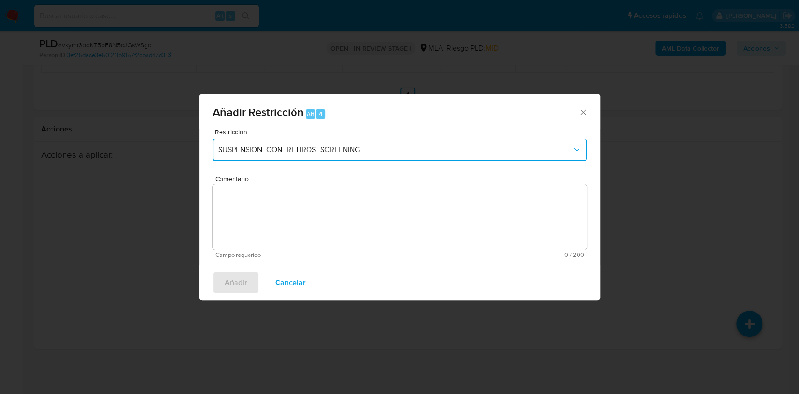
drag, startPoint x: 291, startPoint y: 148, endPoint x: 315, endPoint y: 163, distance: 28.6
click at [291, 148] on span "SUSPENSION_CON_RETIROS_SCREENING" at bounding box center [395, 149] width 354 height 9
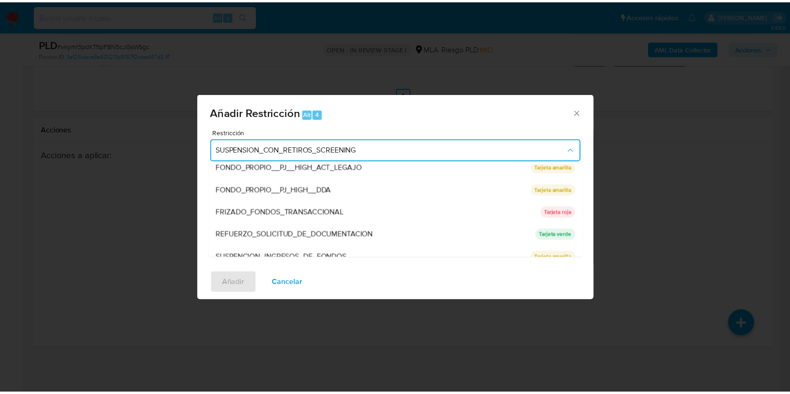
scroll to position [187, 0]
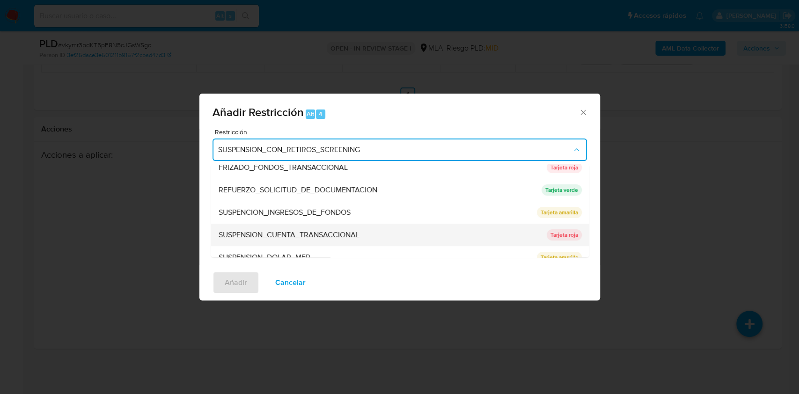
click at [438, 228] on div "SUSPENSION_CUENTA_TRANSACCIONAL" at bounding box center [379, 235] width 323 height 22
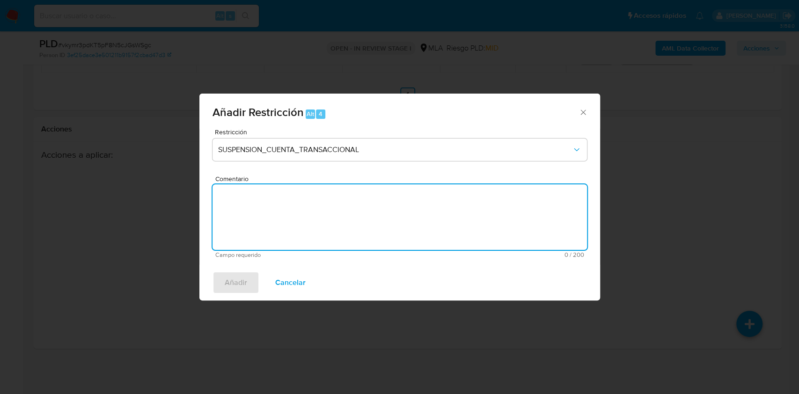
drag, startPoint x: 325, startPoint y: 217, endPoint x: 337, endPoint y: 218, distance: 12.2
click at [329, 217] on textarea "Comentario" at bounding box center [400, 218] width 375 height 66
type textarea "AML"
drag, startPoint x: 235, startPoint y: 288, endPoint x: 266, endPoint y: 286, distance: 30.5
click at [235, 290] on span "Añadir" at bounding box center [236, 283] width 22 height 21
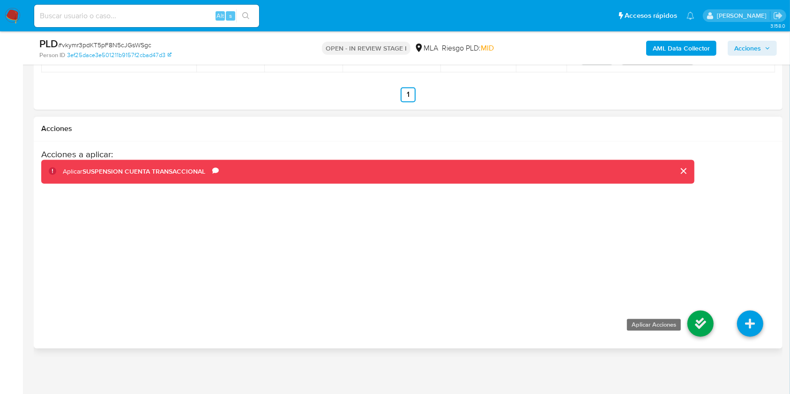
click at [695, 329] on icon at bounding box center [700, 324] width 26 height 26
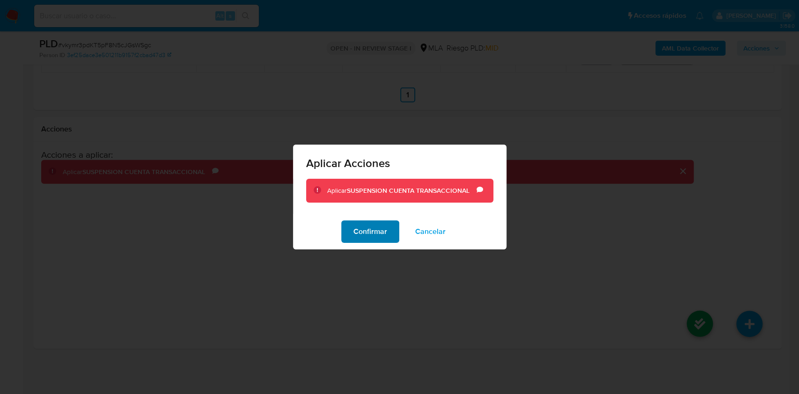
click at [370, 222] on span "Confirmar" at bounding box center [371, 232] width 34 height 21
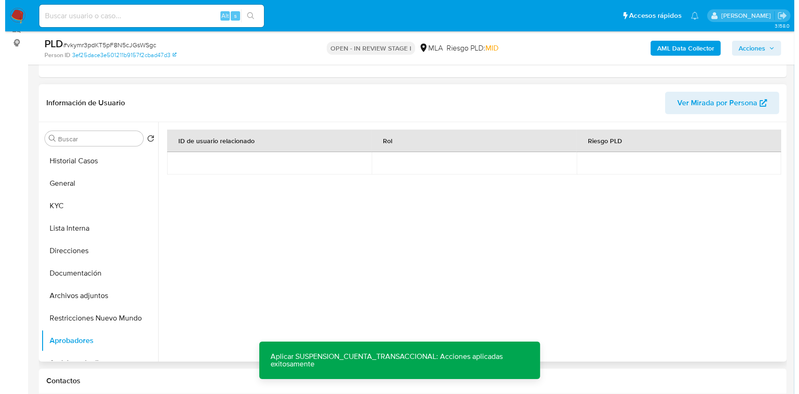
scroll to position [123, 0]
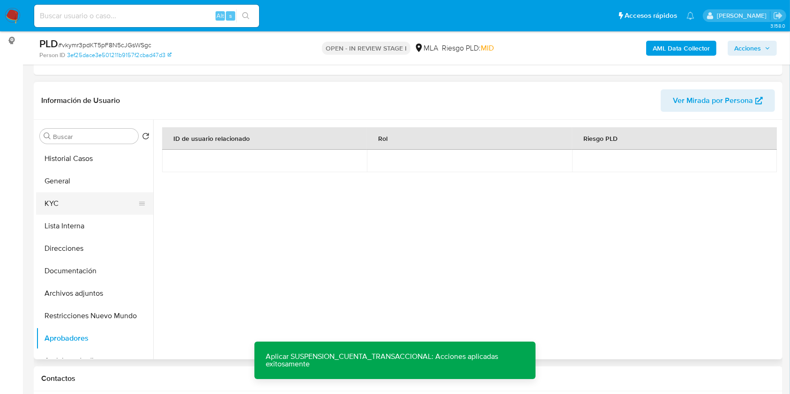
click at [68, 205] on button "KYC" at bounding box center [91, 203] width 110 height 22
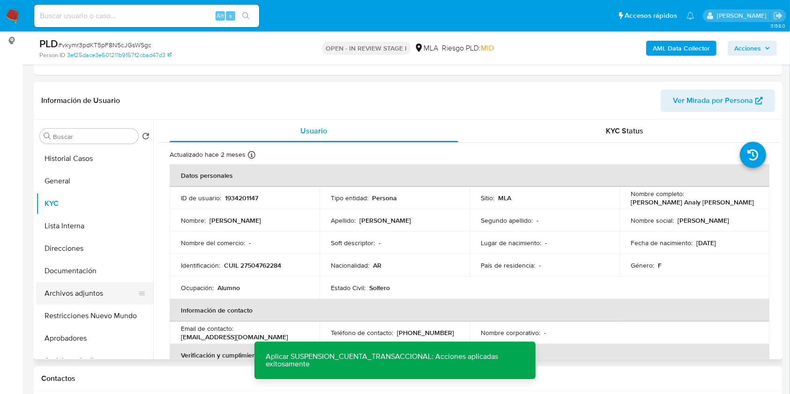
click at [105, 292] on button "Archivos adjuntos" at bounding box center [91, 293] width 110 height 22
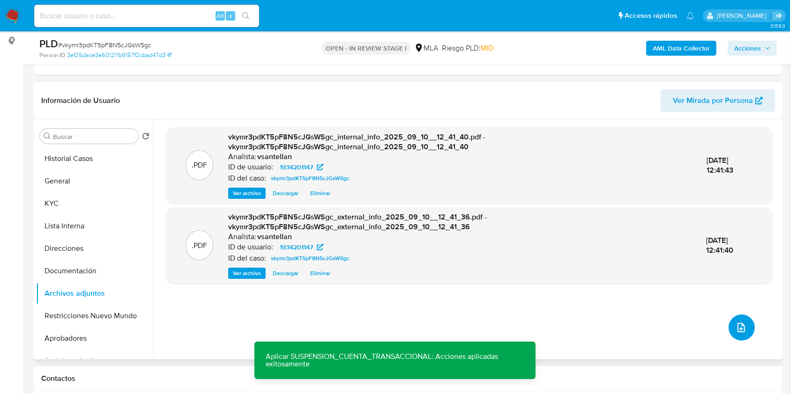
click at [735, 333] on icon "upload-file" at bounding box center [740, 327] width 11 height 11
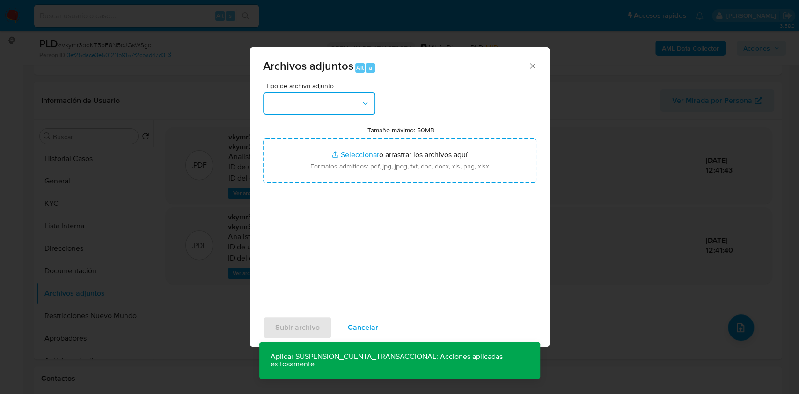
click at [340, 99] on button "button" at bounding box center [319, 103] width 112 height 22
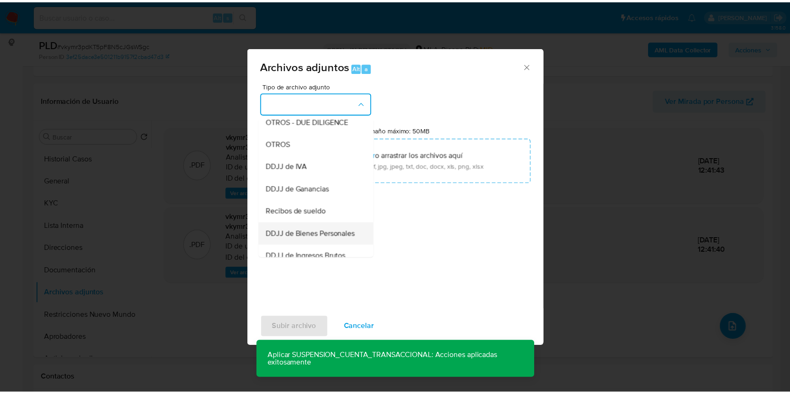
scroll to position [187, 0]
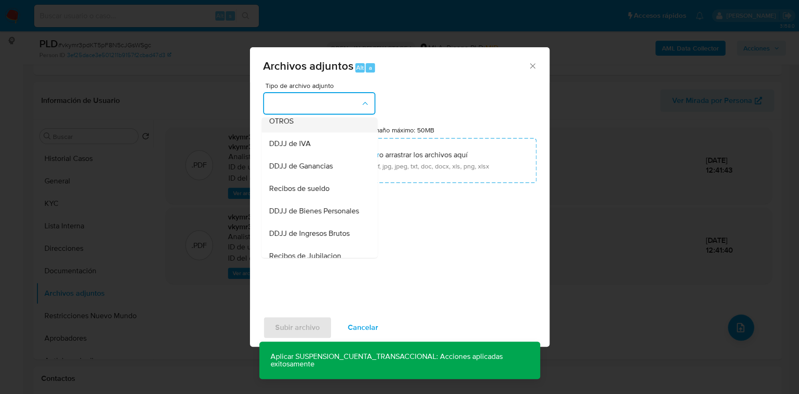
click at [312, 133] on div "OTROS" at bounding box center [317, 121] width 96 height 22
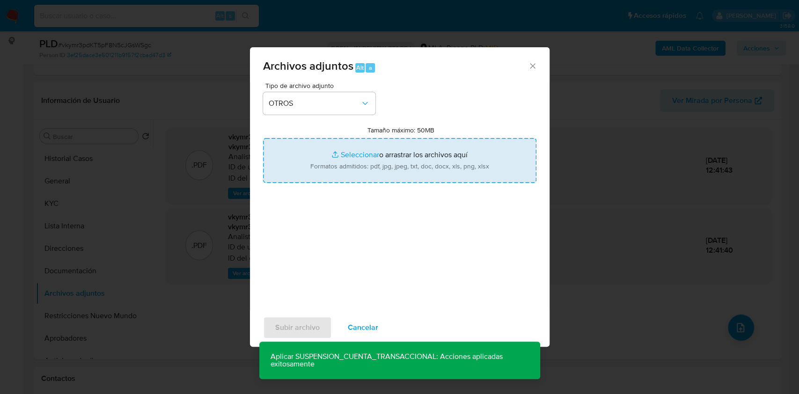
click at [365, 181] on input "Tamaño máximo: 50MB Seleccionar archivos" at bounding box center [400, 160] width 274 height 45
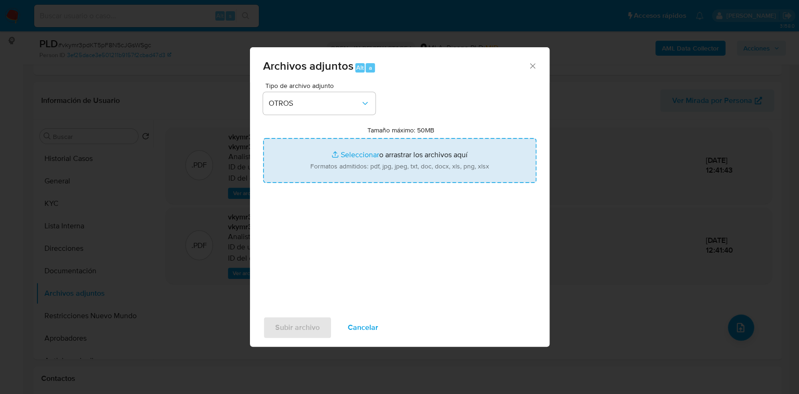
type input "C:\fakepath\Caselog vkymr3pdKT5pF8N5cJGsWSgc_2025_08_18_15_28_52.docx"
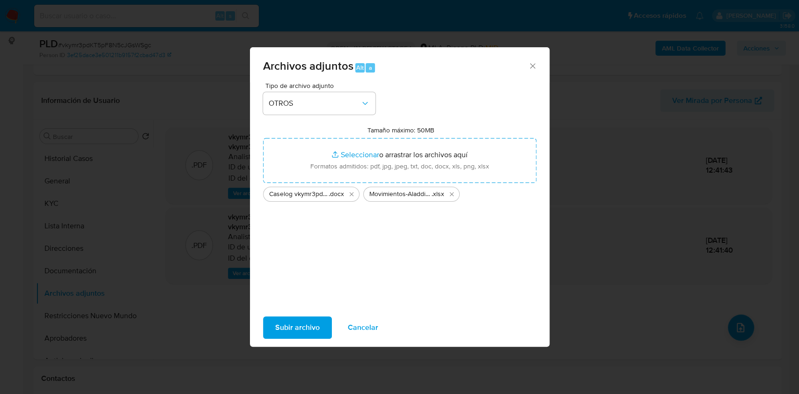
click at [304, 331] on span "Subir archivo" at bounding box center [297, 328] width 44 height 21
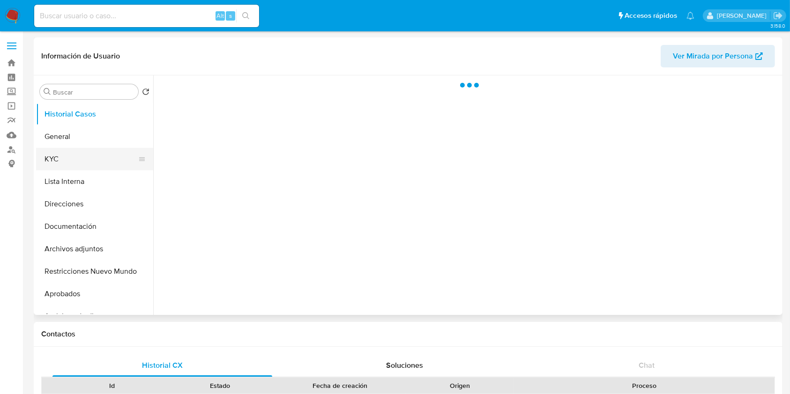
click at [67, 158] on button "KYC" at bounding box center [91, 159] width 110 height 22
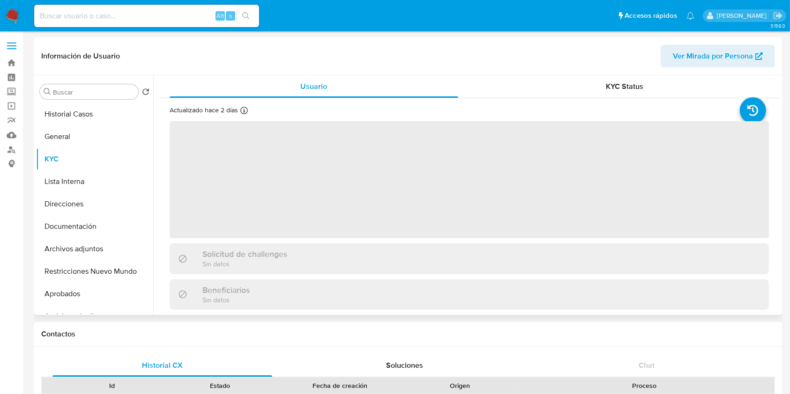
select select "10"
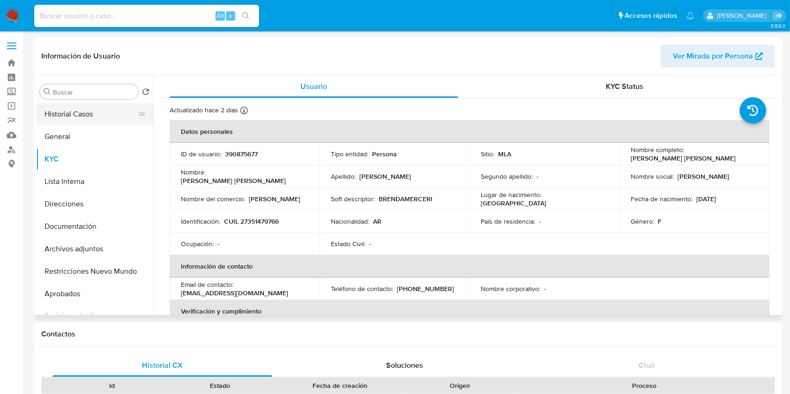
click at [102, 103] on div "Buscar Volver al orden por defecto Historial Casos General KYC Lista Interna Di…" at bounding box center [94, 196] width 117 height 238
click at [99, 112] on button "Historial Casos" at bounding box center [91, 114] width 110 height 22
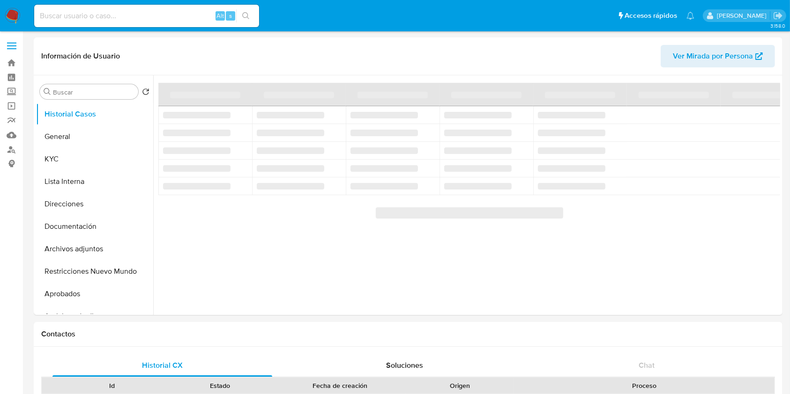
select select "10"
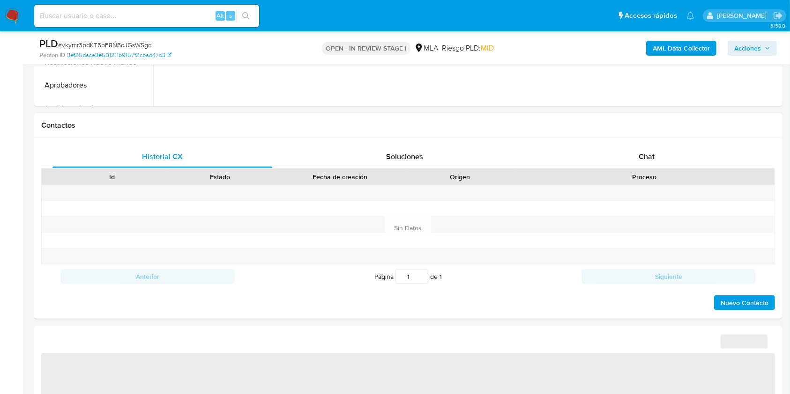
scroll to position [381, 0]
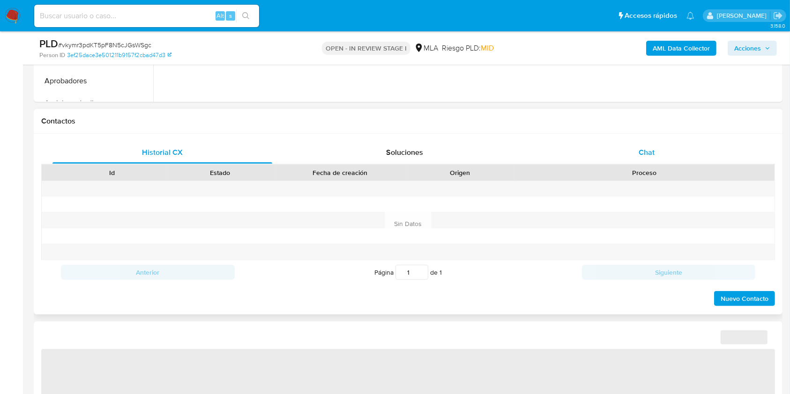
select select "10"
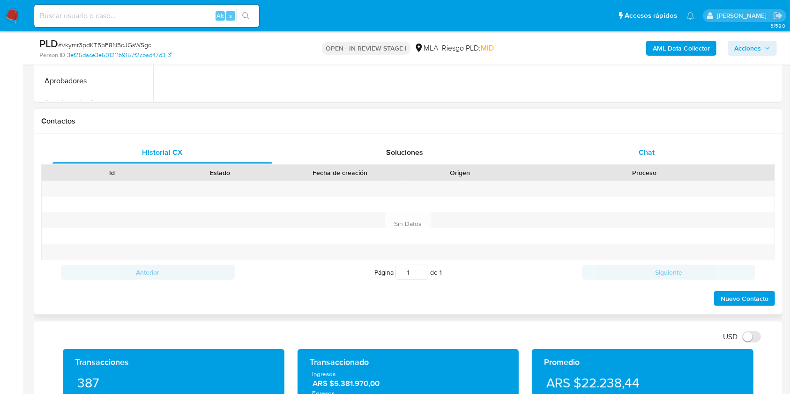
click at [658, 148] on div "Chat" at bounding box center [647, 152] width 220 height 22
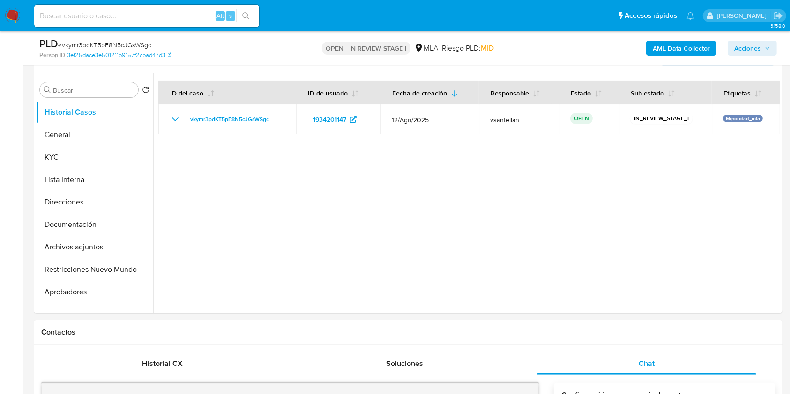
scroll to position [156, 0]
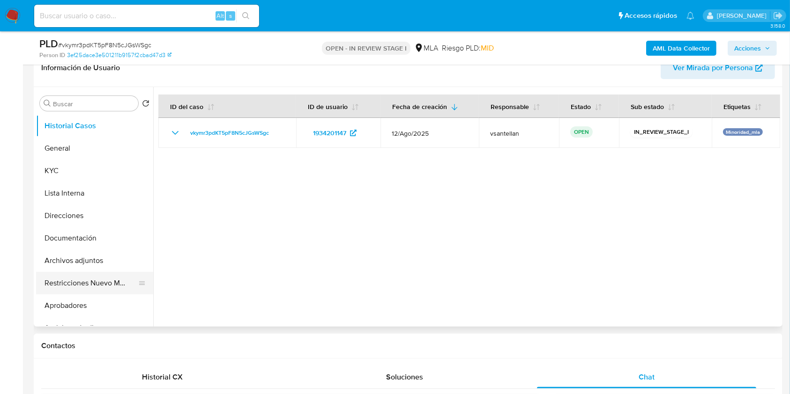
click at [111, 281] on button "Restricciones Nuevo Mundo" at bounding box center [91, 283] width 110 height 22
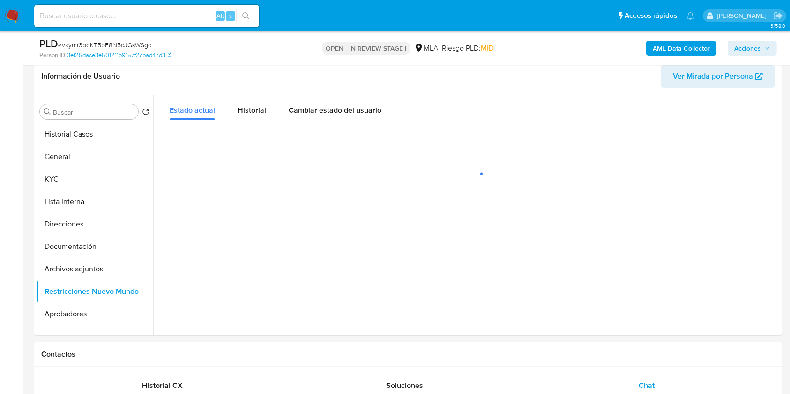
scroll to position [146, 0]
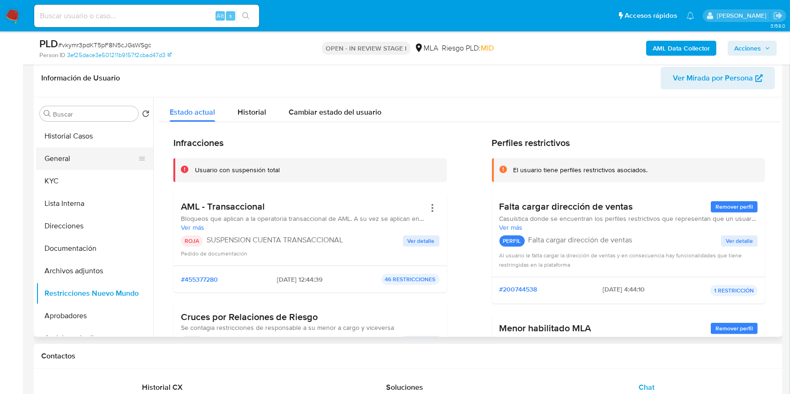
click at [75, 156] on button "General" at bounding box center [91, 159] width 110 height 22
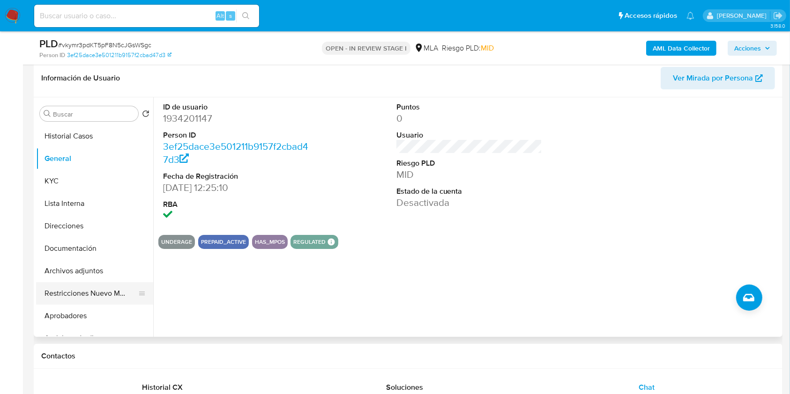
click at [90, 287] on button "Restricciones Nuevo Mundo" at bounding box center [91, 293] width 110 height 22
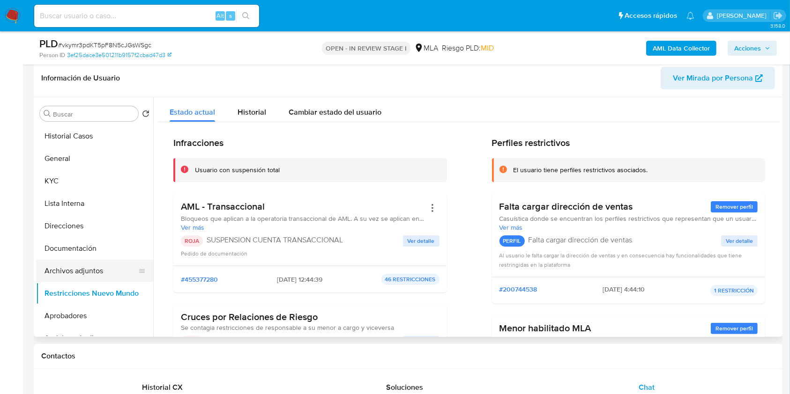
click at [97, 269] on button "Archivos adjuntos" at bounding box center [91, 271] width 110 height 22
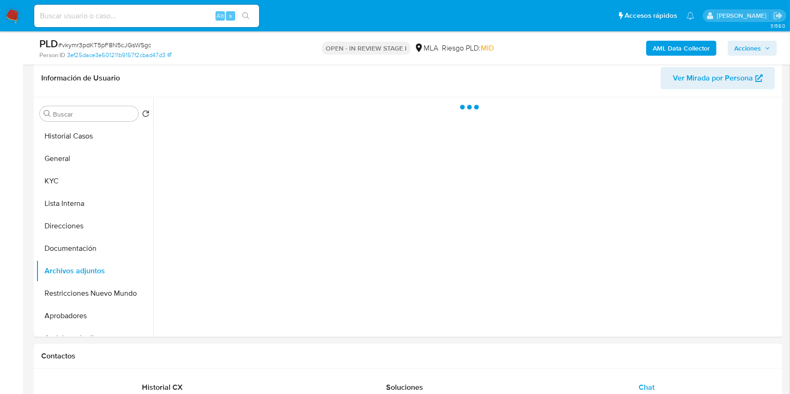
click at [740, 46] on span "Acciones" at bounding box center [747, 48] width 27 height 15
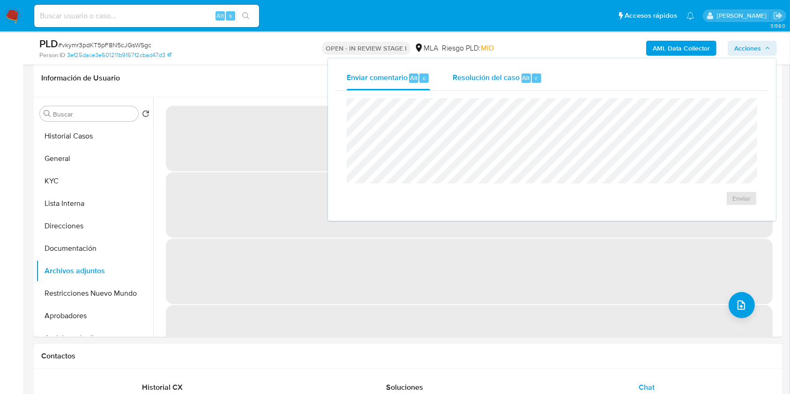
click at [467, 87] on div "Resolución del caso Alt r" at bounding box center [496, 78] width 89 height 24
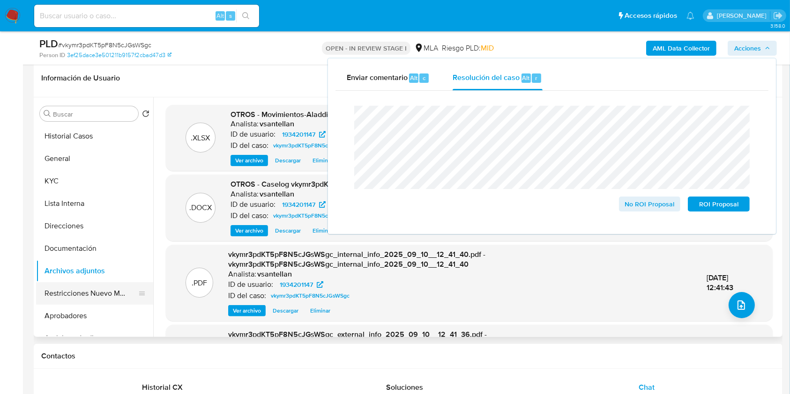
click at [114, 291] on button "Restricciones Nuevo Mundo" at bounding box center [91, 293] width 110 height 22
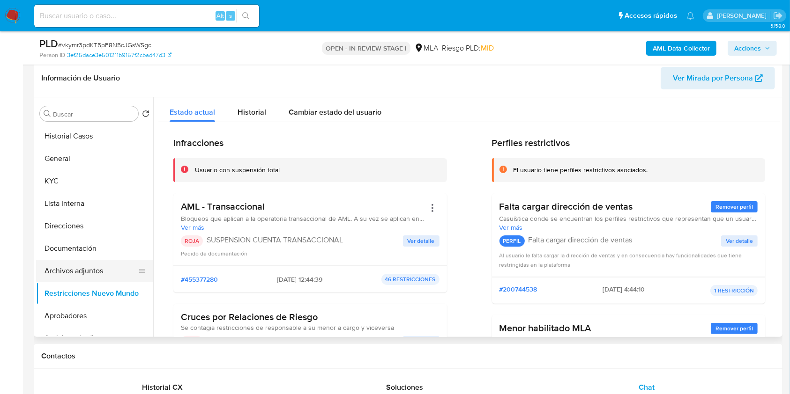
click at [104, 268] on button "Archivos adjuntos" at bounding box center [91, 271] width 110 height 22
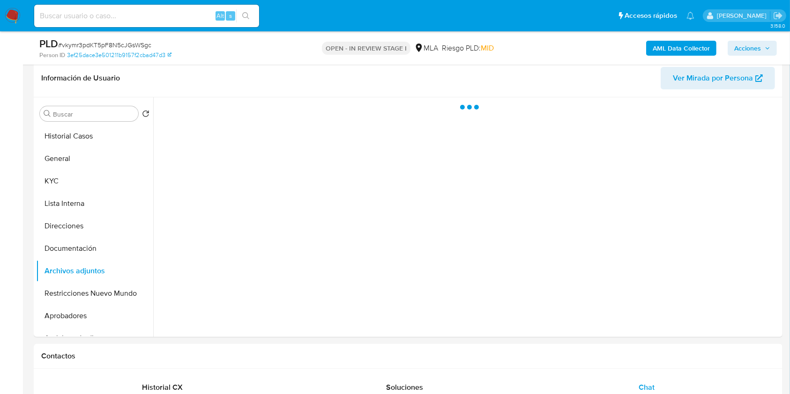
click at [757, 52] on span "Acciones" at bounding box center [747, 48] width 27 height 15
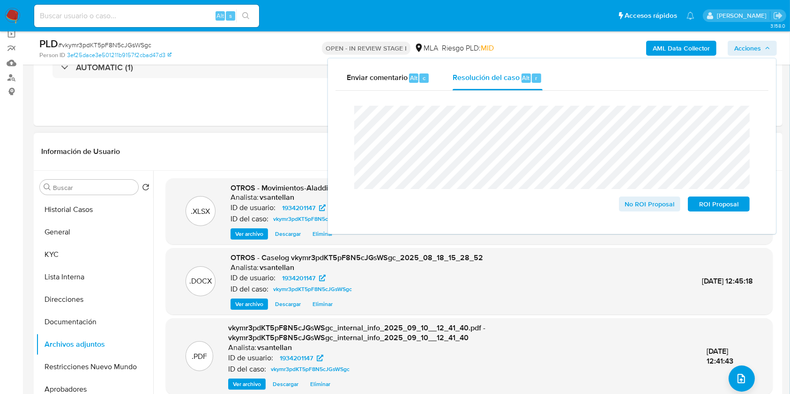
scroll to position [0, 0]
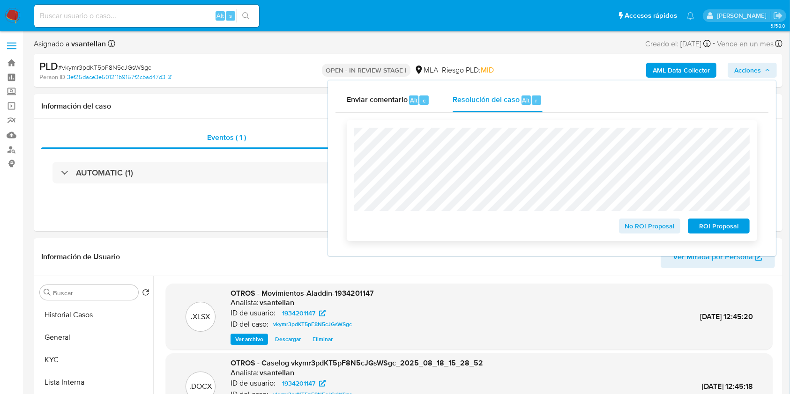
click at [717, 229] on span "ROI Proposal" at bounding box center [718, 226] width 49 height 13
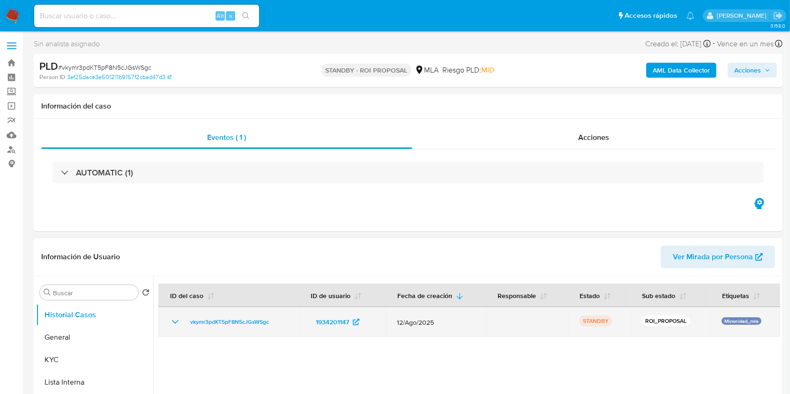
select select "10"
